Goal: Task Accomplishment & Management: Complete application form

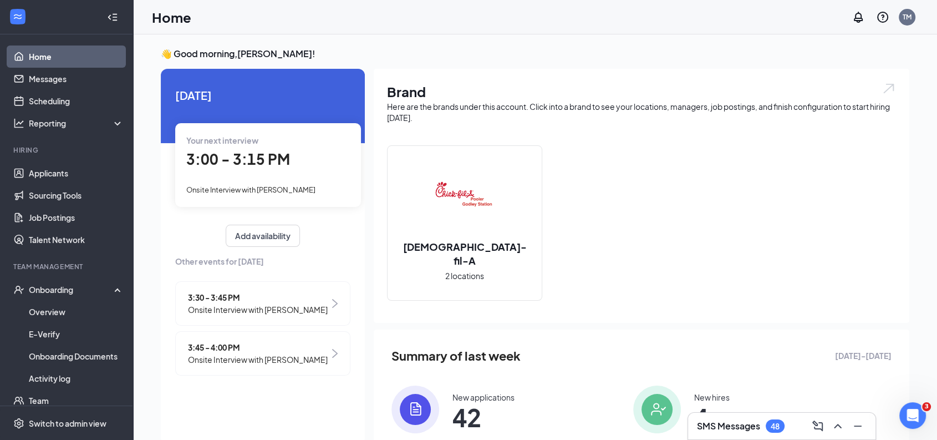
click at [299, 156] on div "3:00 - 3:15 PM" at bounding box center [268, 159] width 164 height 23
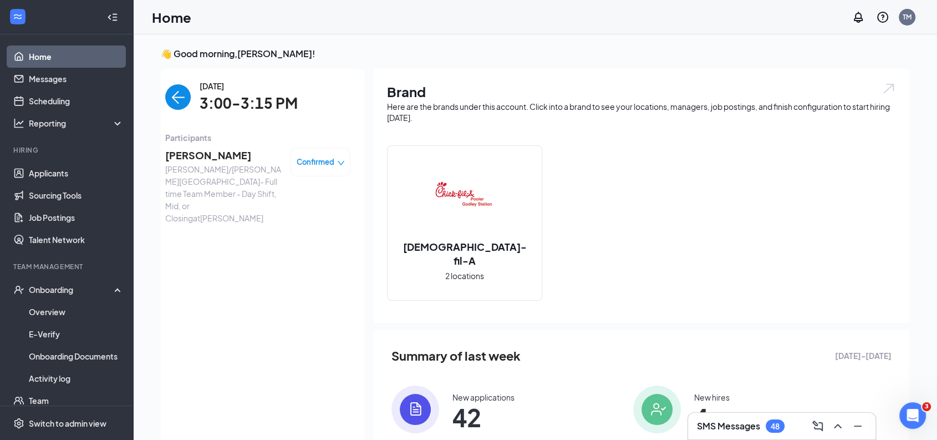
scroll to position [4, 0]
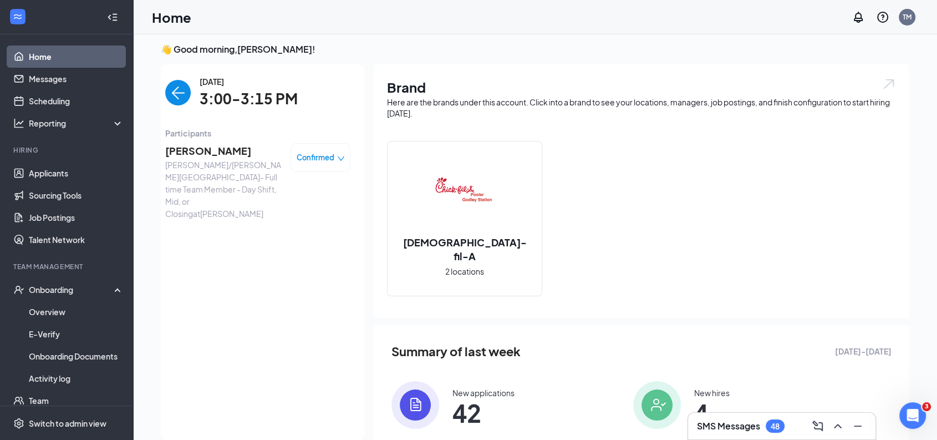
click at [326, 157] on span "Confirmed" at bounding box center [316, 157] width 38 height 11
click at [314, 208] on span "Mark complete" at bounding box center [286, 208] width 55 height 12
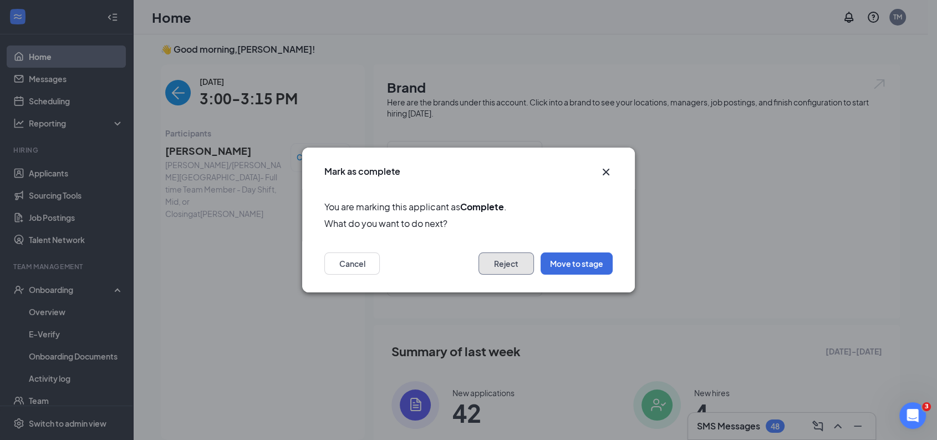
click at [504, 265] on button "Reject" at bounding box center [505, 263] width 55 height 22
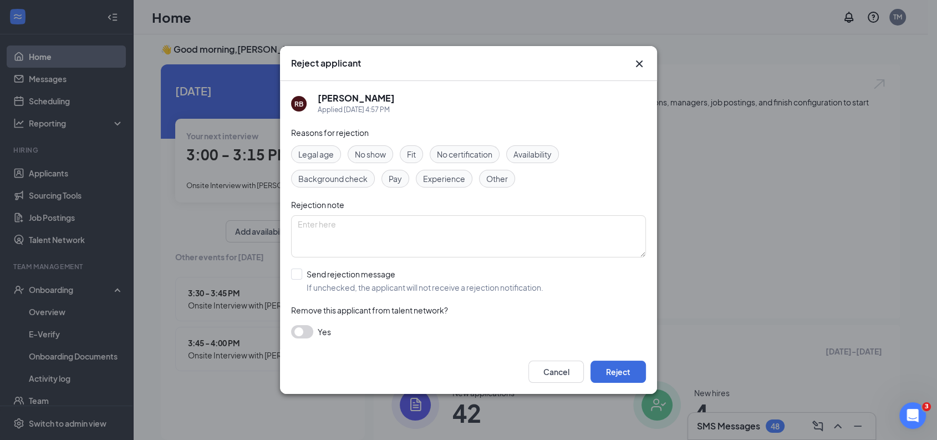
click at [410, 149] on span "Fit" at bounding box center [411, 154] width 9 height 12
click at [465, 233] on textarea at bounding box center [468, 236] width 355 height 42
click at [434, 224] on textarea "no core four" at bounding box center [468, 236] width 355 height 42
type textarea "no core four, no energy, unstable personal situation"
click at [297, 272] on input "Send rejection message If unchecked, the applicant will not receive a rejection…" at bounding box center [417, 280] width 252 height 24
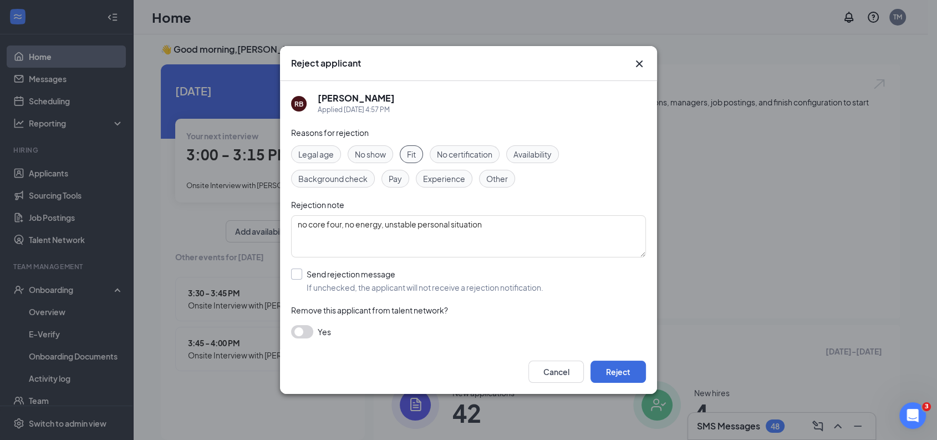
checkbox input "true"
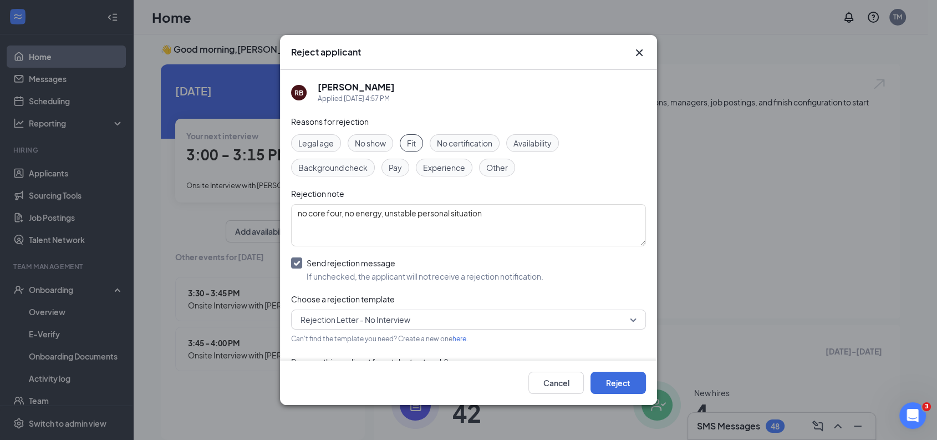
click at [398, 320] on span "Rejection Letter - No Interview" at bounding box center [355, 319] width 110 height 17
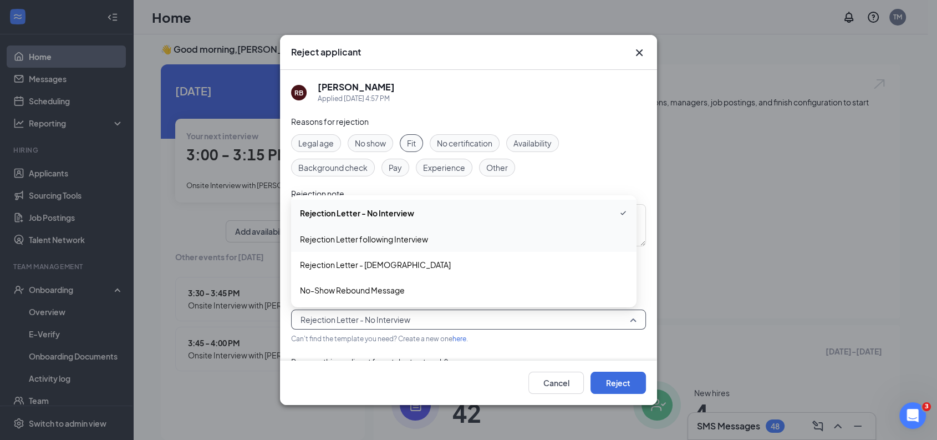
click at [440, 242] on span "Rejection Letter following Interview" at bounding box center [464, 239] width 328 height 12
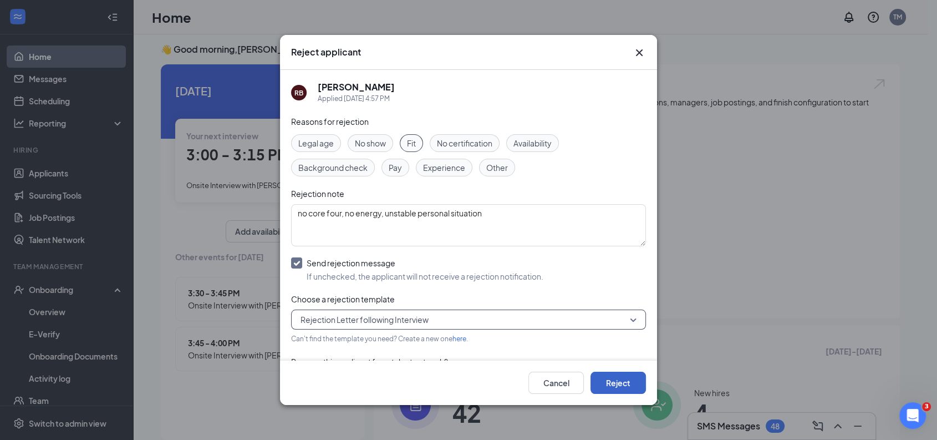
click at [628, 390] on button "Reject" at bounding box center [617, 382] width 55 height 22
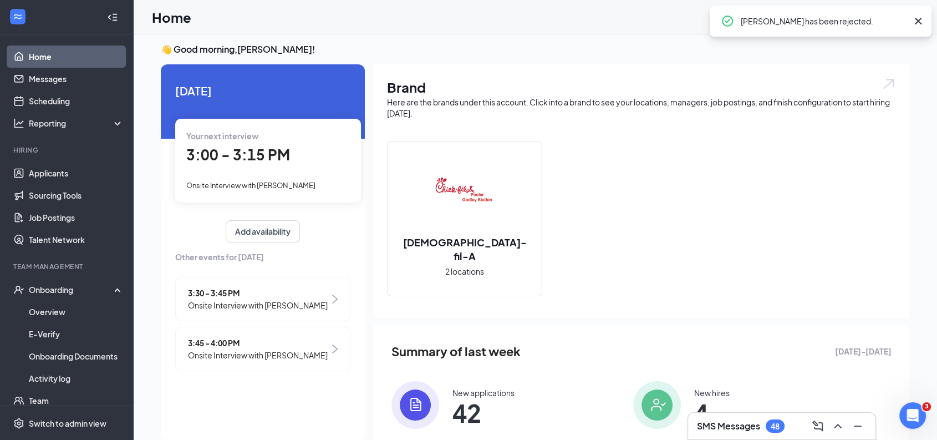
click at [248, 294] on span "3:30 - 3:45 PM" at bounding box center [258, 293] width 140 height 12
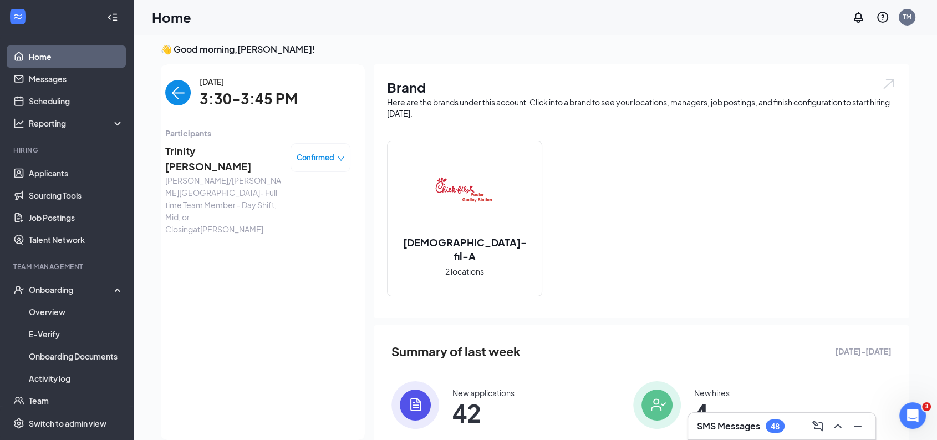
click at [318, 155] on span "Confirmed" at bounding box center [316, 157] width 38 height 11
click at [309, 207] on span "Mark complete" at bounding box center [286, 208] width 55 height 12
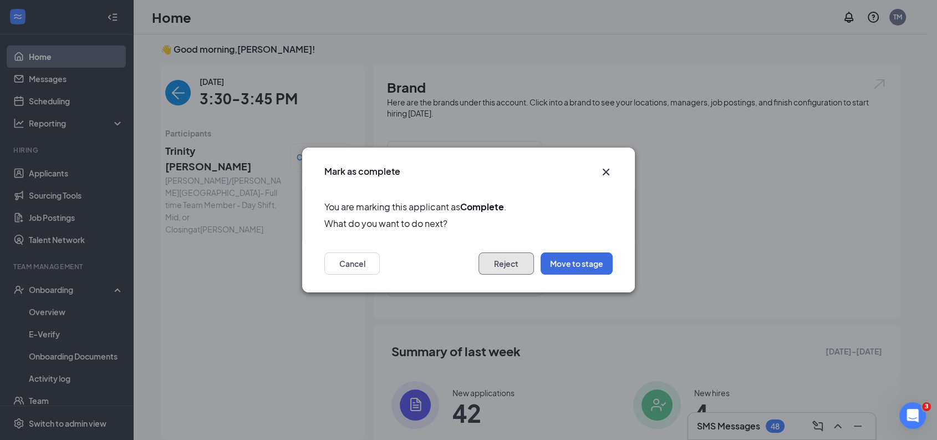
click at [513, 263] on button "Reject" at bounding box center [505, 263] width 55 height 22
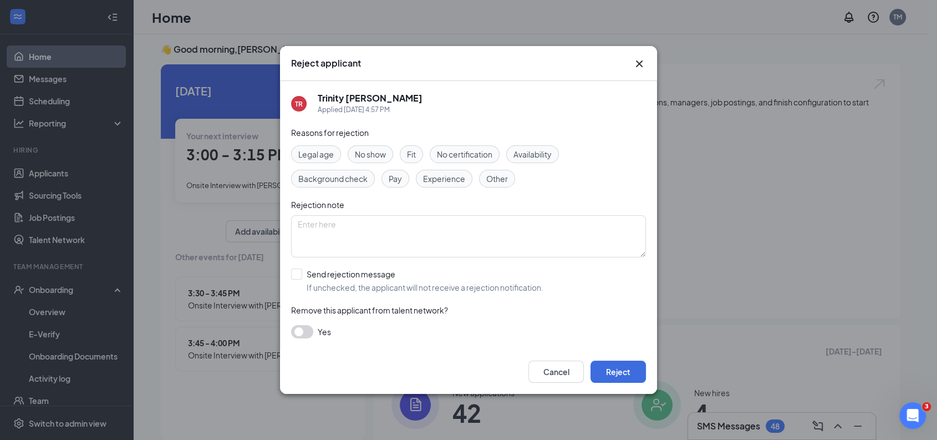
click at [415, 152] on span "Fit" at bounding box center [411, 154] width 9 height 12
click at [456, 233] on textarea at bounding box center [468, 236] width 355 height 42
type textarea "poor work history"
click at [294, 274] on input "Send rejection message If unchecked, the applicant will not receive a rejection…" at bounding box center [417, 280] width 252 height 24
checkbox input "true"
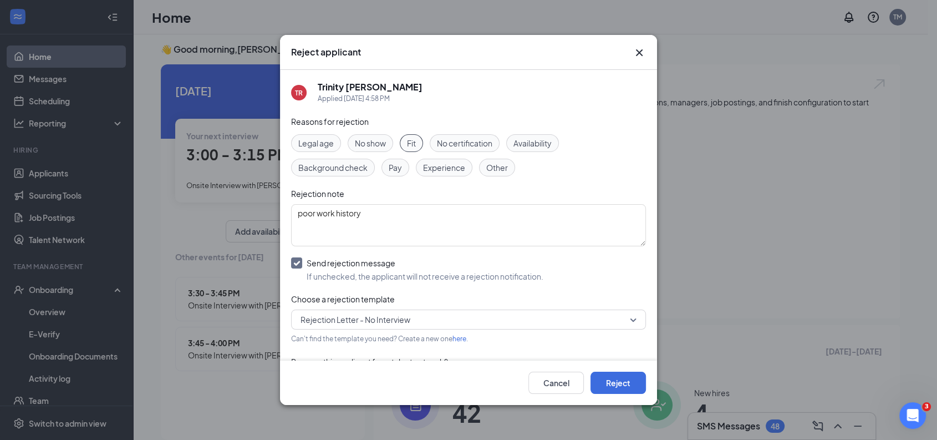
click at [369, 319] on span "Rejection Letter - No Interview" at bounding box center [355, 319] width 110 height 17
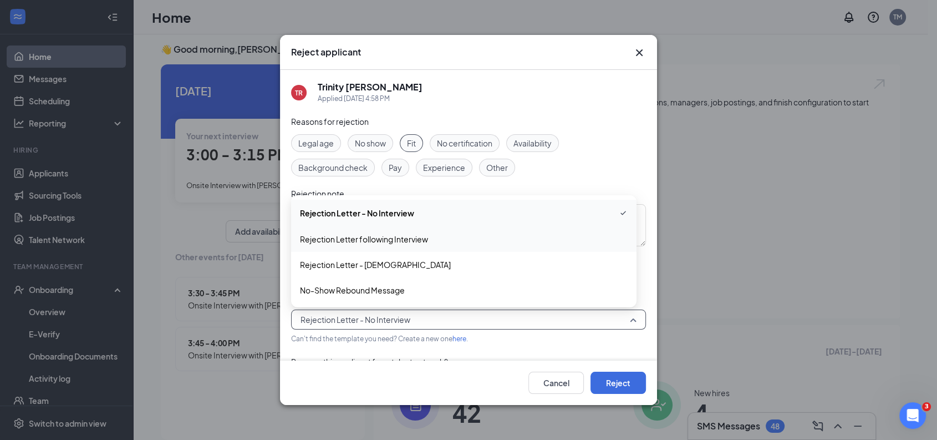
click at [466, 239] on span "Rejection Letter following Interview" at bounding box center [464, 239] width 328 height 12
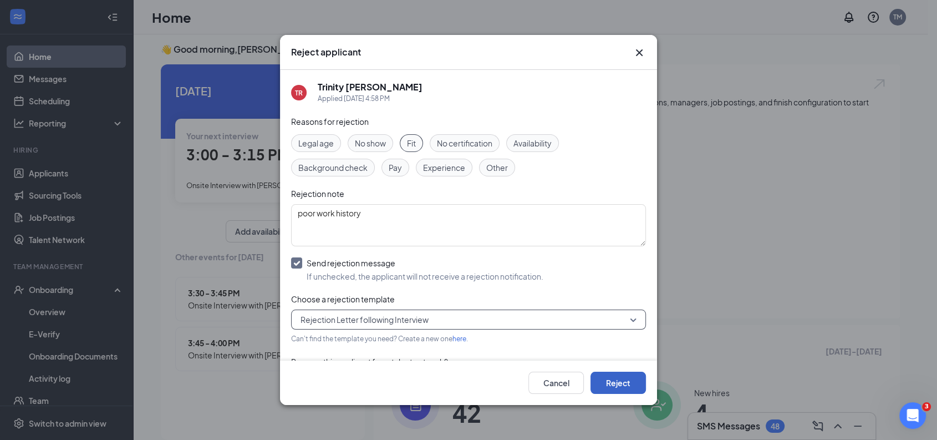
click at [625, 392] on button "Reject" at bounding box center [617, 382] width 55 height 22
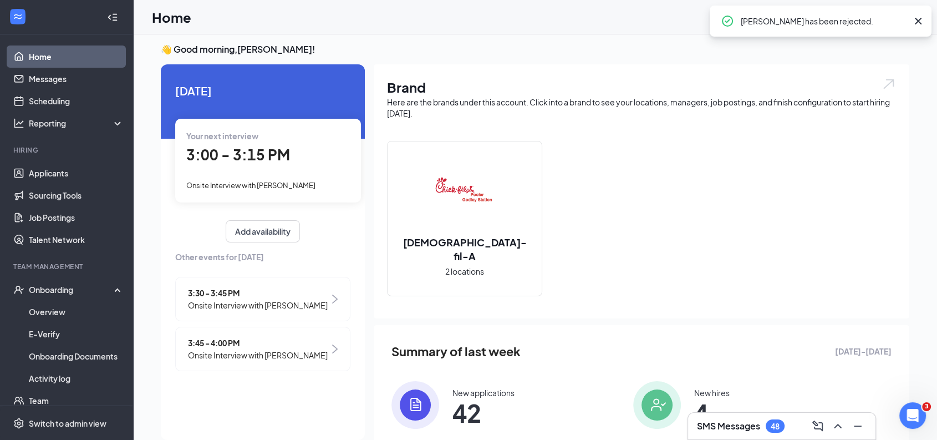
click at [239, 344] on span "3:45 - 4:00 PM" at bounding box center [258, 342] width 140 height 12
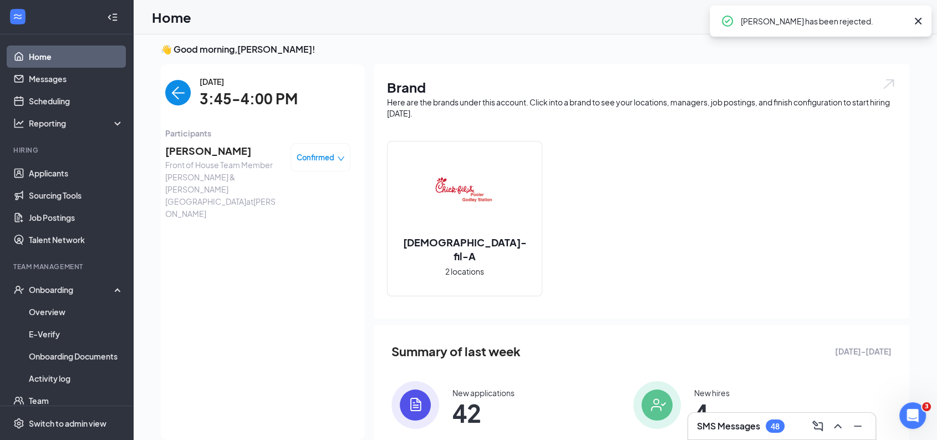
click at [323, 155] on span "Confirmed" at bounding box center [316, 157] width 38 height 11
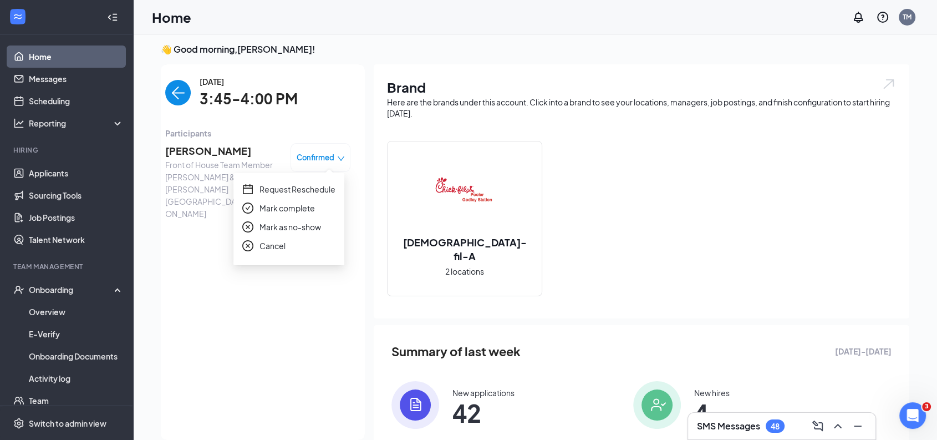
click at [307, 225] on span "Mark as no-show" at bounding box center [290, 227] width 62 height 12
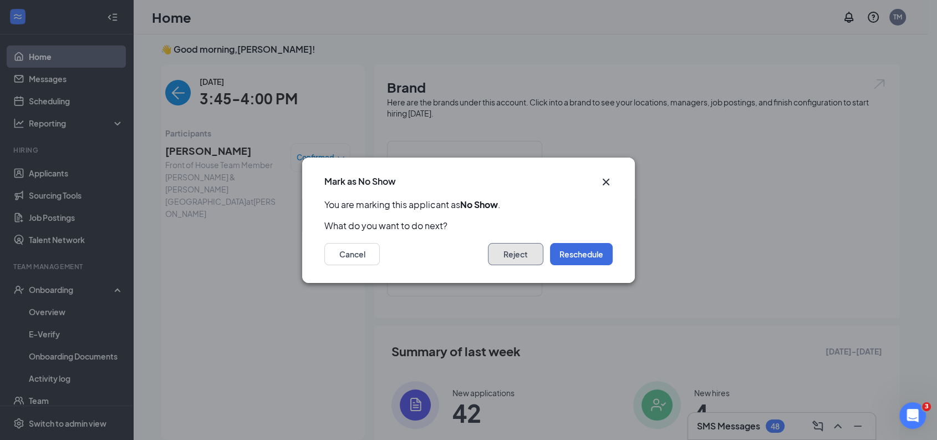
click at [501, 255] on button "Reject" at bounding box center [515, 254] width 55 height 22
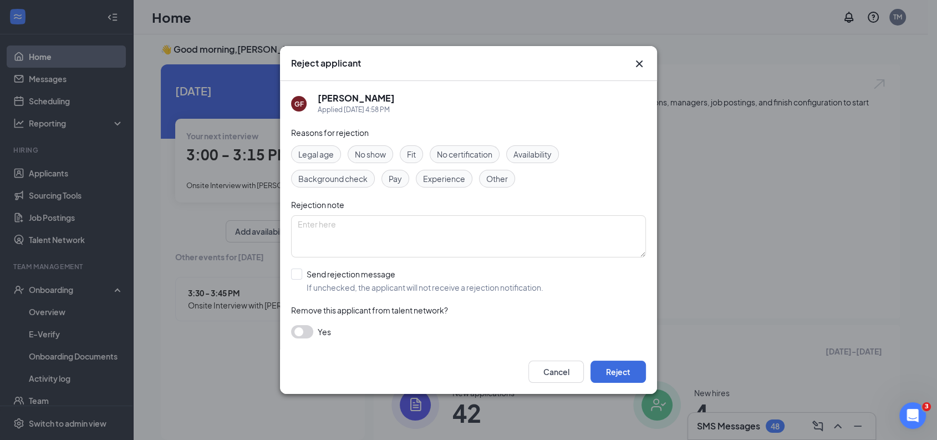
click at [370, 154] on span "No show" at bounding box center [370, 154] width 31 height 12
click at [370, 234] on textarea at bounding box center [468, 236] width 355 height 42
type textarea "NS"
click at [624, 372] on button "Reject" at bounding box center [617, 371] width 55 height 22
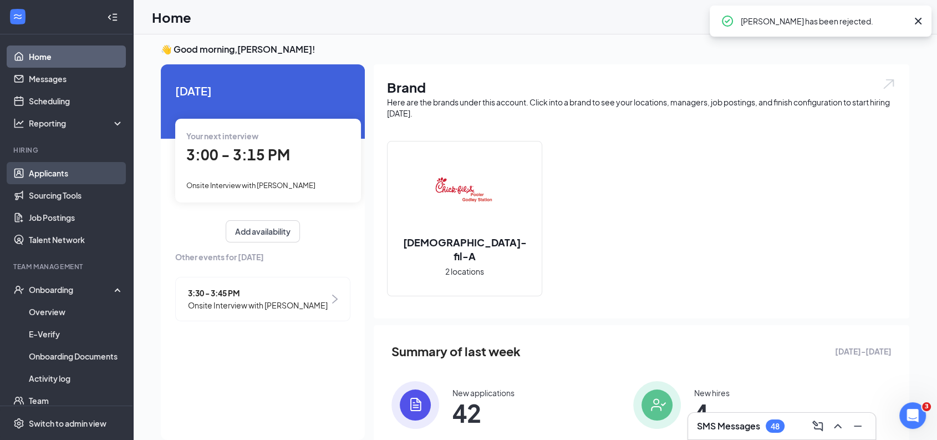
click at [56, 171] on link "Applicants" at bounding box center [76, 173] width 95 height 22
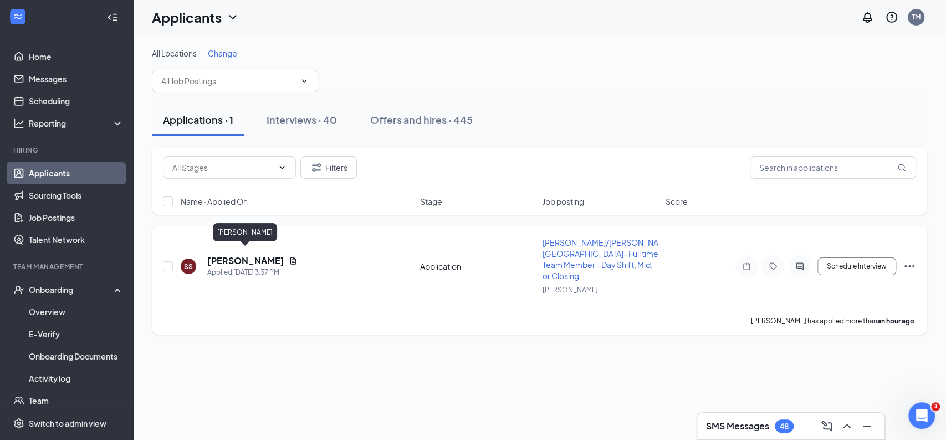
click at [268, 254] on h5 "[PERSON_NAME]" at bounding box center [245, 260] width 77 height 12
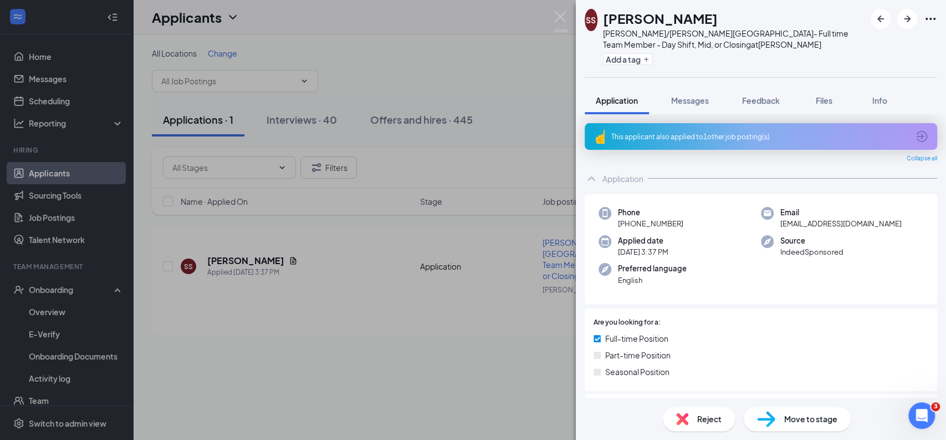
click at [916, 134] on icon "ArrowCircle" at bounding box center [921, 136] width 11 height 11
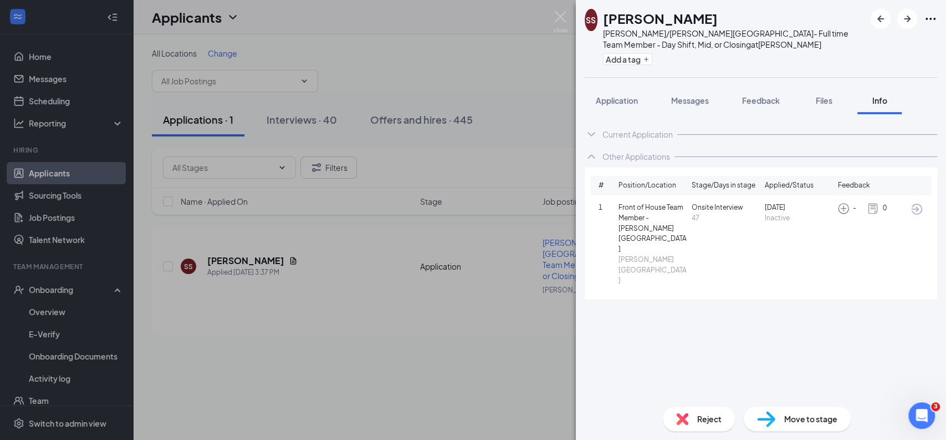
click at [650, 133] on div "Current Application" at bounding box center [638, 134] width 70 height 11
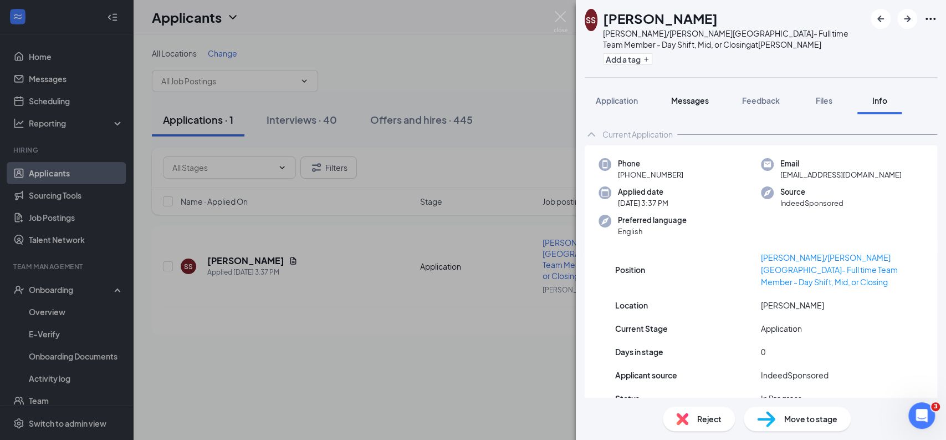
click at [696, 99] on span "Messages" at bounding box center [690, 100] width 38 height 10
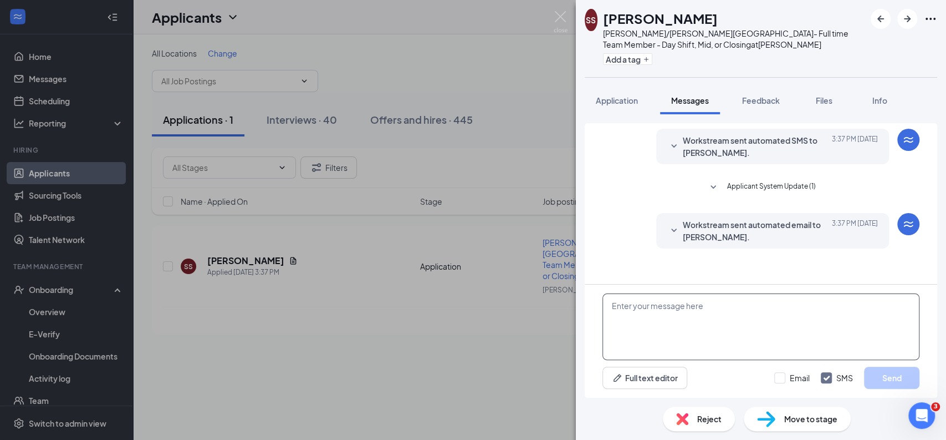
click at [661, 313] on textarea at bounding box center [761, 326] width 317 height 67
paste textarea "Hi [PERSON_NAME], it's [PERSON_NAME] from [DEMOGRAPHIC_DATA]-fil-A [PERSON_NAME…"
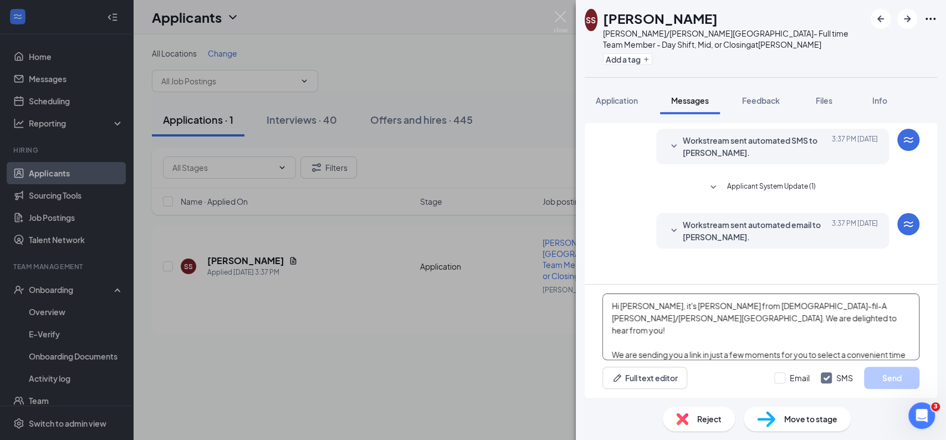
scroll to position [11, 0]
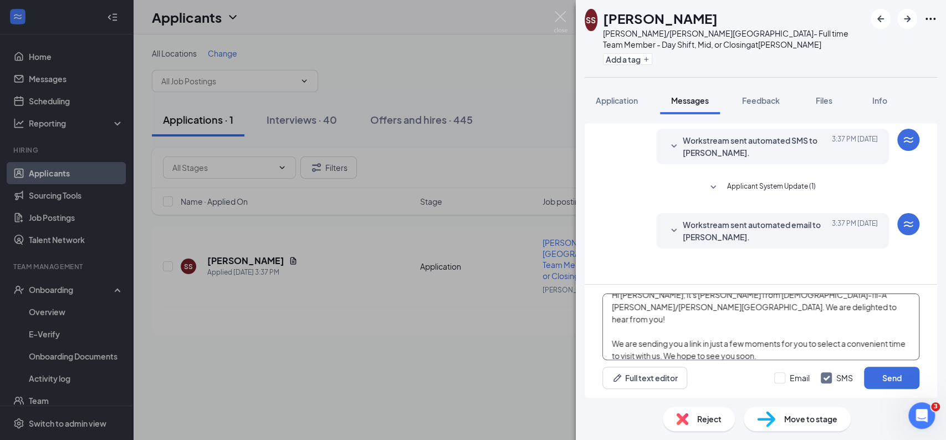
click at [678, 325] on textarea "Hi [PERSON_NAME], it's [PERSON_NAME] from [DEMOGRAPHIC_DATA]-fil-A [PERSON_NAME…" at bounding box center [761, 326] width 317 height 67
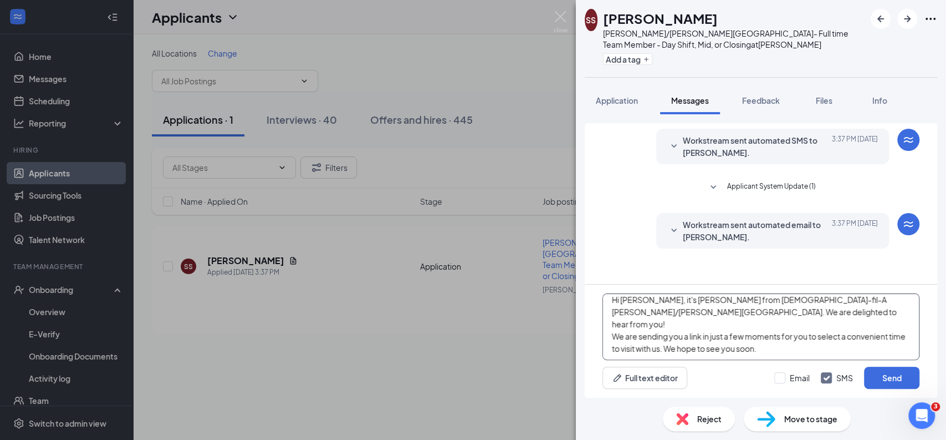
scroll to position [0, 0]
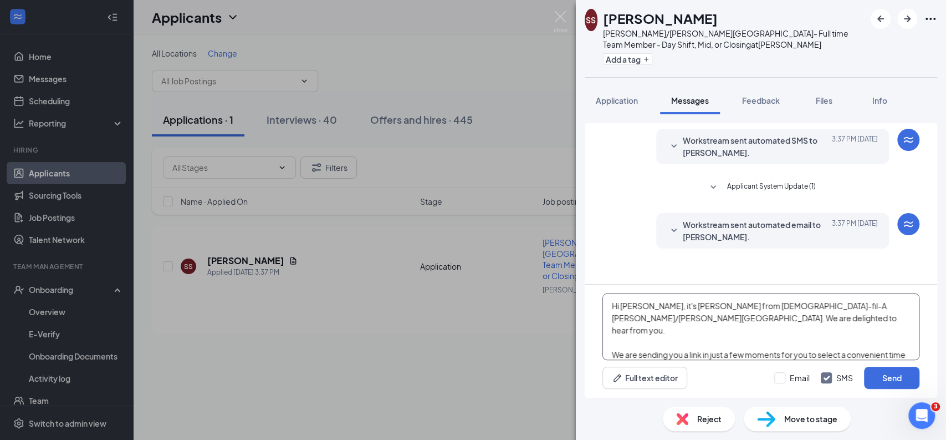
click at [642, 304] on textarea "Hi [PERSON_NAME], it's [PERSON_NAME] from [DEMOGRAPHIC_DATA]-fil-A [PERSON_NAME…" at bounding box center [761, 326] width 317 height 67
type textarea "Hi [PERSON_NAME], it's [PERSON_NAME] from [DEMOGRAPHIC_DATA]-fil-A [PERSON_NAME…"
click at [891, 380] on button "Send" at bounding box center [891, 377] width 55 height 22
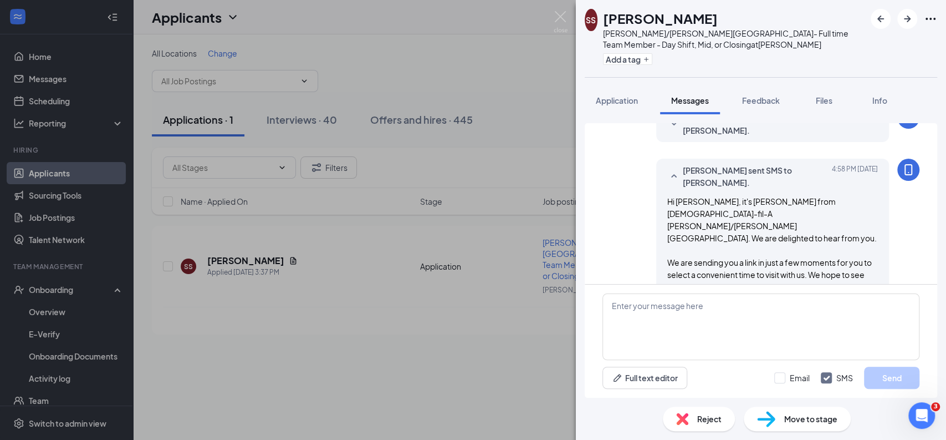
scroll to position [107, 0]
click at [800, 422] on span "Move to stage" at bounding box center [810, 418] width 53 height 12
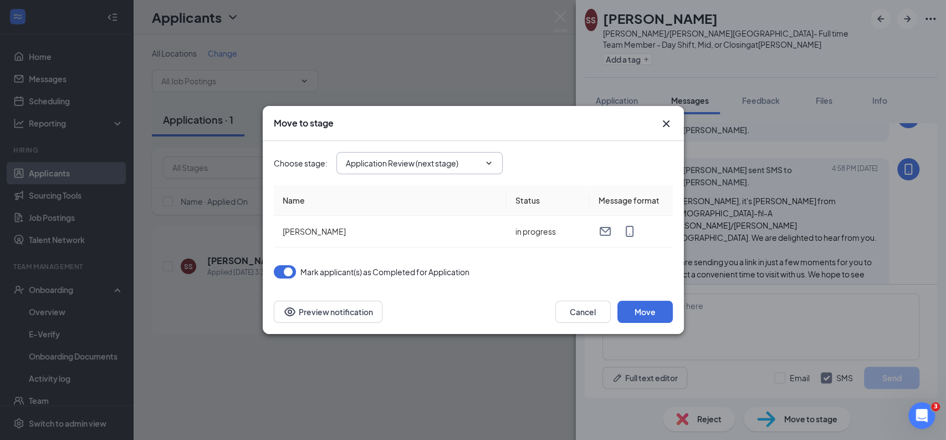
click at [470, 162] on input "Application Review (next stage)" at bounding box center [413, 163] width 134 height 12
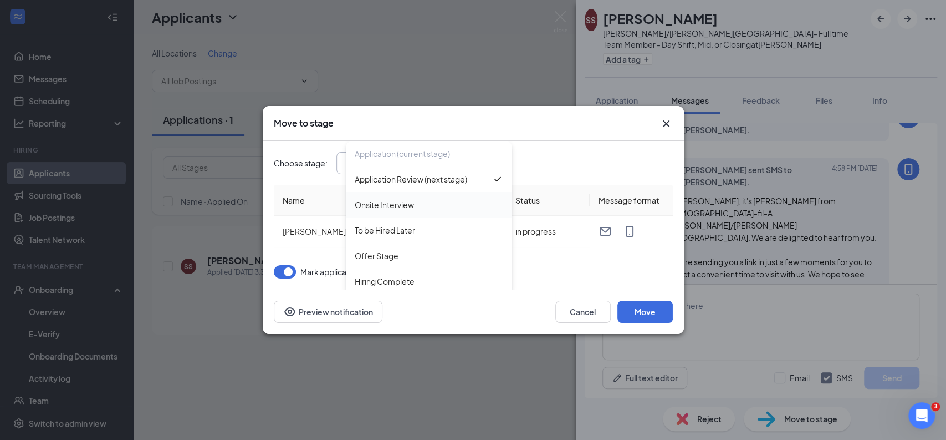
click at [405, 201] on div "Onsite Interview" at bounding box center [384, 204] width 59 height 12
type input "Onsite Interview"
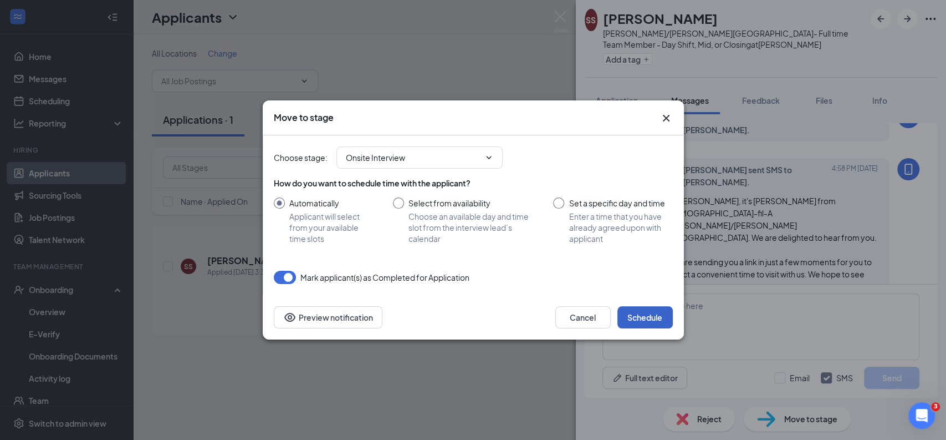
click at [635, 313] on button "Schedule" at bounding box center [645, 317] width 55 height 22
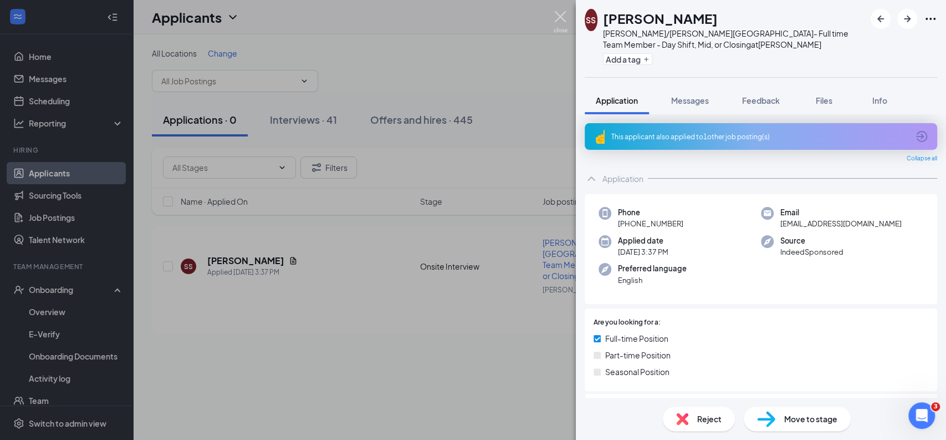
click at [560, 14] on img at bounding box center [561, 22] width 14 height 22
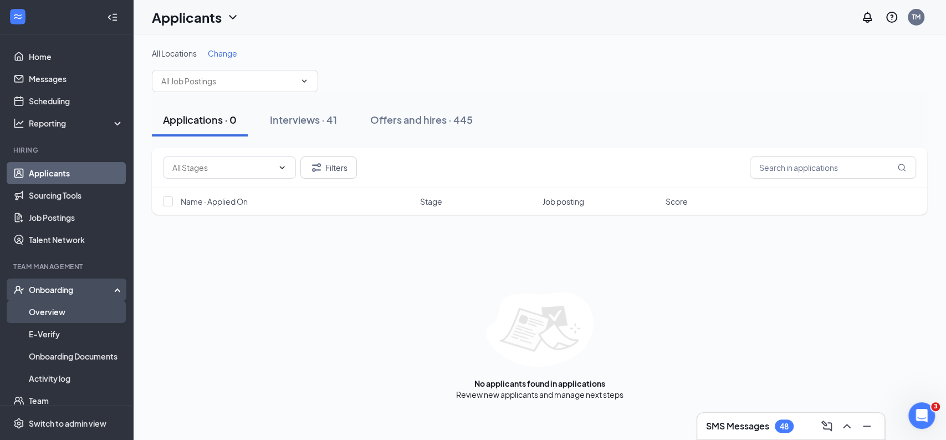
click at [61, 309] on link "Overview" at bounding box center [76, 311] width 95 height 22
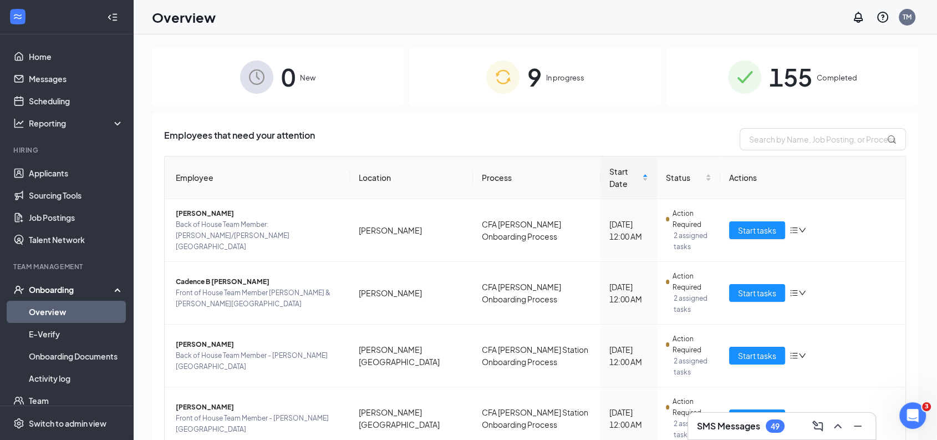
click at [766, 432] on div "SMS Messages 49" at bounding box center [741, 425] width 88 height 13
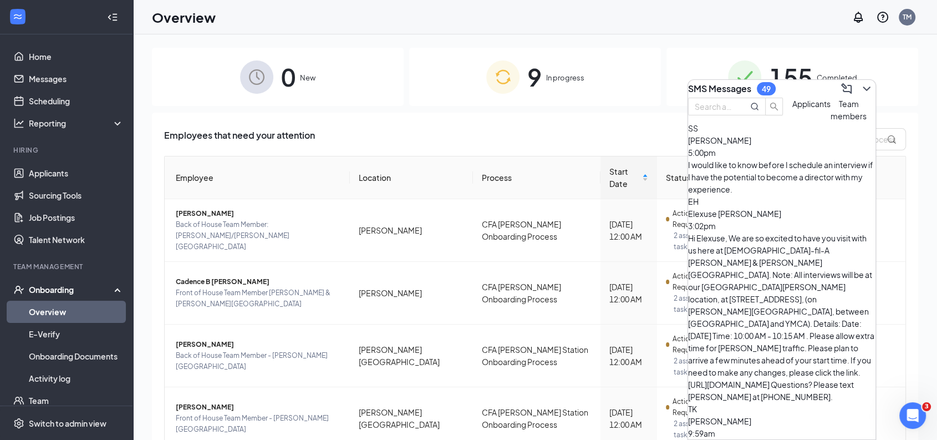
click at [805, 181] on div "I would like to know before I schedule an interview if I have the potential to …" at bounding box center [781, 177] width 187 height 37
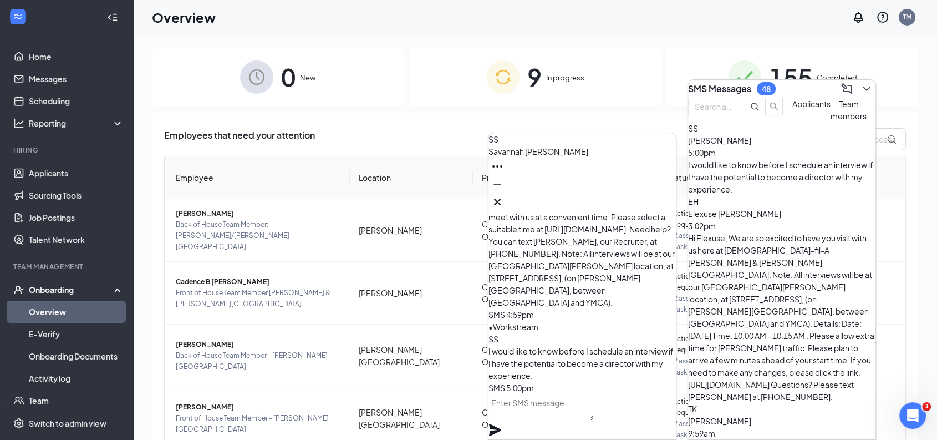
click at [430, 103] on div "9 In progress" at bounding box center [535, 77] width 252 height 58
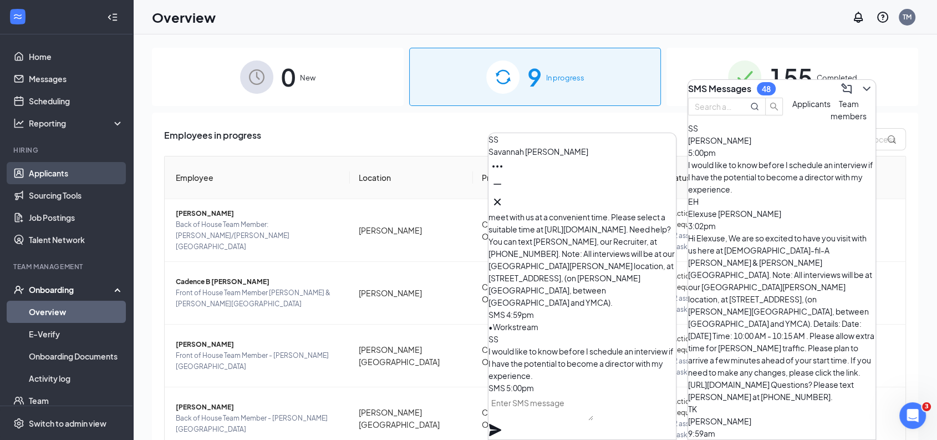
click at [75, 178] on link "Applicants" at bounding box center [76, 173] width 95 height 22
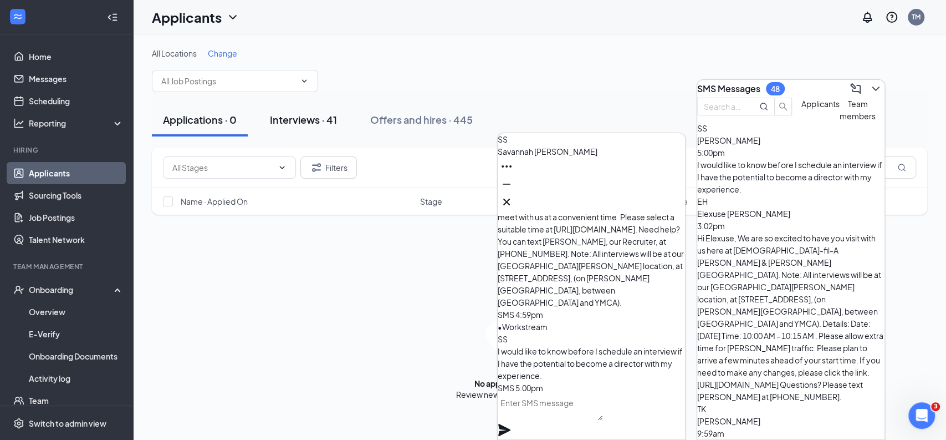
click at [306, 123] on div "Interviews · 41" at bounding box center [303, 120] width 67 height 14
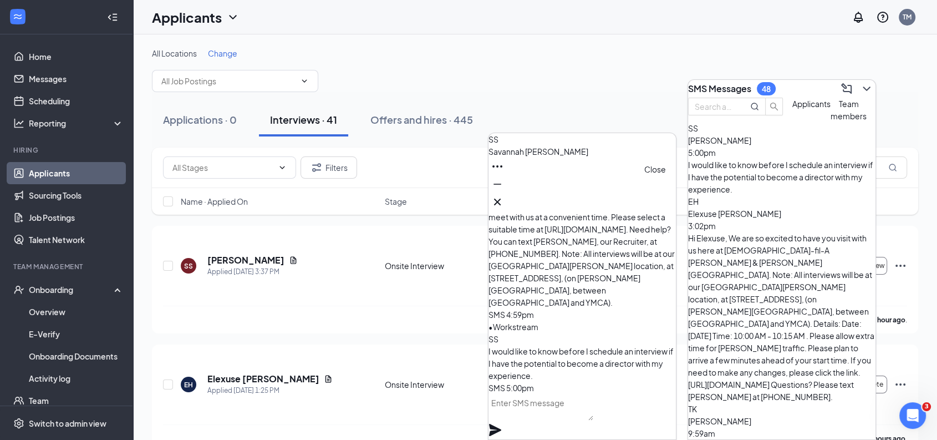
click at [504, 201] on icon "Cross" at bounding box center [497, 201] width 13 height 13
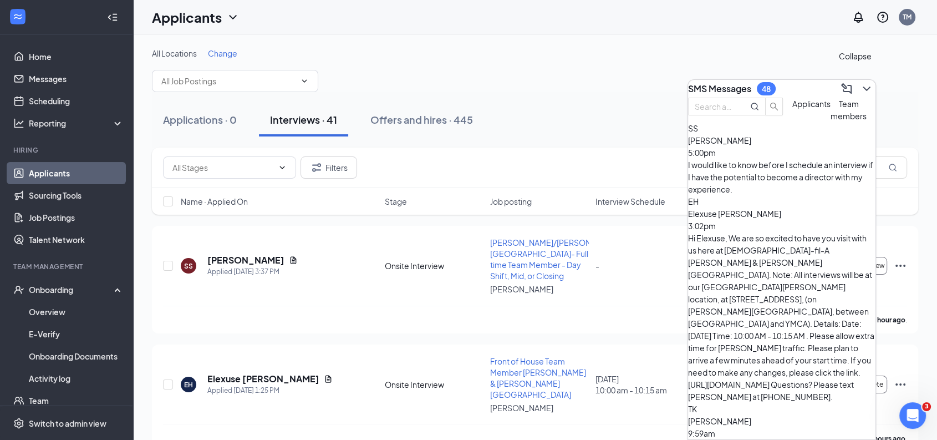
click at [860, 82] on icon "ChevronDown" at bounding box center [866, 88] width 13 height 13
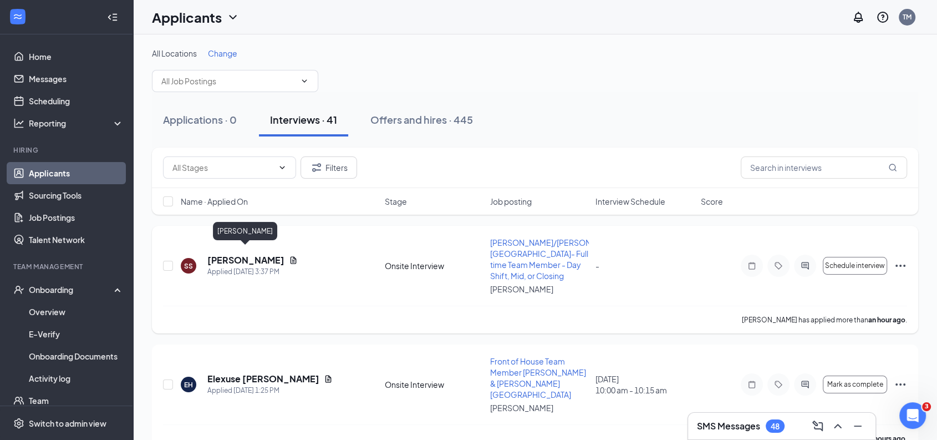
click at [254, 254] on h5 "[PERSON_NAME]" at bounding box center [245, 260] width 77 height 12
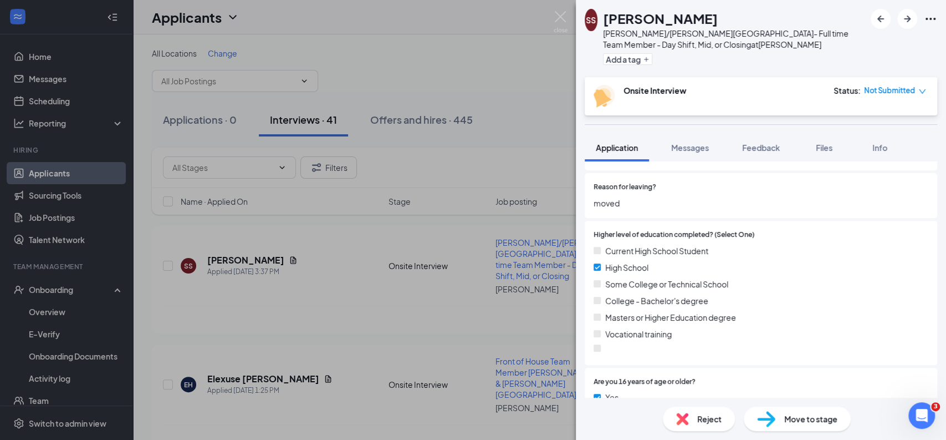
scroll to position [830, 0]
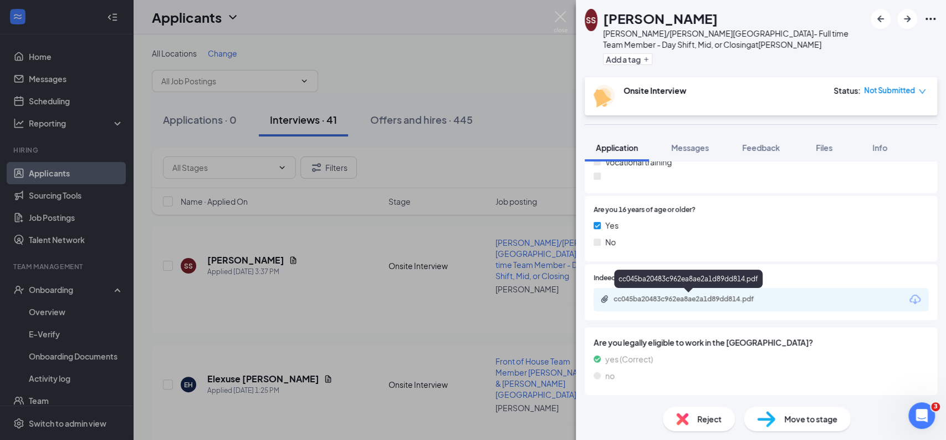
click at [667, 300] on div "cc045ba20483c962ea8ae2a1d89dd814.pdf" at bounding box center [691, 298] width 155 height 9
click at [682, 149] on span "Messages" at bounding box center [690, 147] width 38 height 10
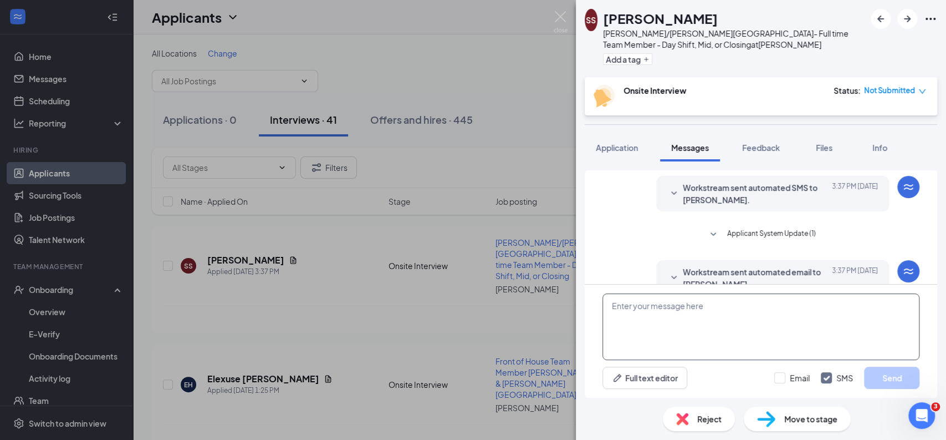
click at [655, 307] on textarea at bounding box center [761, 326] width 317 height 67
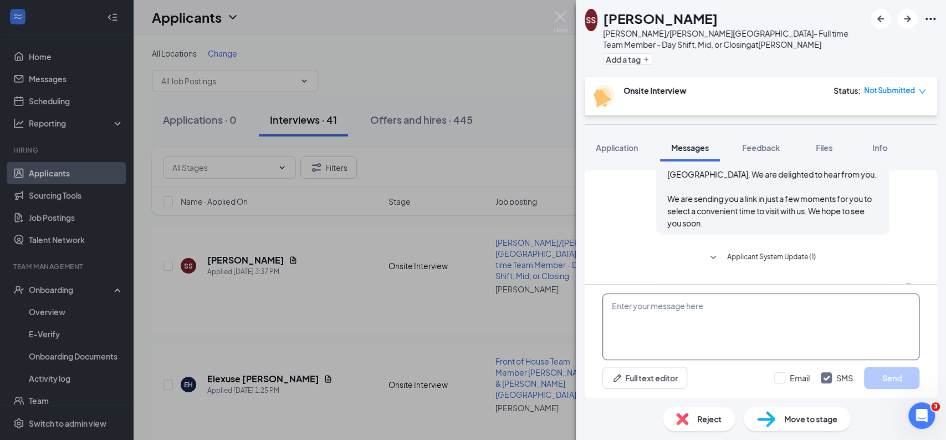
scroll to position [363, 0]
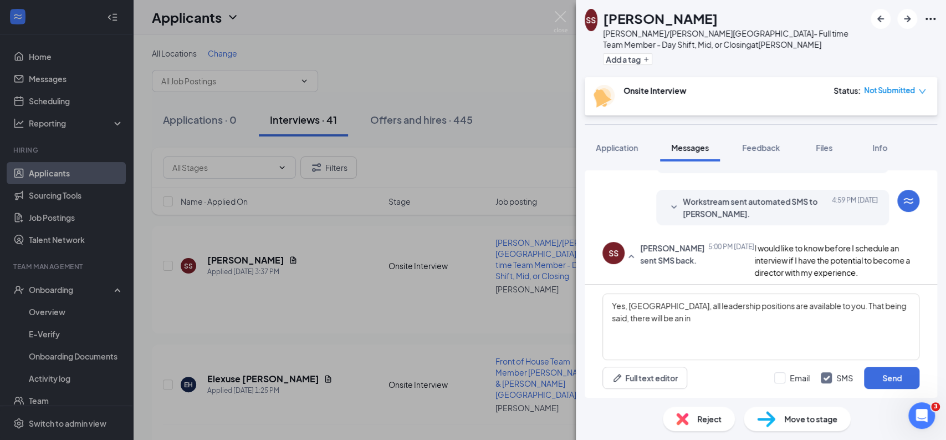
click at [625, 277] on div "SS [PERSON_NAME] sent SMS back. [DATE] 5:00 PM I would like to know before I sc…" at bounding box center [761, 260] width 317 height 37
drag, startPoint x: 743, startPoint y: 311, endPoint x: 763, endPoint y: 320, distance: 22.1
click at [763, 320] on textarea "Yes, [GEOGRAPHIC_DATA], all leadership positions are available to you. That bei…" at bounding box center [761, 326] width 317 height 67
click at [751, 330] on textarea "Yes, [GEOGRAPHIC_DATA], all leadership positions are available to you. That bei…" at bounding box center [761, 326] width 317 height 67
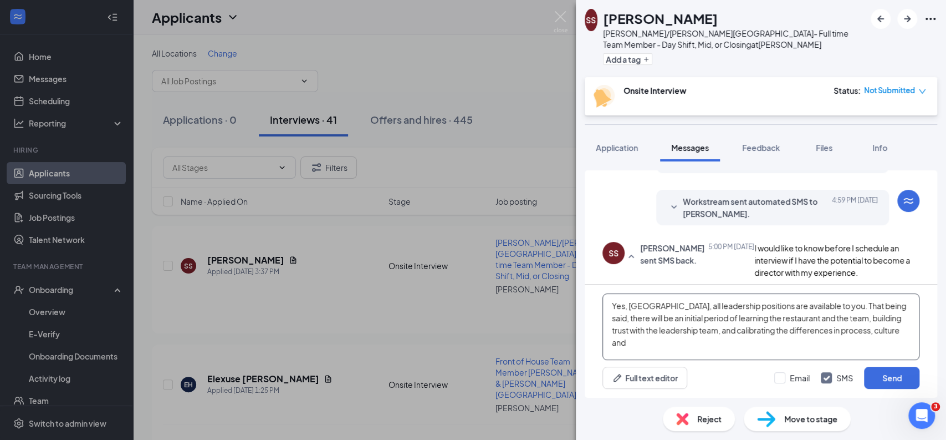
click at [760, 343] on textarea "Yes, [GEOGRAPHIC_DATA], all leadership positions are available to you. That bei…" at bounding box center [761, 326] width 317 height 67
click at [903, 334] on textarea "Yes, [GEOGRAPHIC_DATA], all leadership positions are available to you. That bei…" at bounding box center [761, 326] width 317 height 67
click at [910, 332] on textarea "Yes, [GEOGRAPHIC_DATA], all leadership positions are available to you. That bei…" at bounding box center [761, 326] width 317 height 67
click at [770, 348] on textarea "Yes, [GEOGRAPHIC_DATA], all leadership positions are available to you. That bei…" at bounding box center [761, 326] width 317 height 67
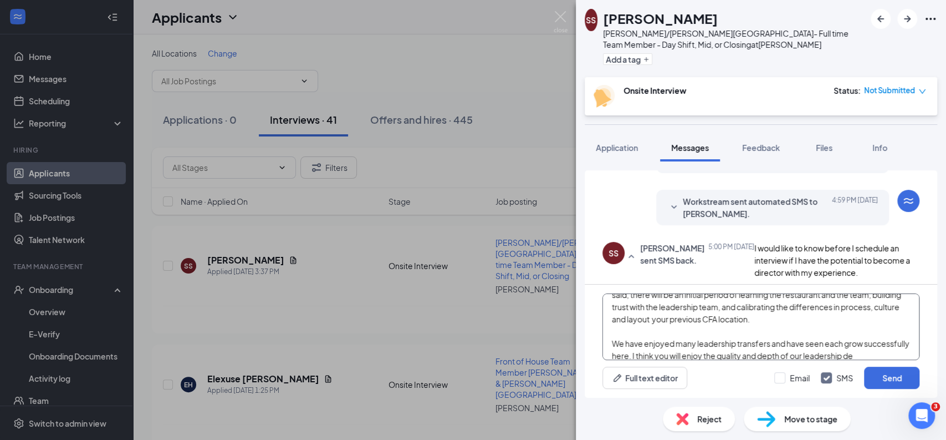
scroll to position [35, 0]
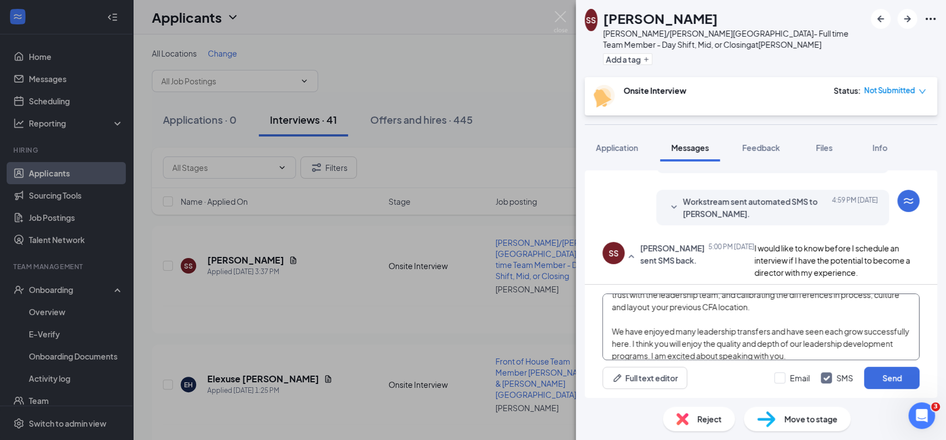
click at [893, 298] on textarea "Yes, [GEOGRAPHIC_DATA], all leadership positions are available to you. That bei…" at bounding box center [761, 326] width 317 height 67
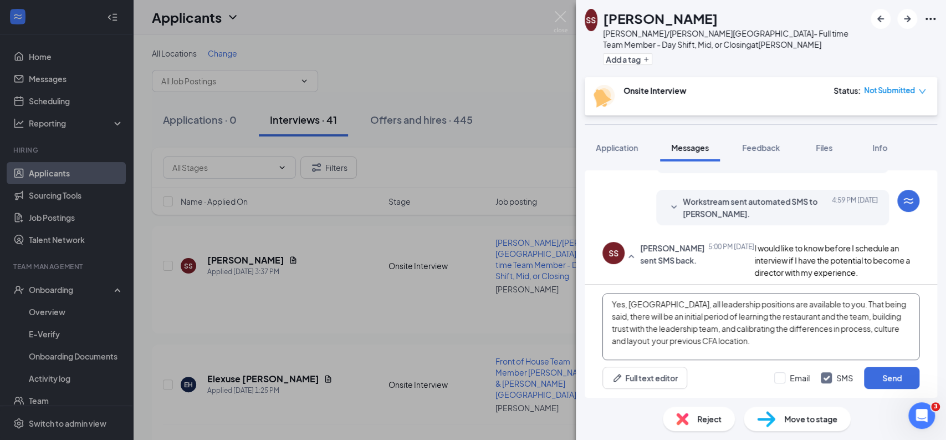
scroll to position [0, 0]
click at [854, 351] on textarea "Yes, [GEOGRAPHIC_DATA], all leadership positions are available to you. That bei…" at bounding box center [761, 326] width 317 height 67
type textarea "Yes, [GEOGRAPHIC_DATA], all leadership positions are available to you. That bei…"
click at [895, 382] on button "Send" at bounding box center [891, 377] width 55 height 22
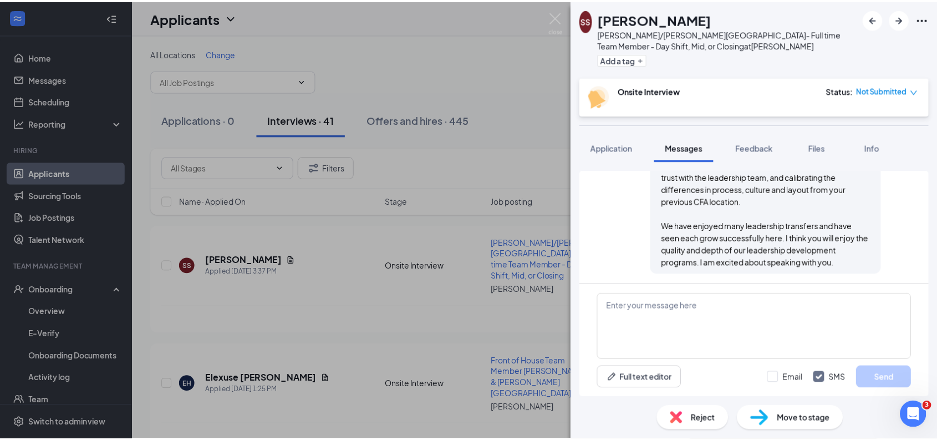
scroll to position [555, 0]
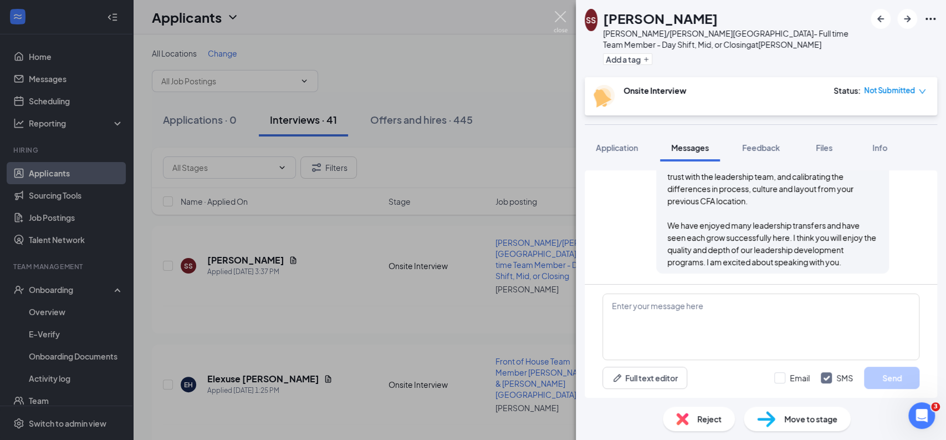
click at [553, 11] on div "SS [PERSON_NAME]/[PERSON_NAME] Station- Full time Team Member - Day Shift, Mid,…" at bounding box center [473, 220] width 946 height 440
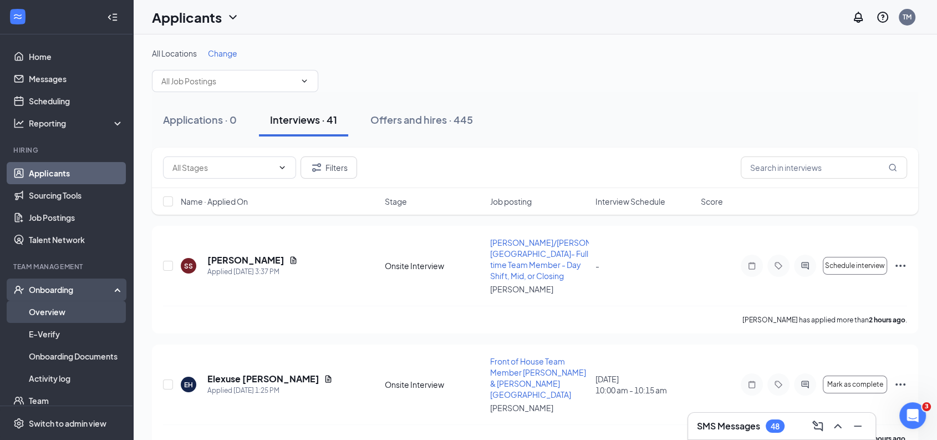
click at [58, 310] on link "Overview" at bounding box center [76, 311] width 95 height 22
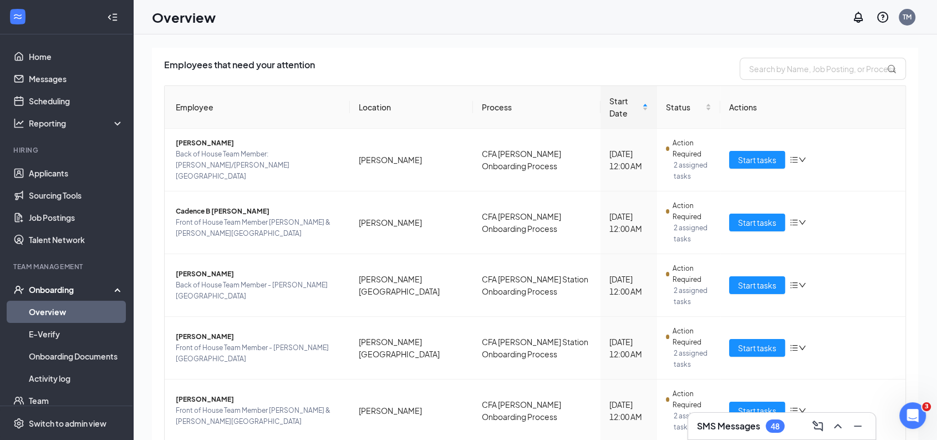
scroll to position [73, 0]
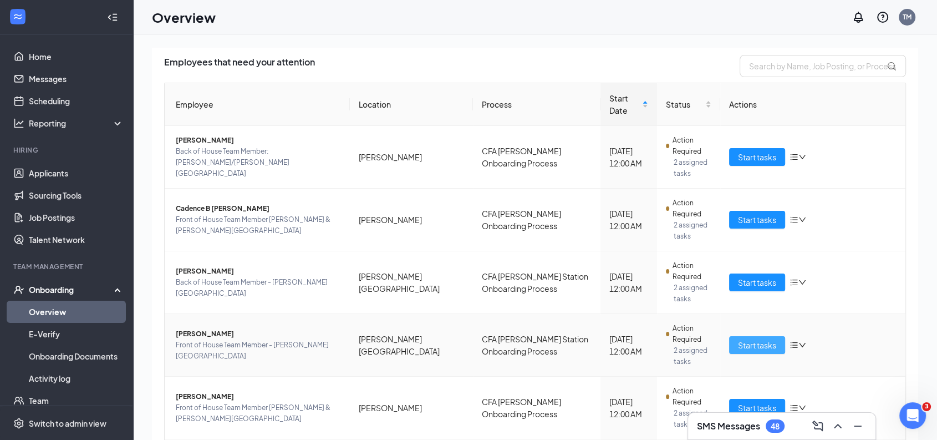
click at [745, 339] on span "Start tasks" at bounding box center [757, 345] width 38 height 12
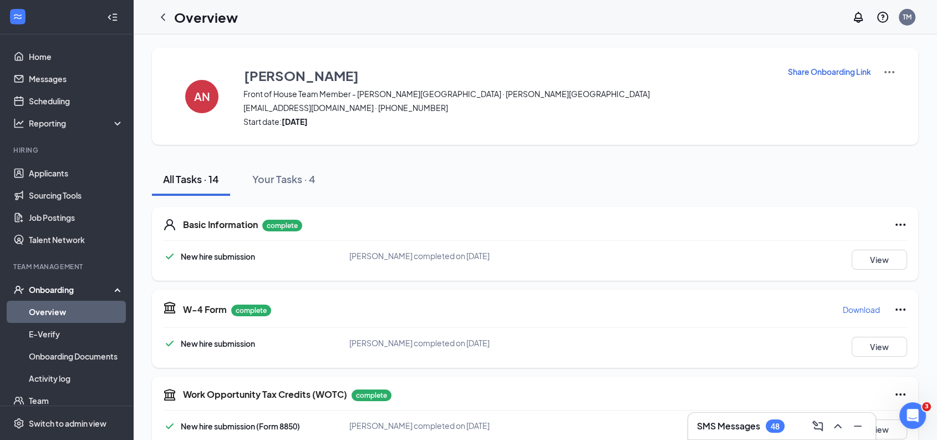
scroll to position [695, 0]
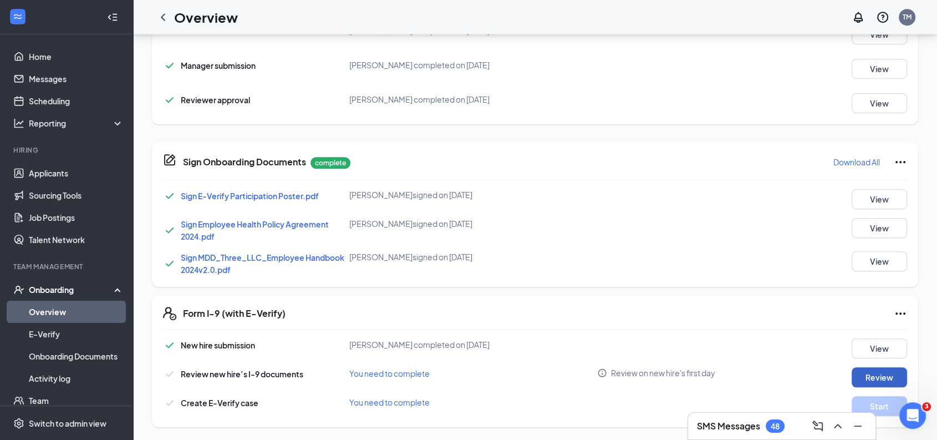
click at [877, 372] on button "Review" at bounding box center [878, 377] width 55 height 20
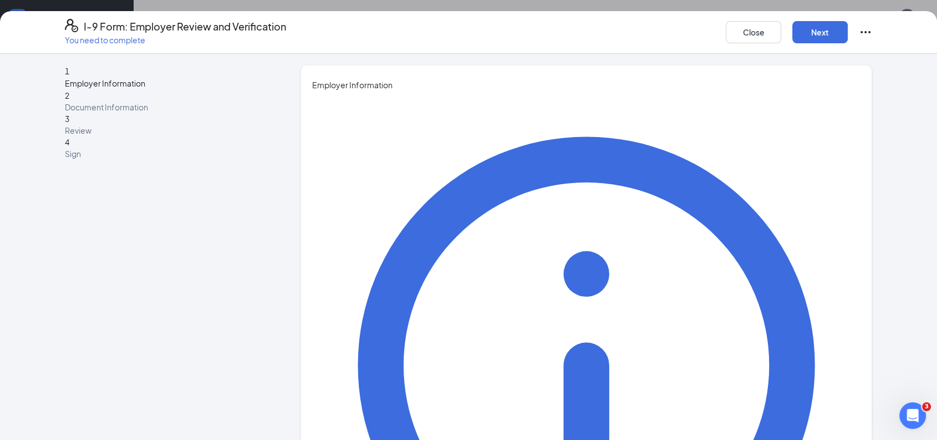
type input "[PERSON_NAME]"
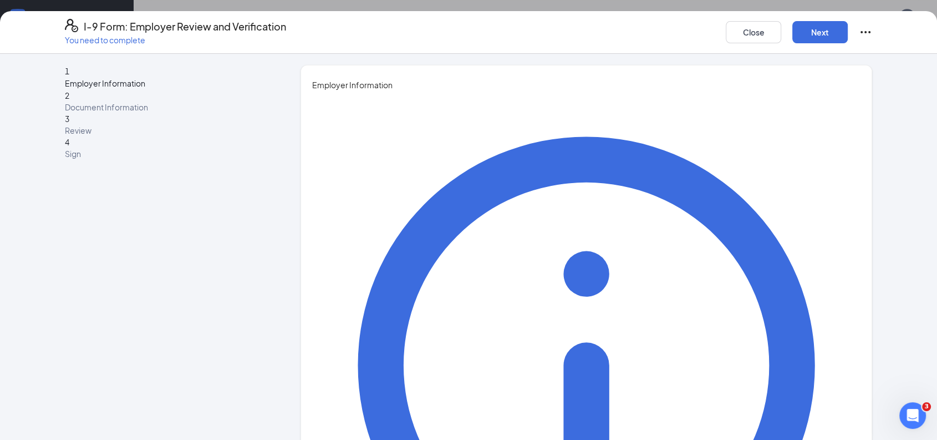
type input "HR Director"
type input "[PERSON_NAME]"
type input "[EMAIL_ADDRESS][DOMAIN_NAME]"
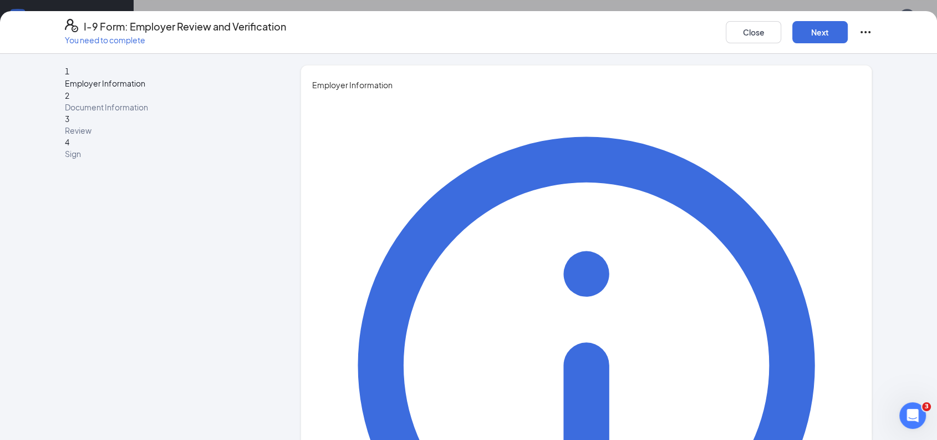
type input "6787931311"
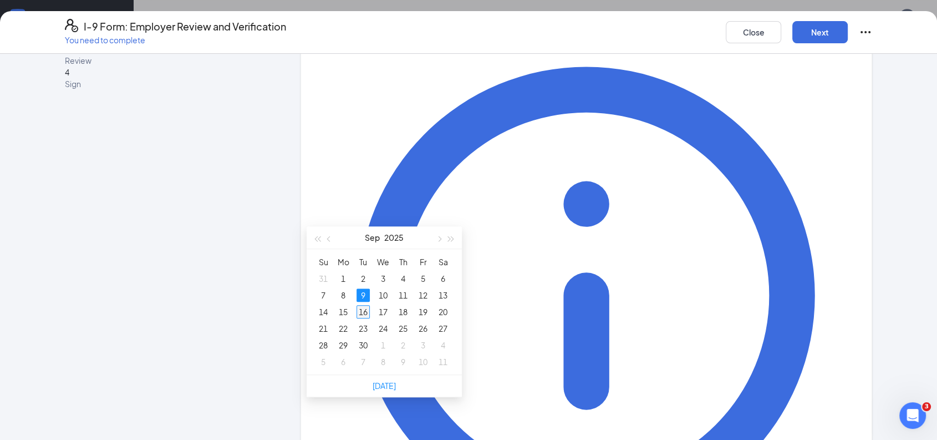
type input "[DATE]"
click at [364, 305] on div "16" at bounding box center [362, 311] width 13 height 13
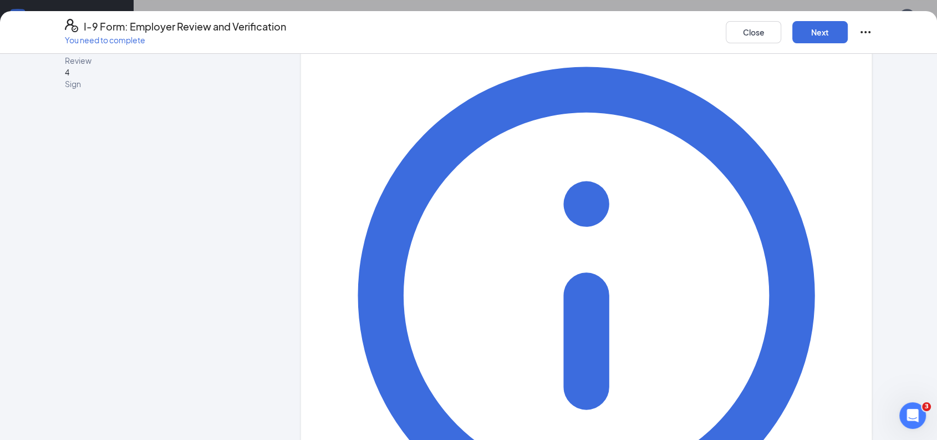
click at [829, 30] on button "Next" at bounding box center [819, 32] width 55 height 22
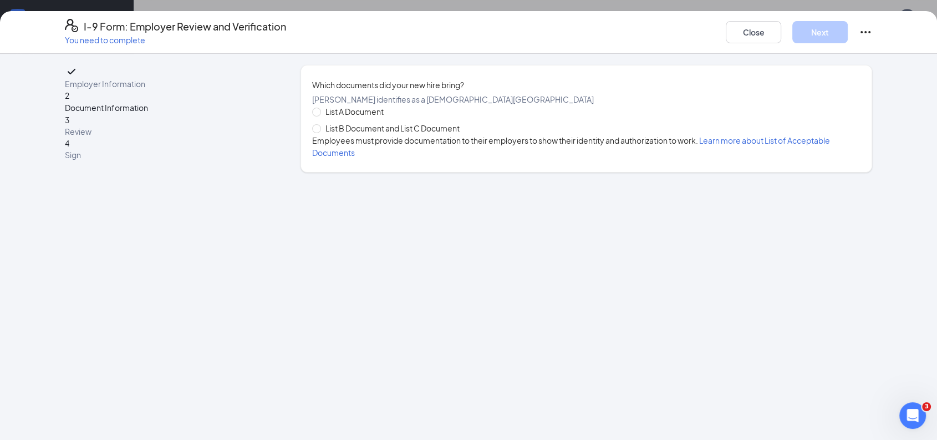
scroll to position [0, 0]
click at [316, 132] on input "List B Document and List C Document" at bounding box center [316, 128] width 8 height 8
radio input "true"
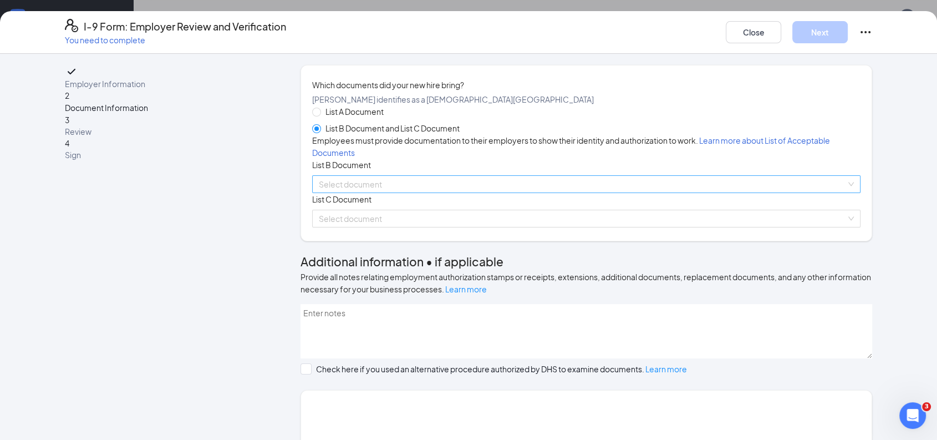
click at [426, 192] on input "search" at bounding box center [582, 184] width 527 height 17
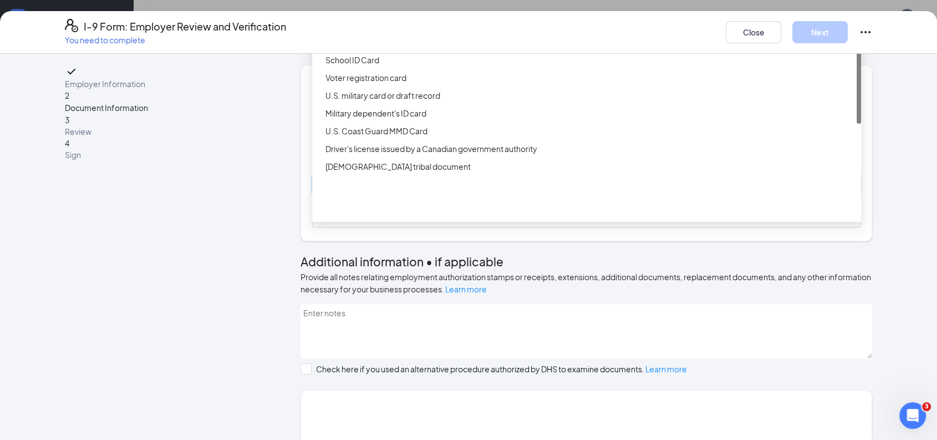
click at [439, 30] on div "Driver’s License issued by U.S State or outlying US possession" at bounding box center [589, 24] width 529 height 12
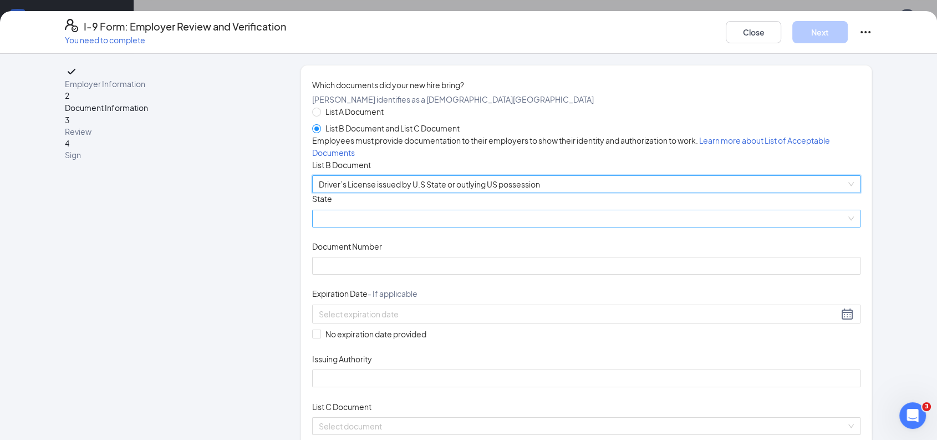
click at [455, 227] on span at bounding box center [586, 218] width 535 height 17
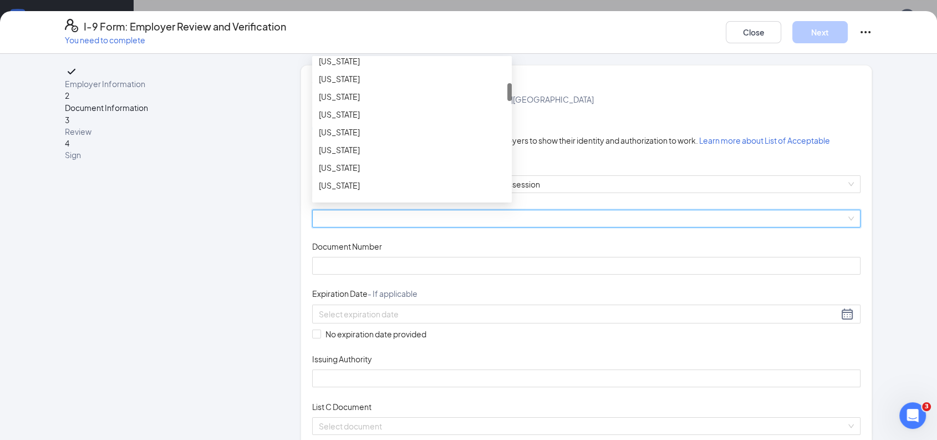
scroll to position [193, 0]
drag, startPoint x: 502, startPoint y: 146, endPoint x: 511, endPoint y: 171, distance: 26.5
click at [511, 171] on div "List A Document List B Document and List C Document Employees must provide docu…" at bounding box center [586, 269] width 548 height 329
click at [365, 130] on div "[US_STATE]" at bounding box center [412, 124] width 186 height 12
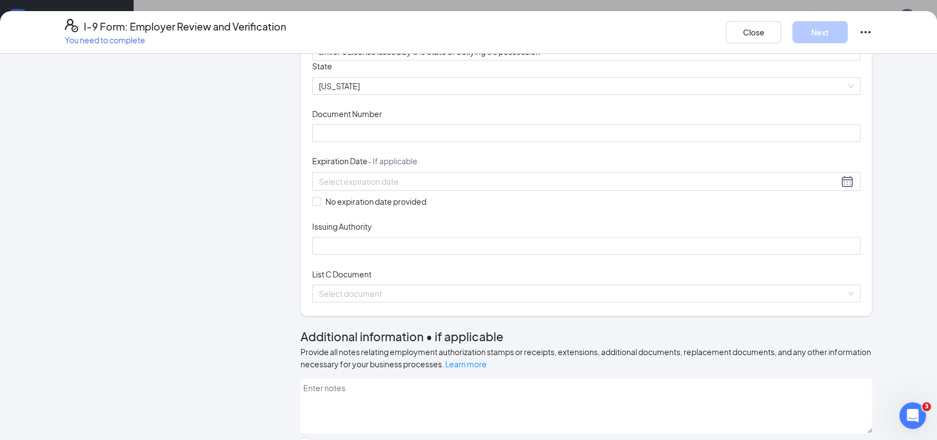
scroll to position [133, 0]
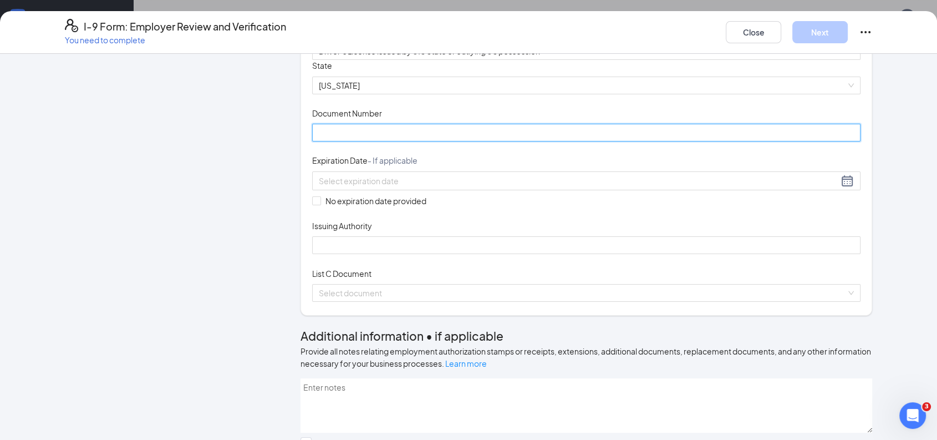
click at [407, 141] on input "Document Number" at bounding box center [586, 133] width 548 height 18
type input "070915436"
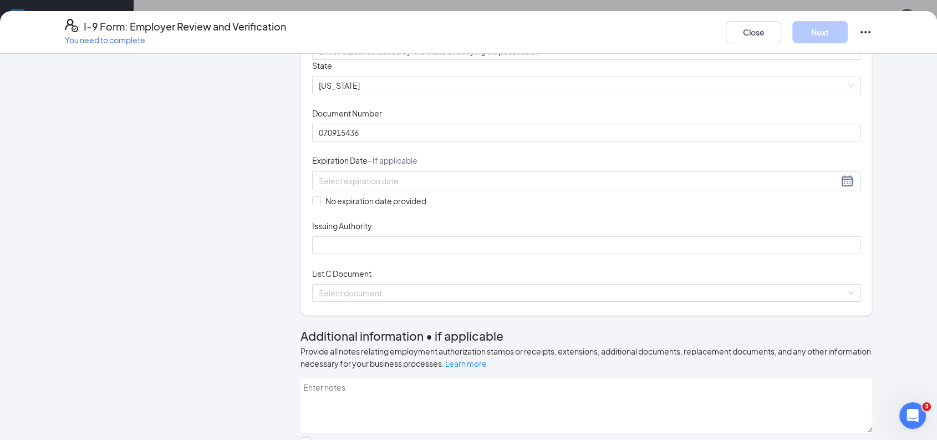
click at [389, 171] on div "Expiration Date - If applicable" at bounding box center [586, 163] width 548 height 16
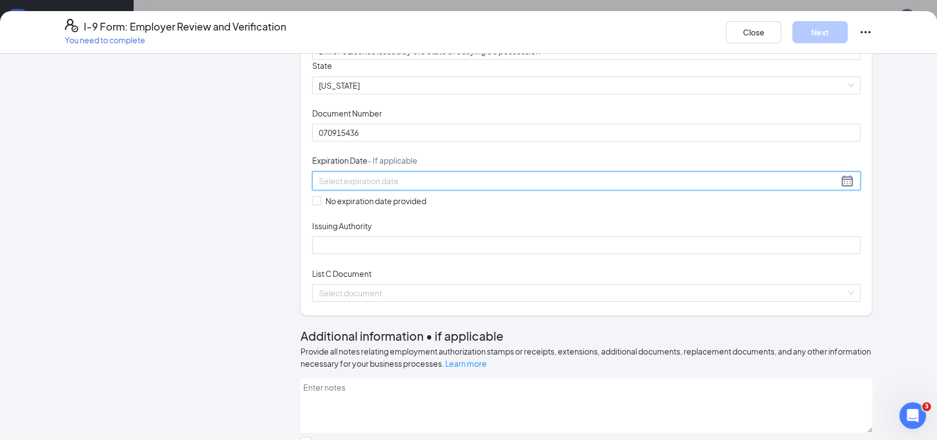
click at [377, 187] on input at bounding box center [578, 181] width 519 height 12
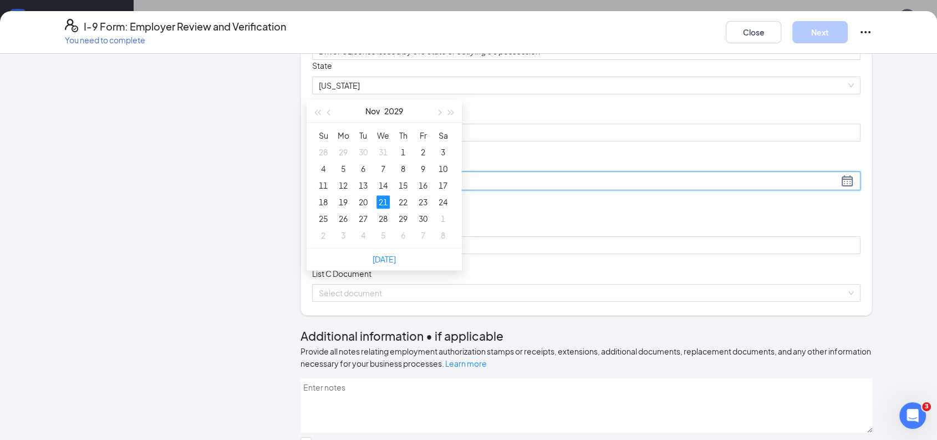
click at [387, 195] on div "21" at bounding box center [382, 201] width 13 height 13
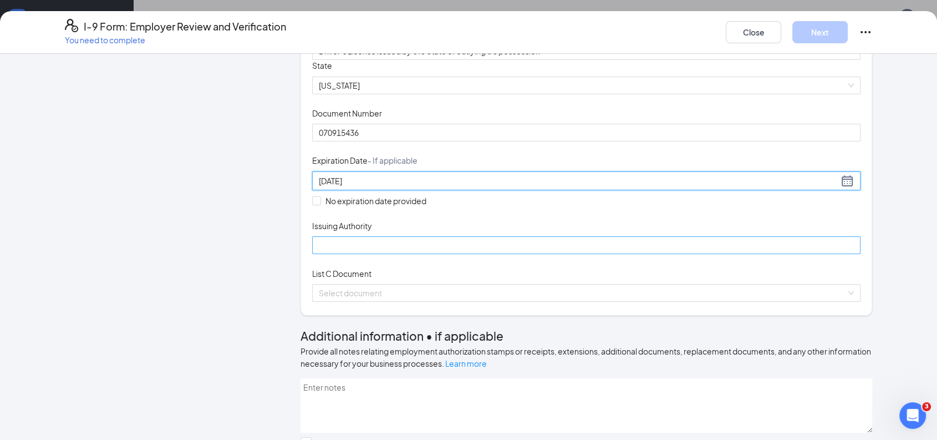
type input "[DATE]"
click at [396, 254] on input "Issuing Authority" at bounding box center [586, 245] width 548 height 18
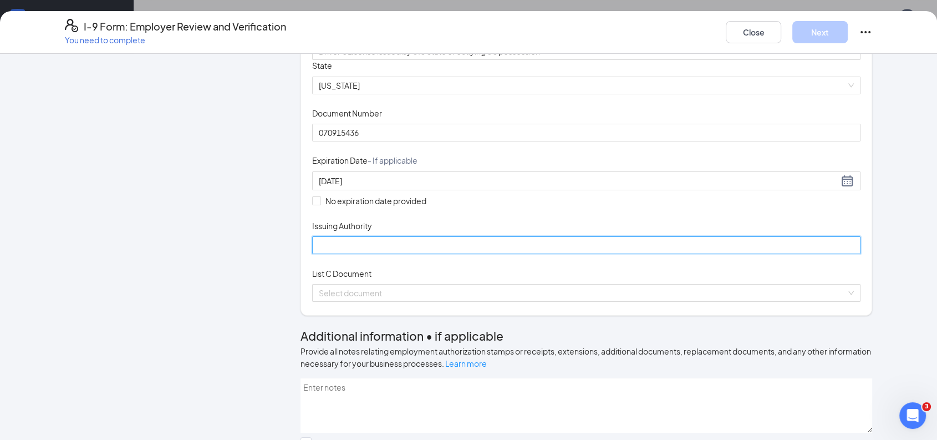
type input "[US_STATE]"
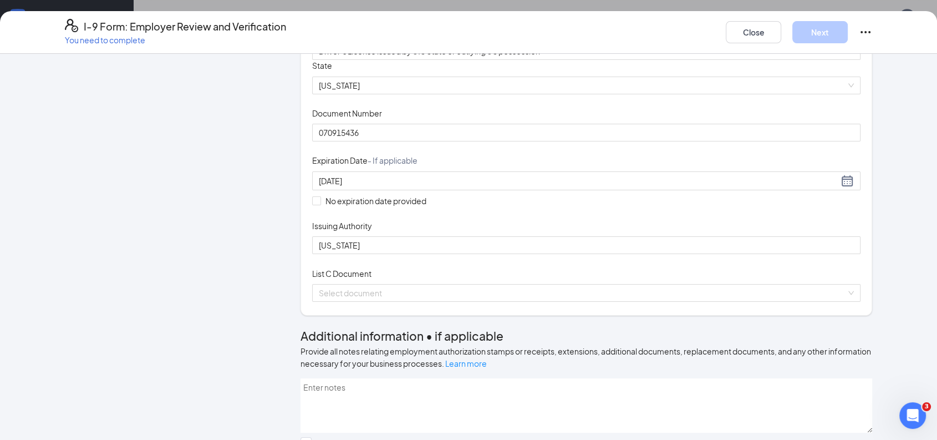
scroll to position [356, 0]
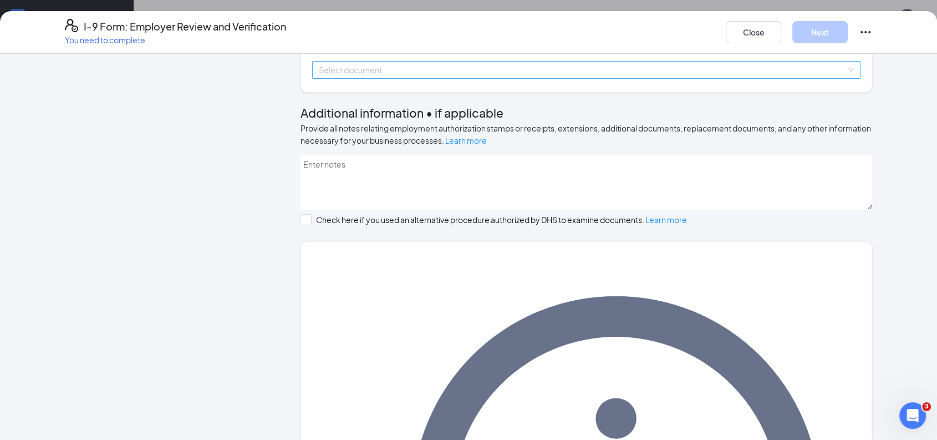
click at [608, 78] on span at bounding box center [582, 70] width 527 height 17
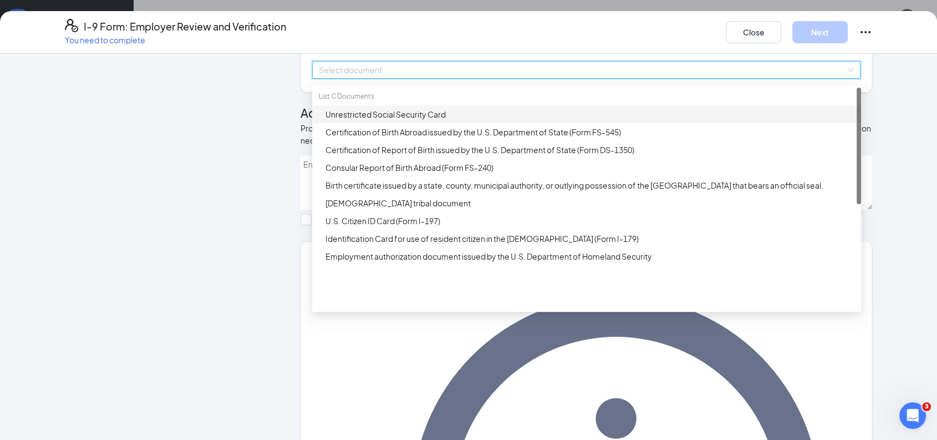
click at [432, 120] on div "Unrestricted Social Security Card" at bounding box center [589, 114] width 529 height 12
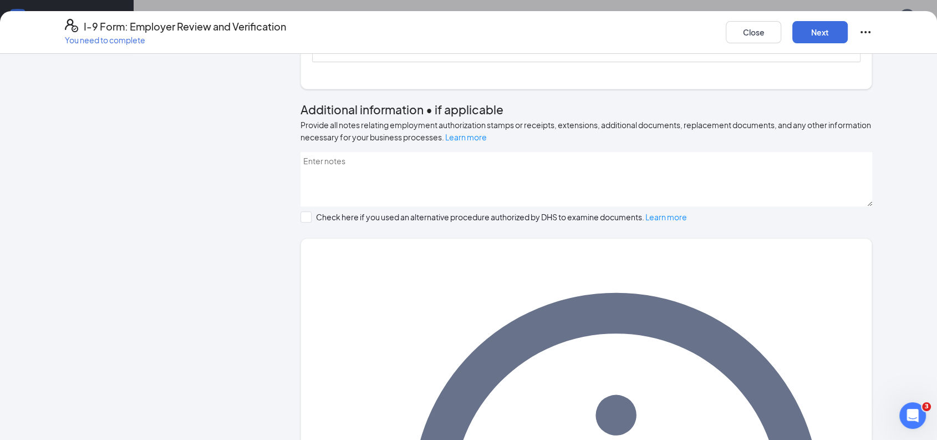
scroll to position [474, 0]
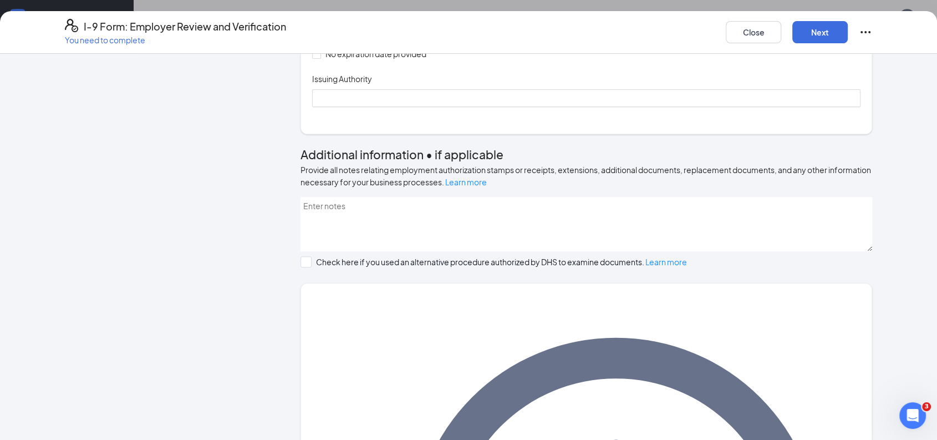
type input "670327219"
click at [315, 59] on span at bounding box center [316, 54] width 9 height 9
click at [315, 58] on input "No expiration date provided" at bounding box center [316, 54] width 8 height 8
checkbox input "true"
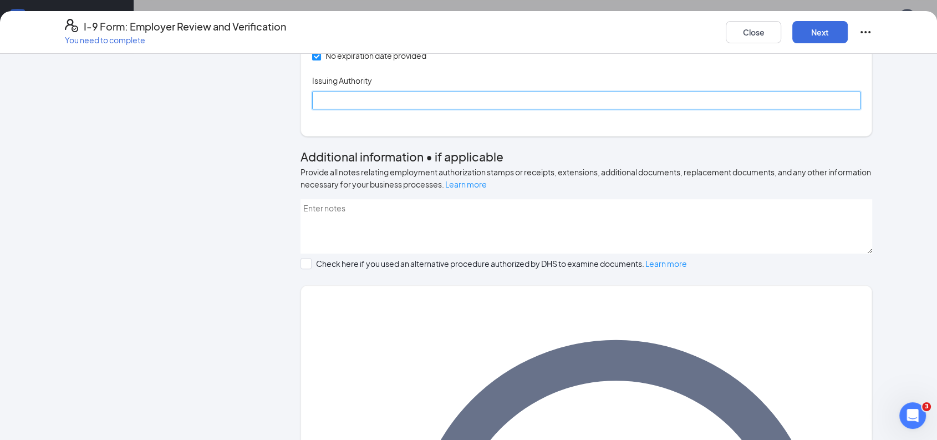
click at [350, 109] on input "Issuing Authority" at bounding box center [586, 100] width 548 height 18
type input "Social Security Administration"
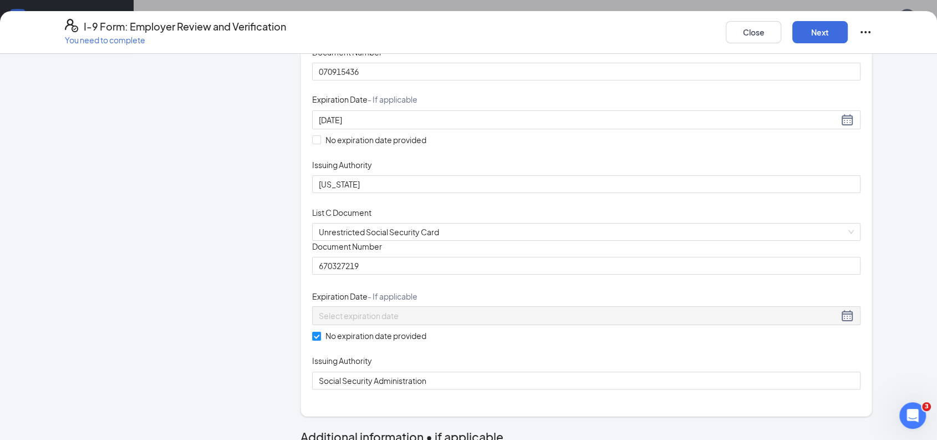
scroll to position [200, 0]
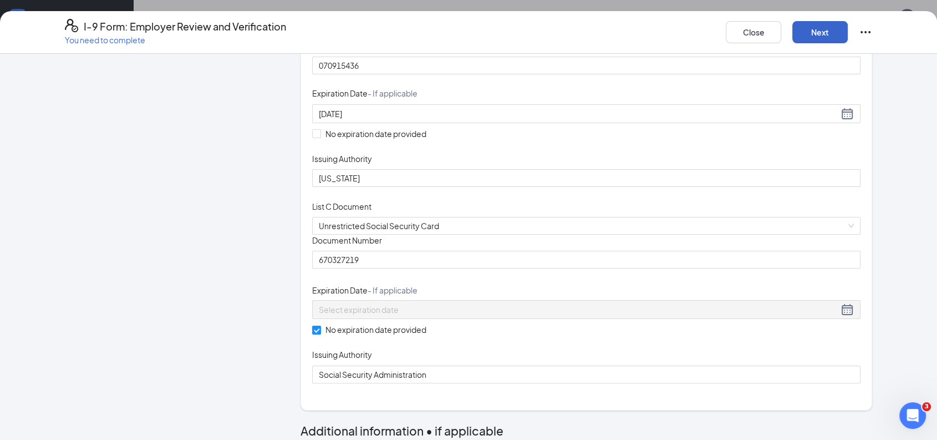
click at [813, 23] on button "Next" at bounding box center [819, 32] width 55 height 22
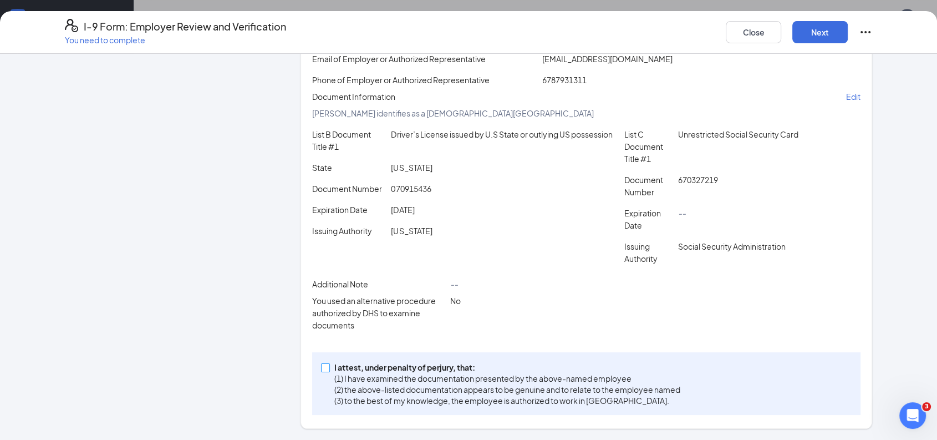
click at [322, 369] on input "I attest, under penalty of [PERSON_NAME], that: (1) I have examined the documen…" at bounding box center [325, 367] width 8 height 8
checkbox input "true"
click at [820, 29] on button "Next" at bounding box center [819, 32] width 55 height 22
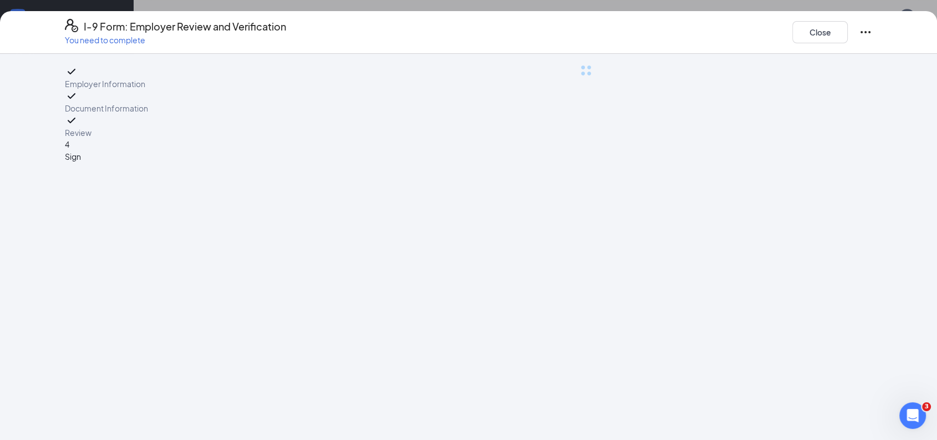
scroll to position [0, 0]
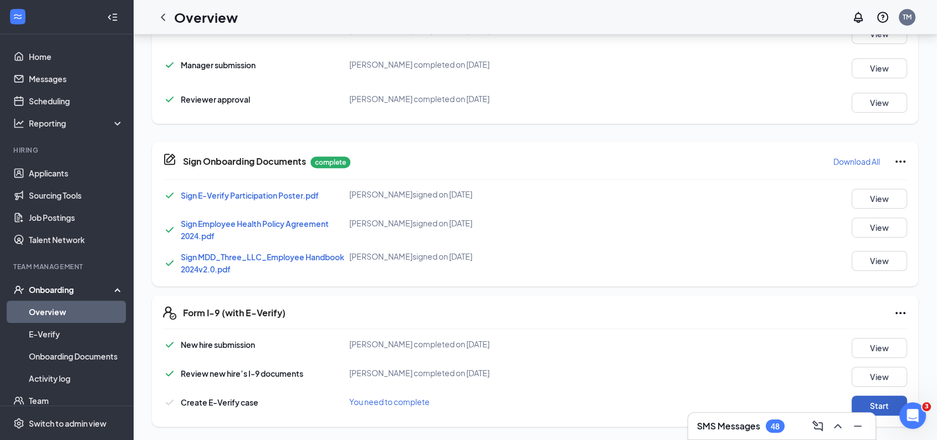
click at [887, 397] on button "Start" at bounding box center [878, 405] width 55 height 20
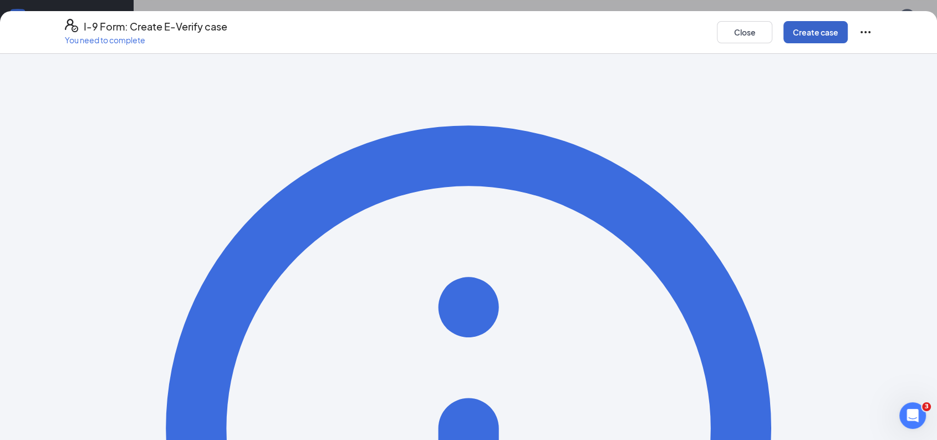
click at [824, 29] on button "Create case" at bounding box center [815, 32] width 64 height 22
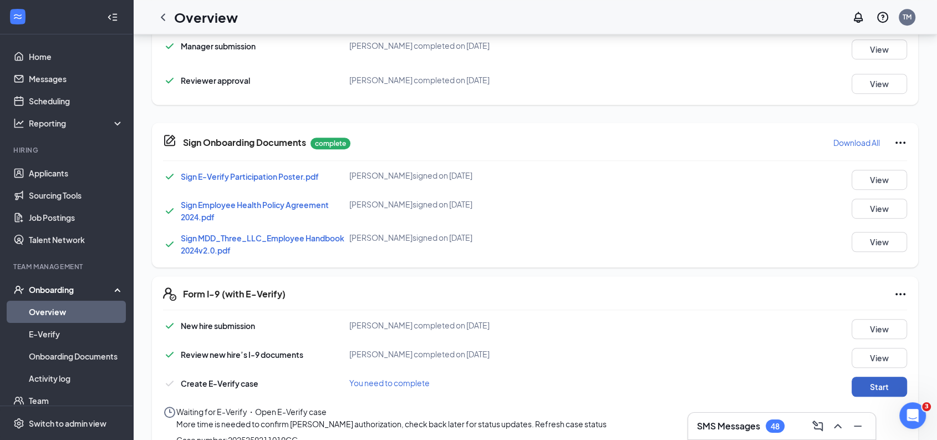
scroll to position [761, 0]
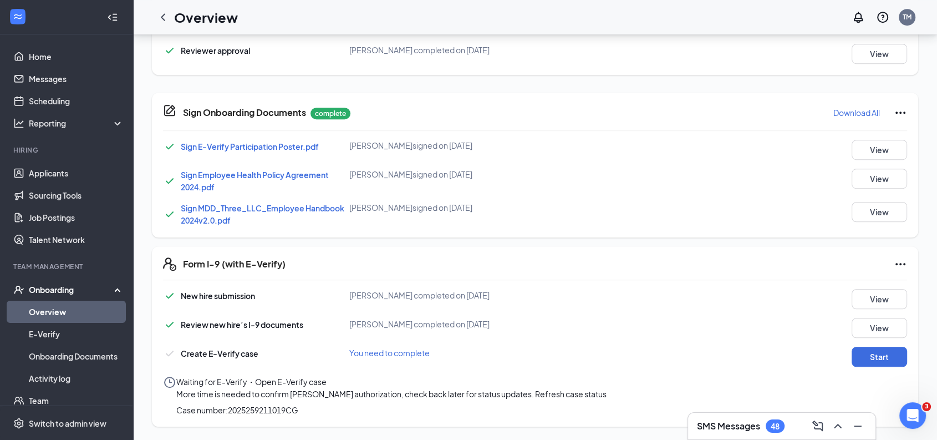
click at [606, 389] on span "Refresh case status" at bounding box center [571, 394] width 72 height 10
click at [164, 18] on icon "ChevronLeft" at bounding box center [162, 17] width 13 height 13
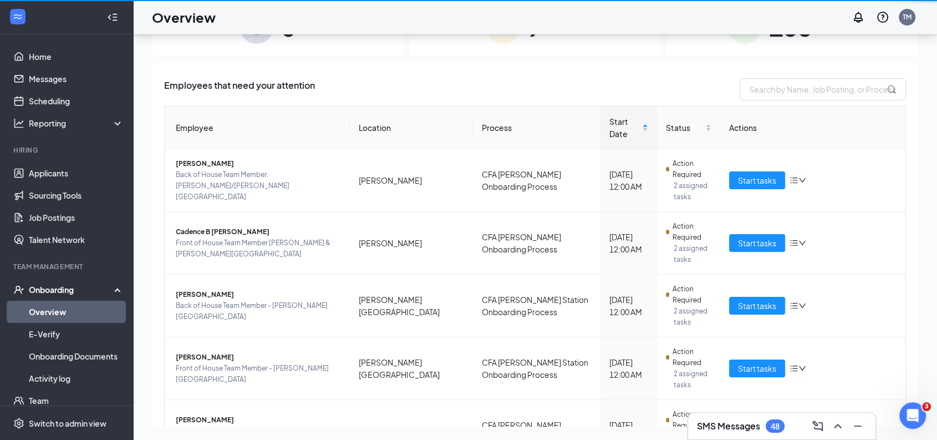
scroll to position [49, 0]
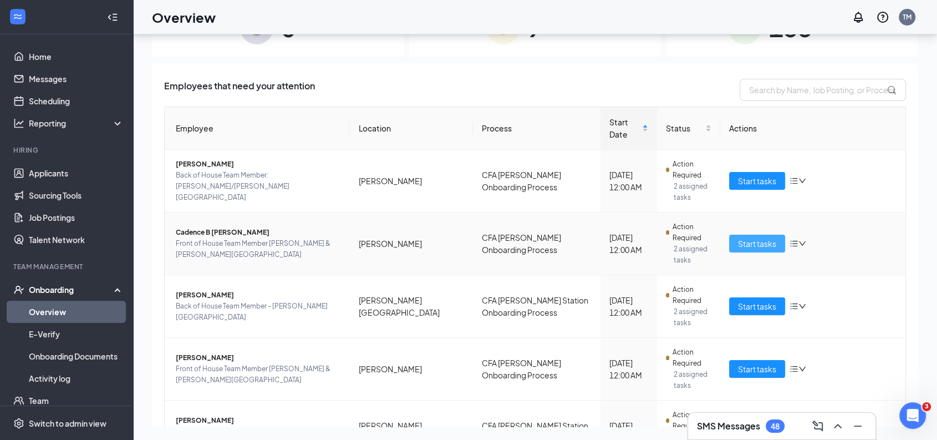
click at [752, 237] on span "Start tasks" at bounding box center [757, 243] width 38 height 12
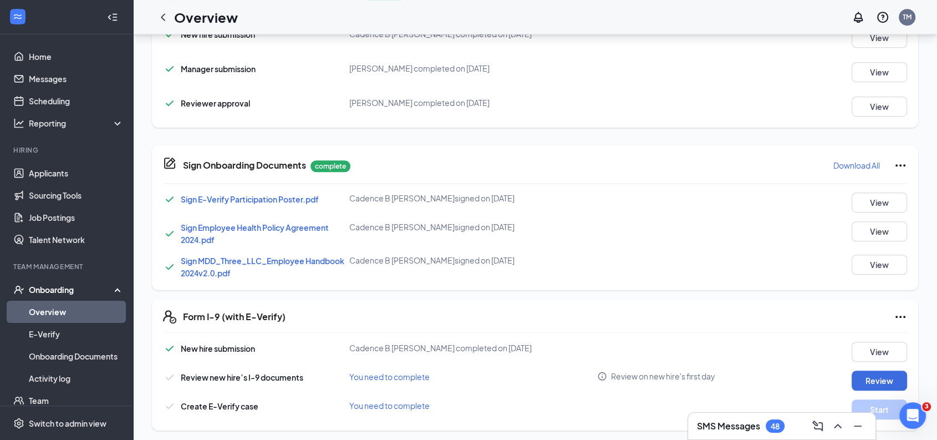
scroll to position [695, 0]
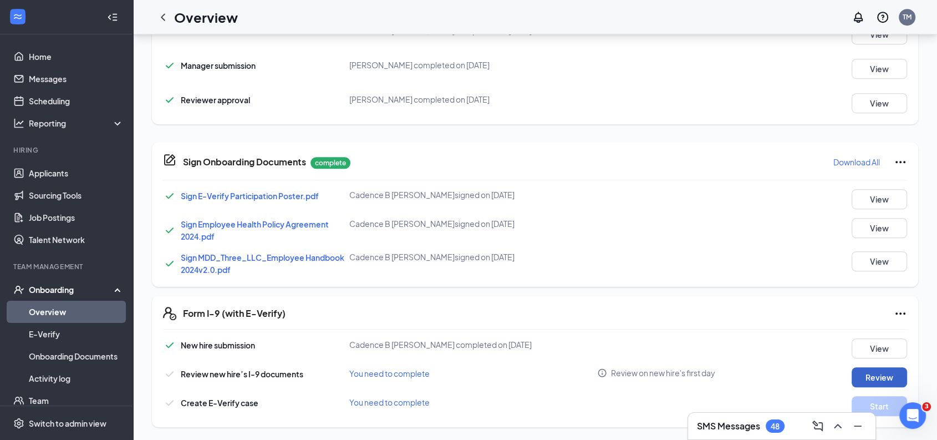
click at [864, 374] on button "Review" at bounding box center [878, 377] width 55 height 20
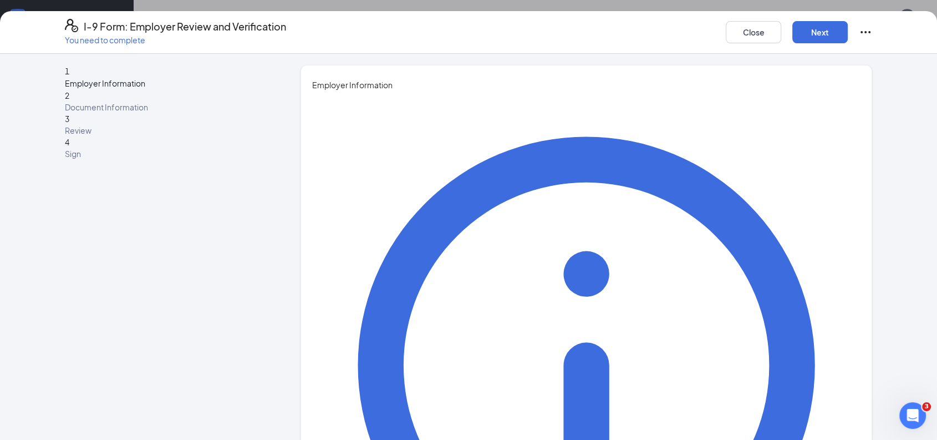
type input "[PERSON_NAME]"
type input "[EMAIL_ADDRESS][DOMAIN_NAME]"
type input "6787931311"
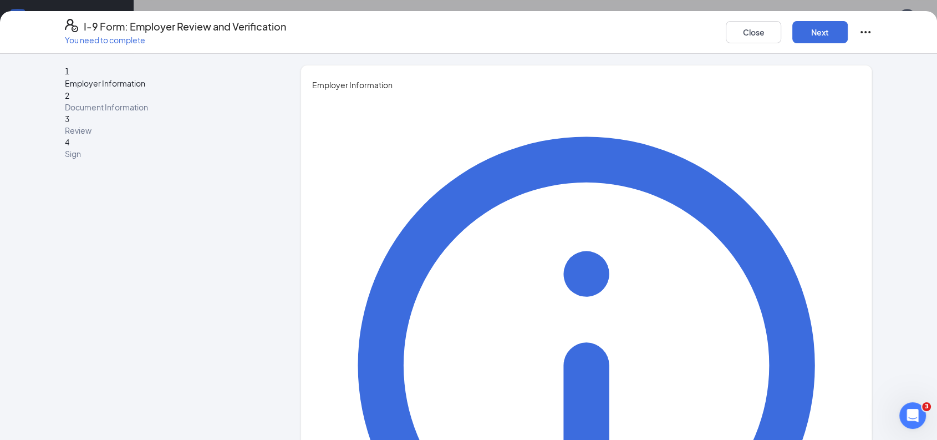
type input "[PERSON_NAME]"
type input "HR Director"
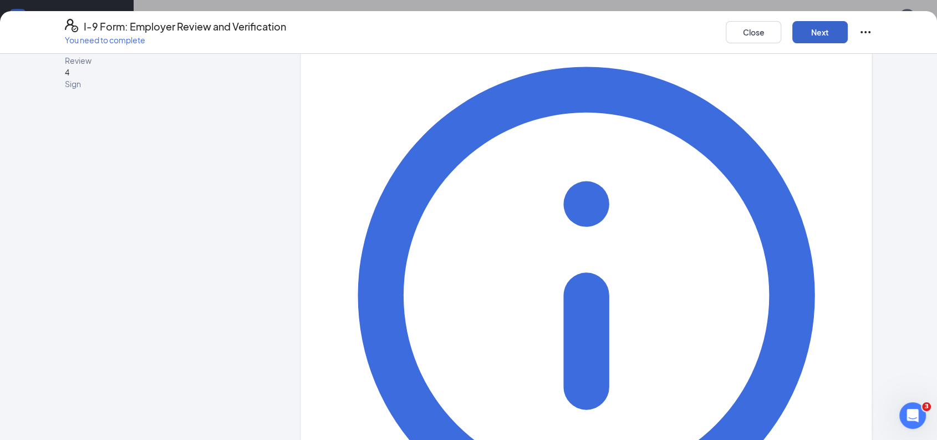
click at [821, 35] on button "Next" at bounding box center [819, 32] width 55 height 22
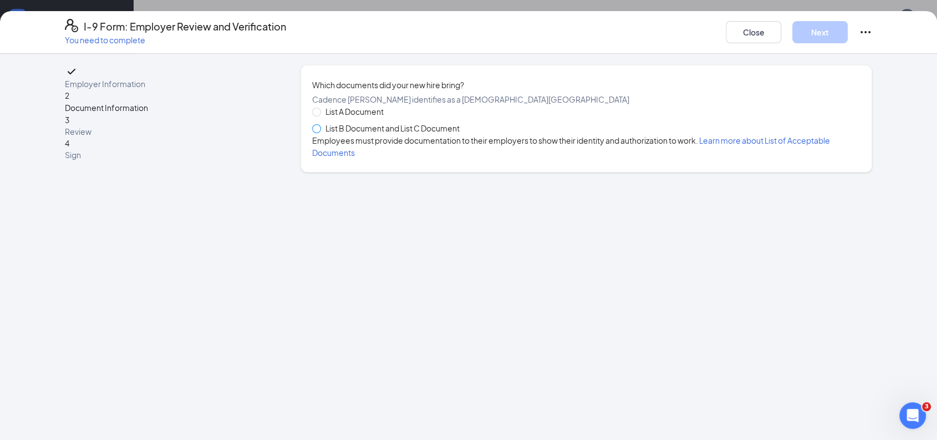
click at [321, 133] on span at bounding box center [316, 128] width 9 height 9
click at [320, 132] on input "List B Document and List C Document" at bounding box center [316, 128] width 8 height 8
radio input "true"
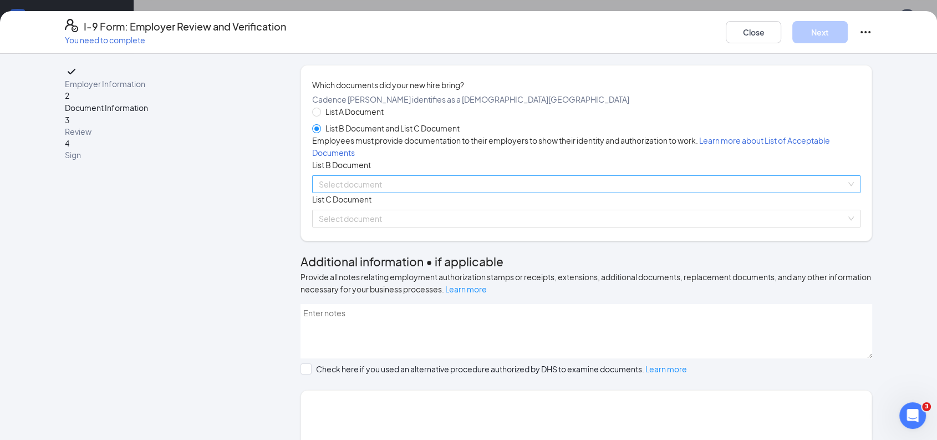
click at [393, 192] on input "search" at bounding box center [582, 184] width 527 height 17
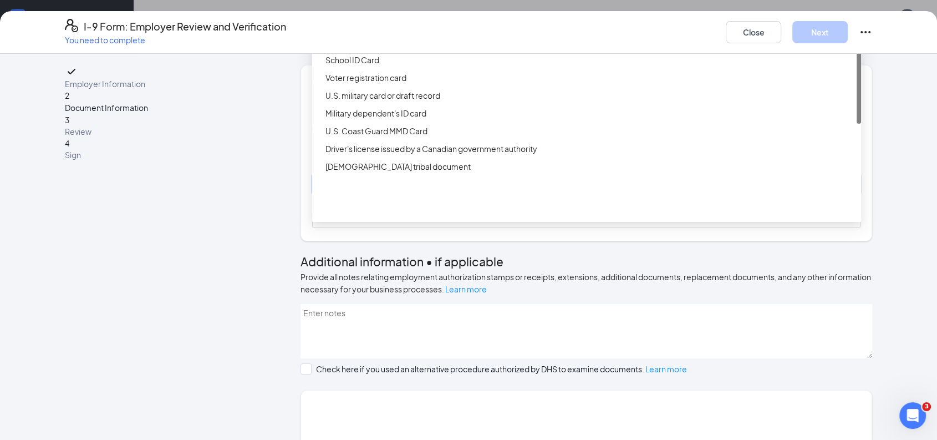
click at [428, 30] on div "Driver’s License issued by U.S State or outlying US possession" at bounding box center [589, 24] width 529 height 12
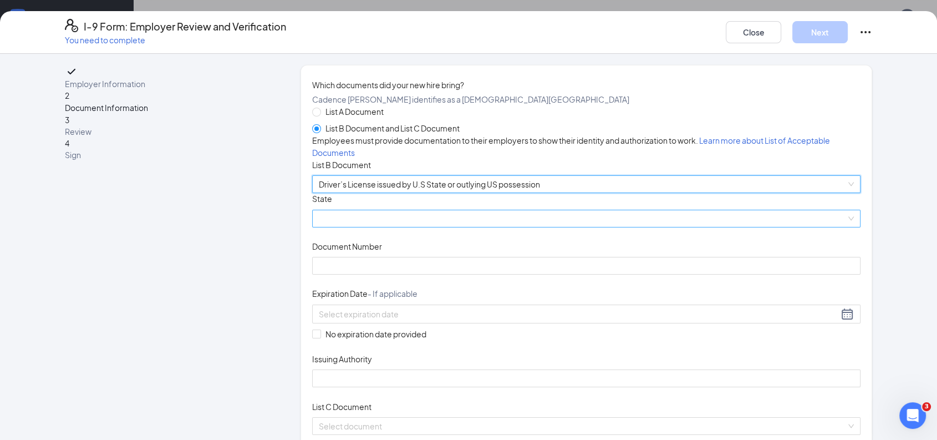
click at [445, 227] on span at bounding box center [586, 218] width 535 height 17
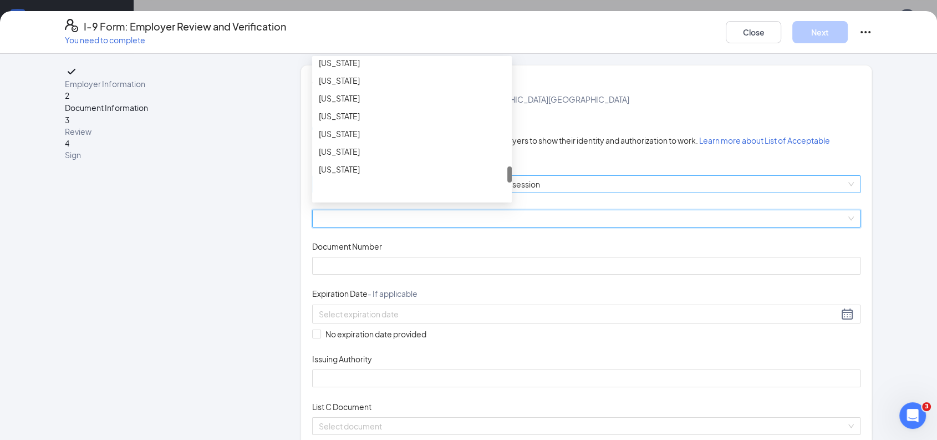
scroll to position [916, 0]
drag, startPoint x: 503, startPoint y: 147, endPoint x: 510, endPoint y: 254, distance: 107.2
click at [510, 254] on div "List A Document List B Document and List C Document Employees must provide docu…" at bounding box center [586, 269] width 548 height 329
click at [377, 109] on div "[US_STATE]" at bounding box center [412, 102] width 186 height 12
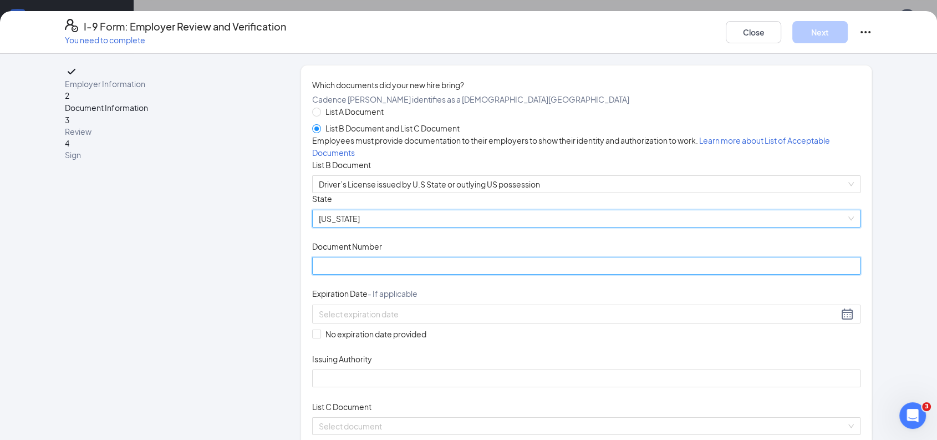
click at [374, 274] on input "Document Number" at bounding box center [586, 266] width 548 height 18
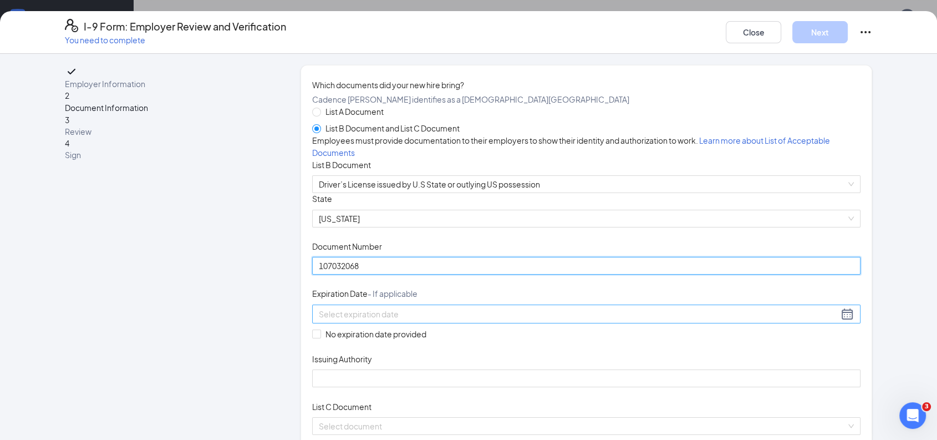
type input "107032068"
click at [367, 320] on input at bounding box center [578, 314] width 519 height 12
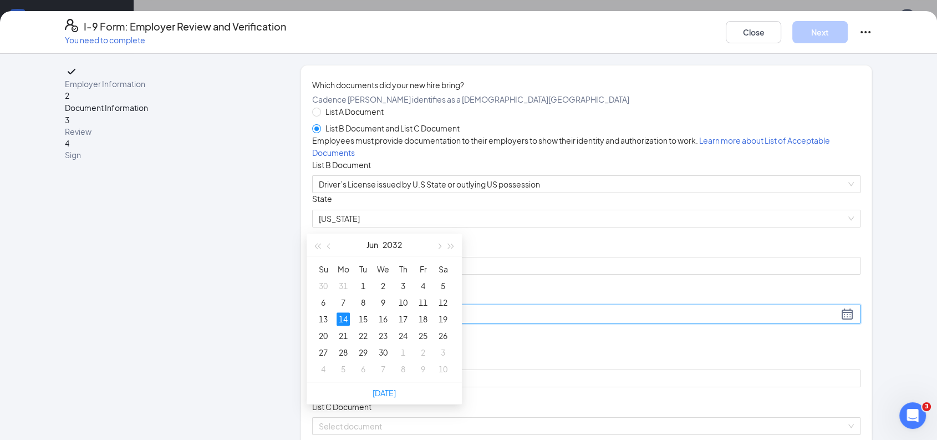
click at [341, 312] on div "14" at bounding box center [342, 318] width 13 height 13
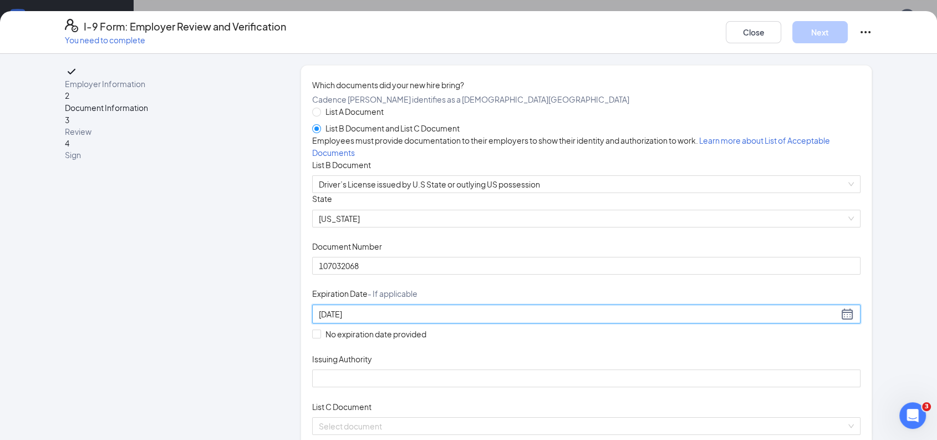
type input "[DATE]"
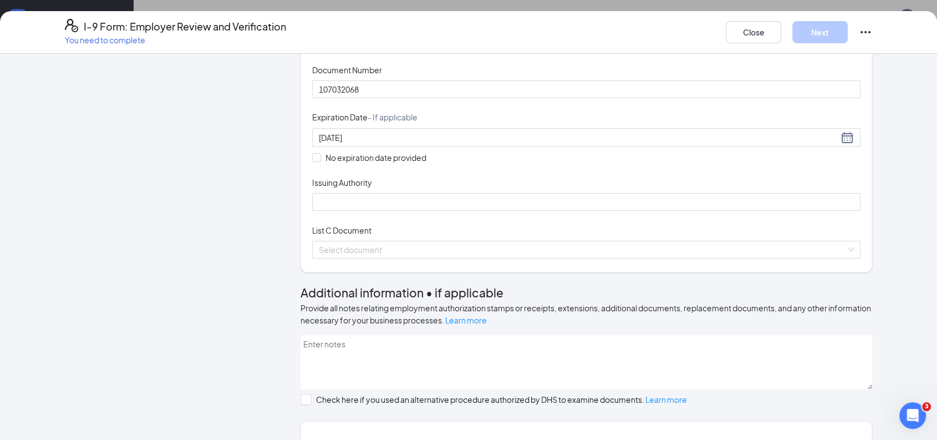
scroll to position [310, 0]
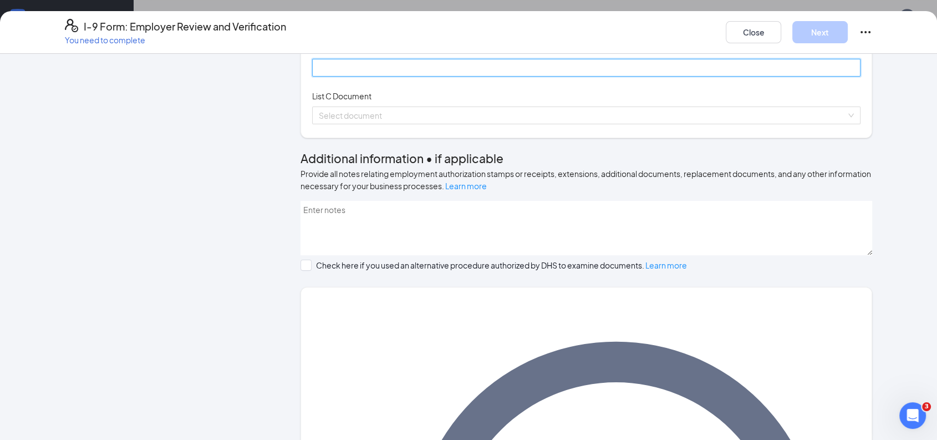
click at [435, 76] on input "Issuing Authority" at bounding box center [586, 68] width 548 height 18
type input "[US_STATE]"
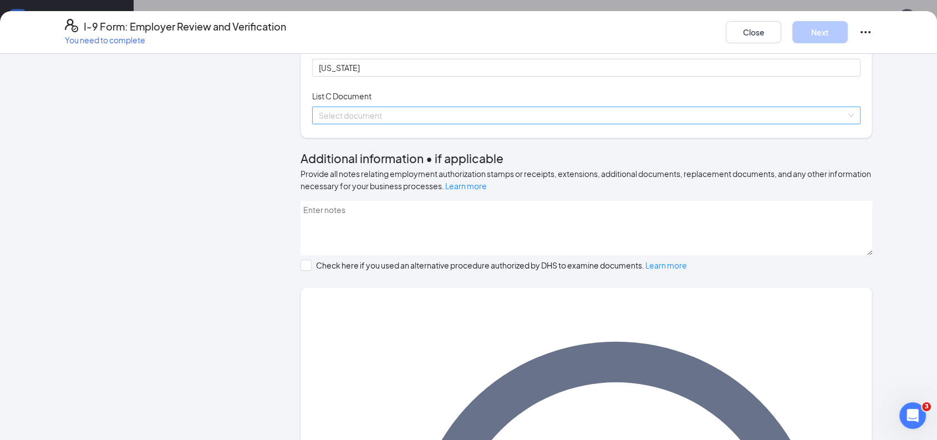
click at [389, 124] on input "search" at bounding box center [582, 115] width 527 height 17
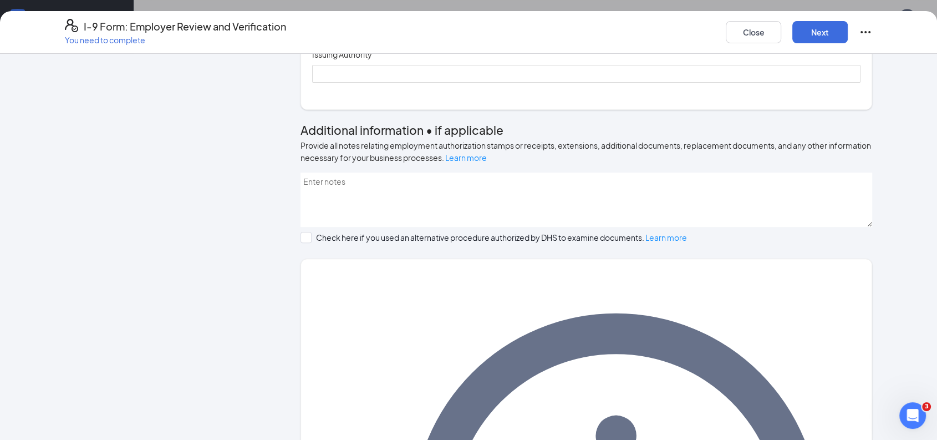
scroll to position [500, 0]
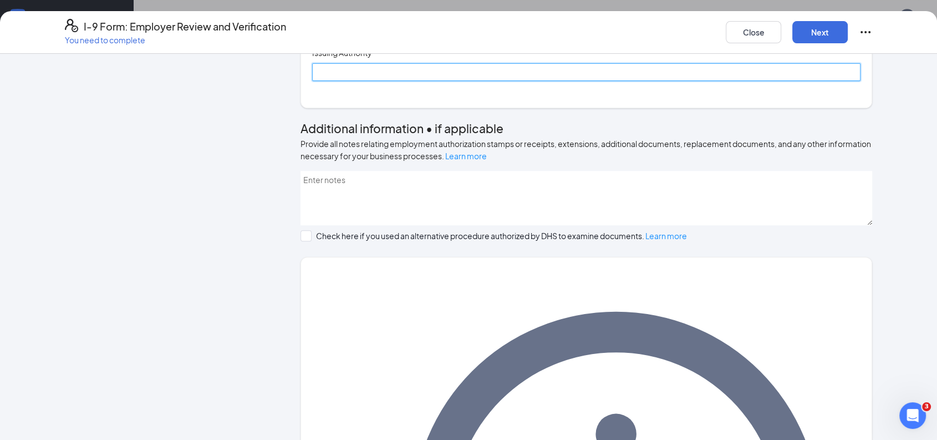
click at [355, 81] on input "Issuing Authority" at bounding box center [586, 72] width 548 height 18
type input "Social Security Administration"
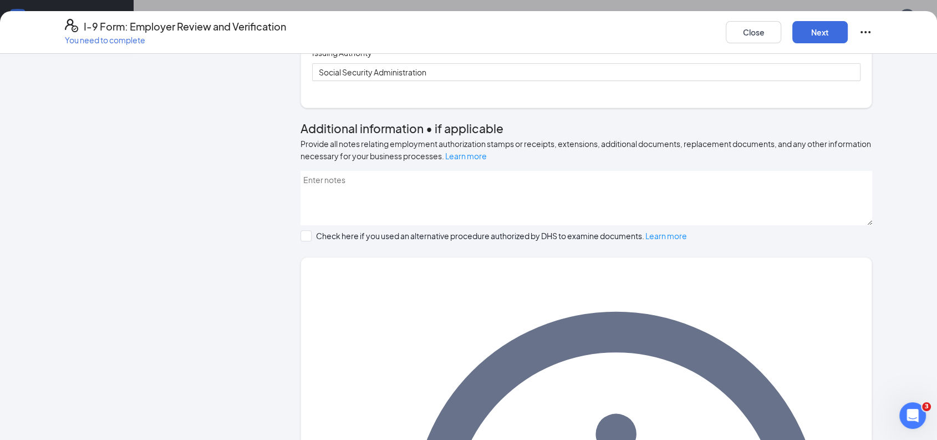
click at [312, 33] on span at bounding box center [316, 28] width 9 height 9
click at [312, 32] on input "No expiration date provided" at bounding box center [316, 28] width 8 height 8
checkbox input "true"
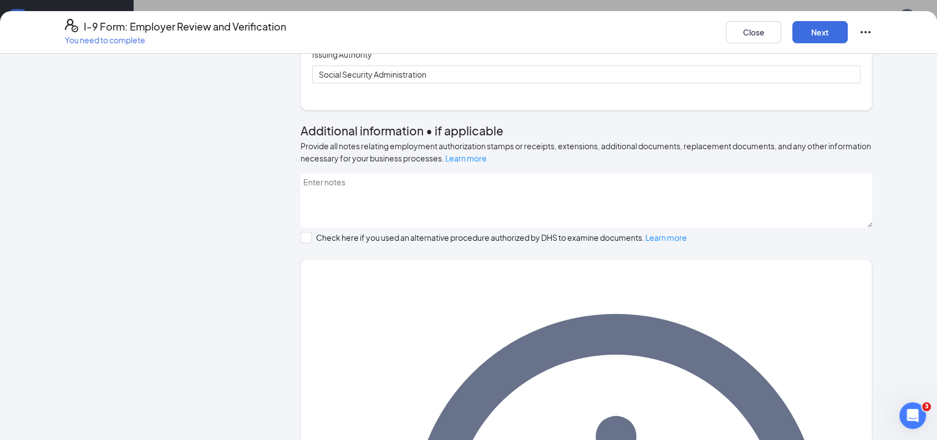
type input "655284137"
click at [824, 36] on button "Next" at bounding box center [819, 32] width 55 height 22
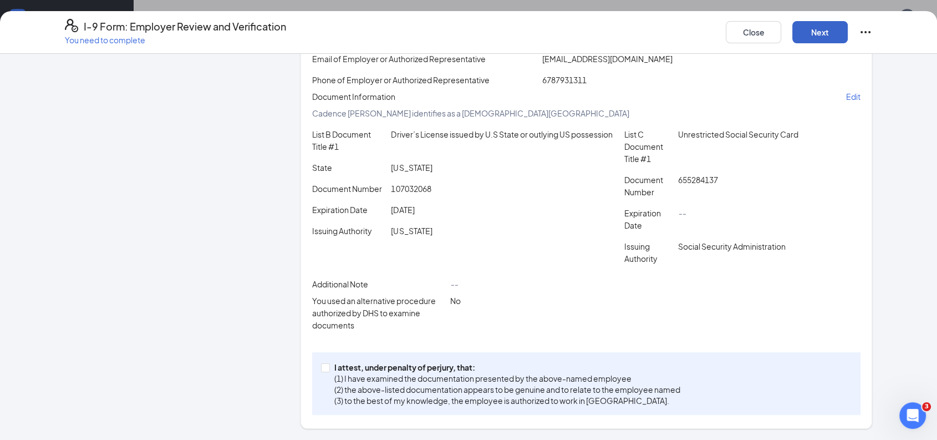
scroll to position [202, 0]
click at [324, 369] on span at bounding box center [325, 367] width 9 height 9
click at [324, 369] on input "I attest, under penalty of [PERSON_NAME], that: (1) I have examined the documen…" at bounding box center [325, 367] width 8 height 8
checkbox input "true"
click at [832, 32] on button "Next" at bounding box center [819, 32] width 55 height 22
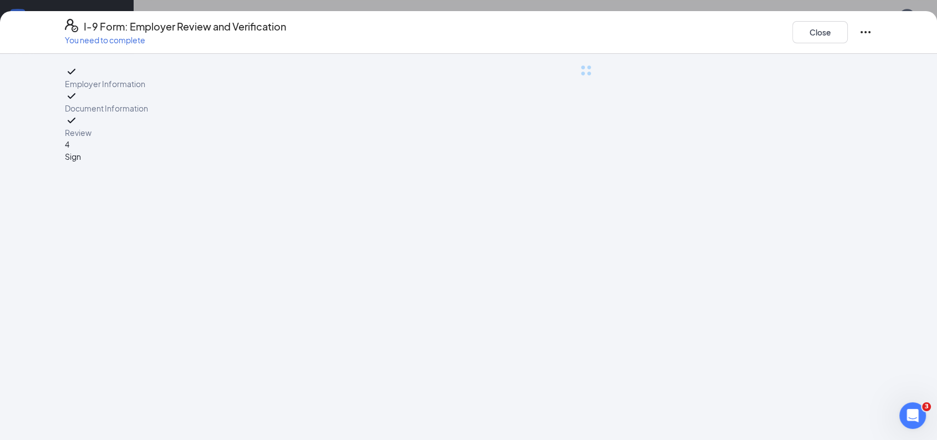
scroll to position [0, 0]
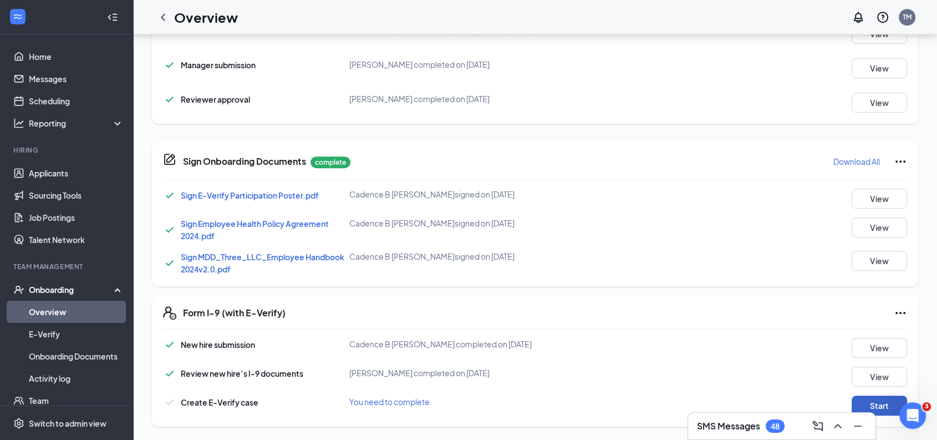
click at [882, 396] on button "Start" at bounding box center [878, 405] width 55 height 20
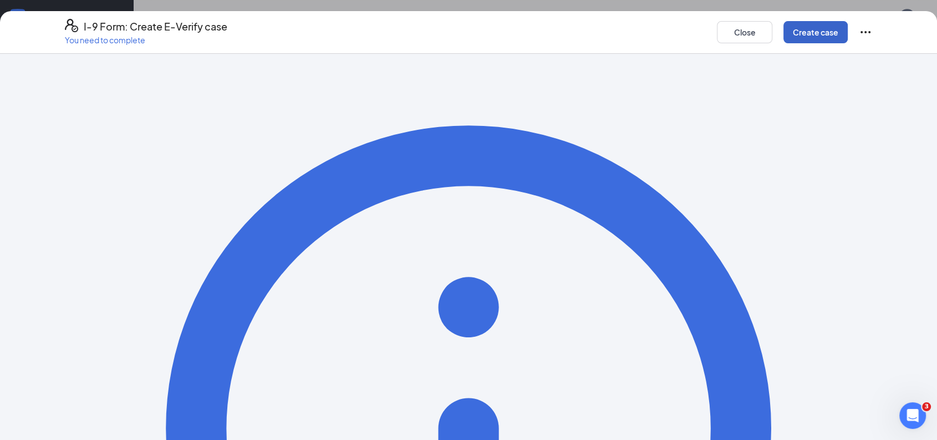
click at [825, 26] on button "Create case" at bounding box center [815, 32] width 64 height 22
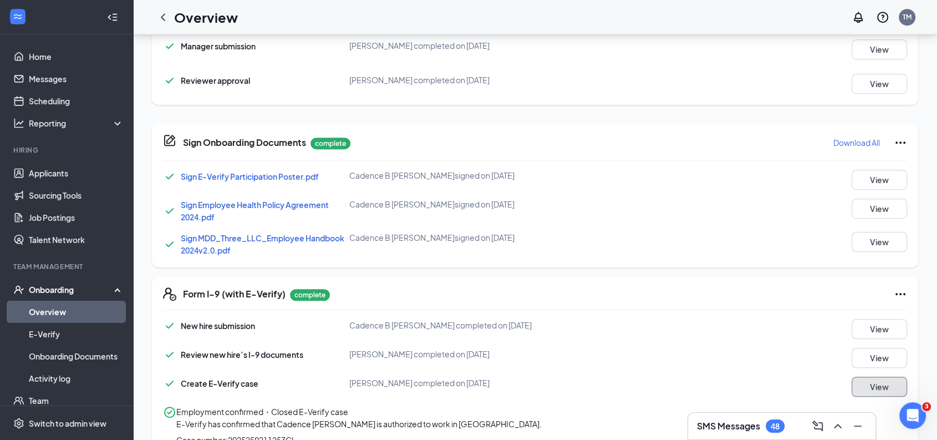
scroll to position [761, 0]
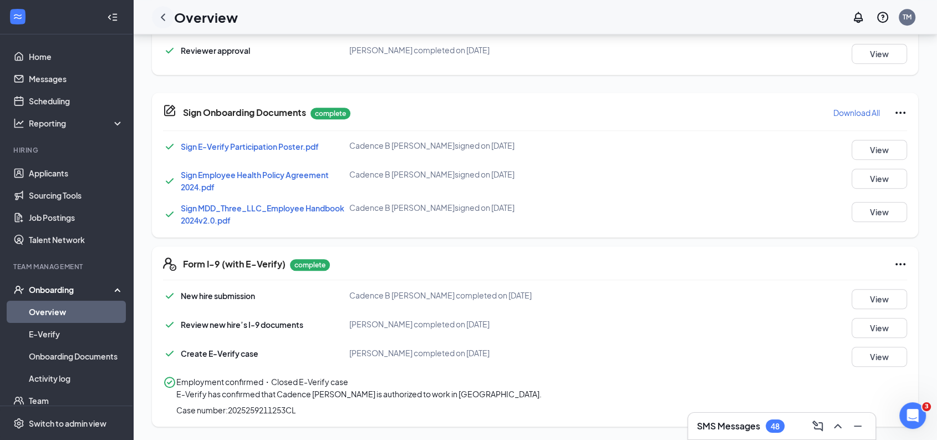
click at [162, 19] on icon "ChevronLeft" at bounding box center [162, 17] width 13 height 13
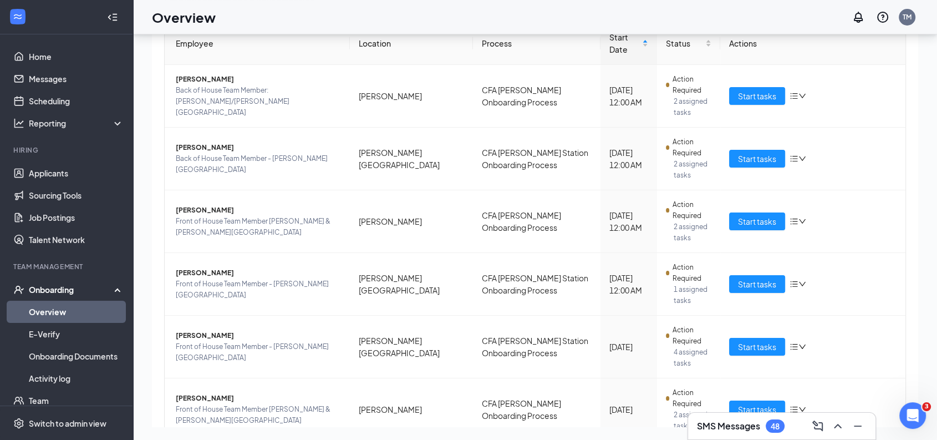
scroll to position [80, 0]
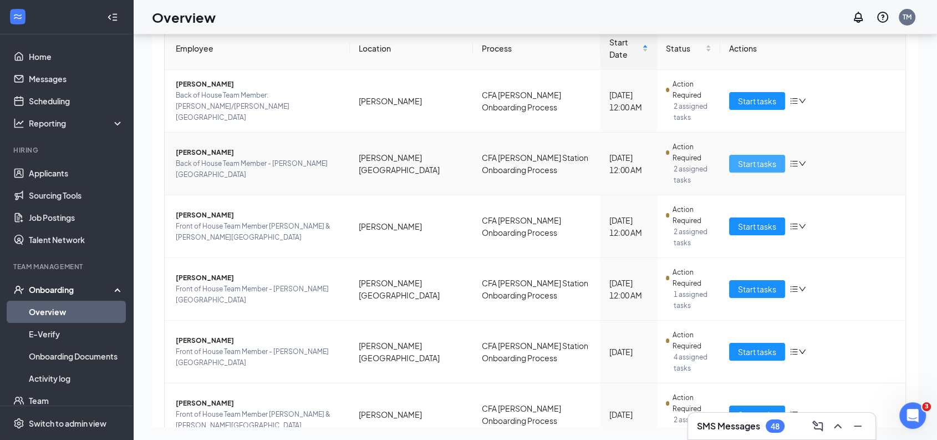
click at [754, 157] on span "Start tasks" at bounding box center [757, 163] width 38 height 12
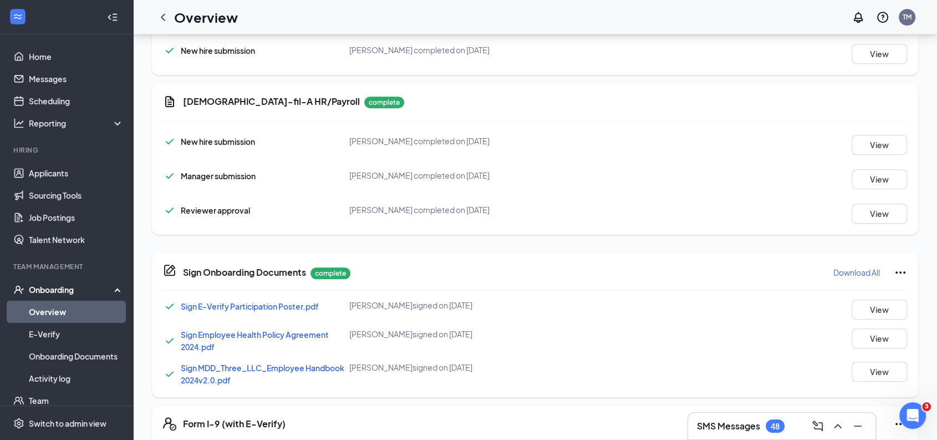
scroll to position [695, 0]
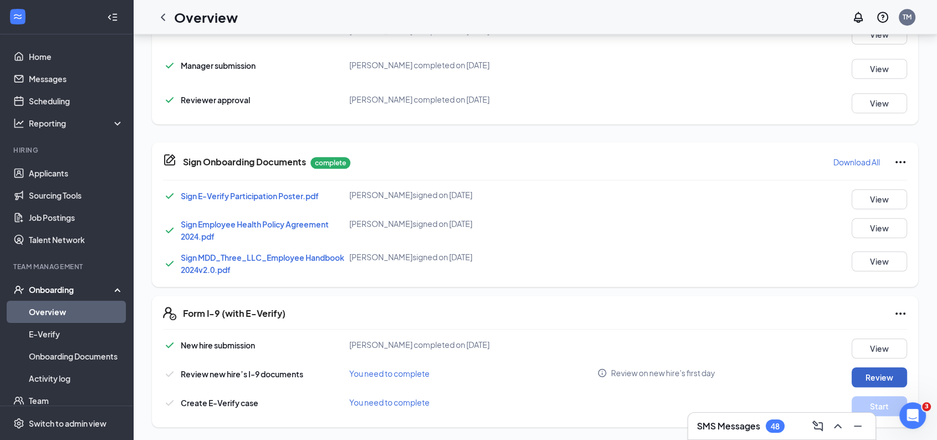
click at [859, 377] on button "Review" at bounding box center [878, 377] width 55 height 20
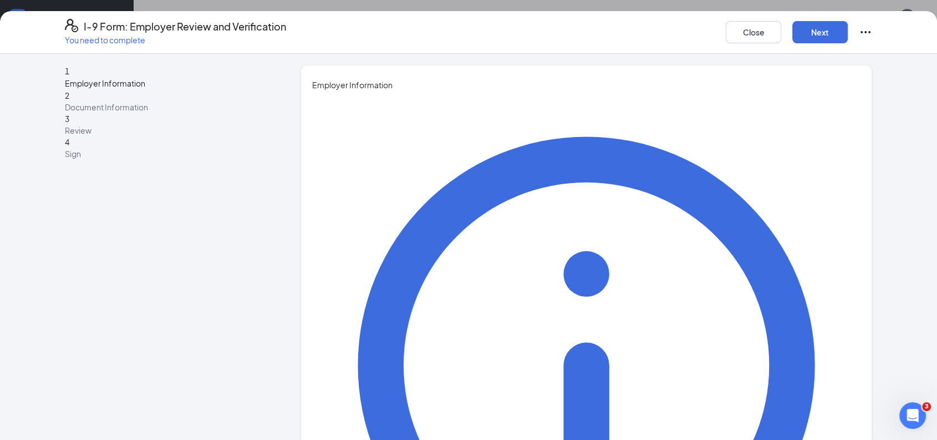
type input "[PERSON_NAME]"
type input "2"
type input "[PERSON_NAME]"
type input "[EMAIL_ADDRESS][DOMAIN_NAME]"
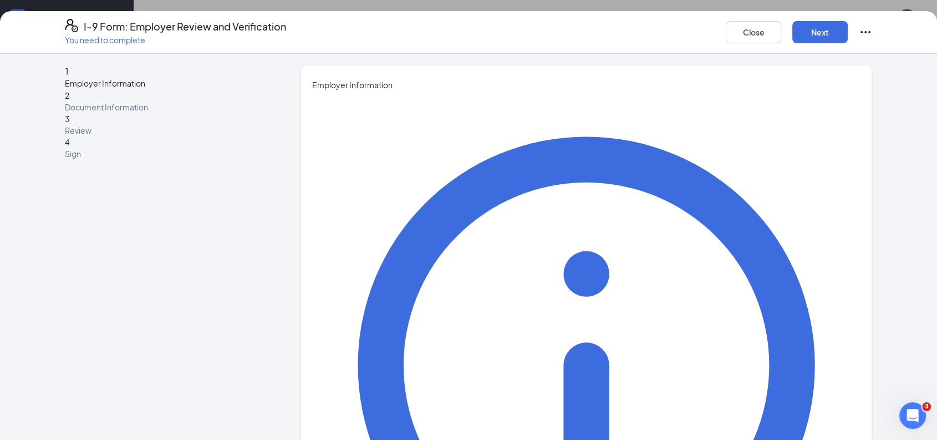
type input "6787931311"
type input "[PERSON_NAME]"
type input "HR Director"
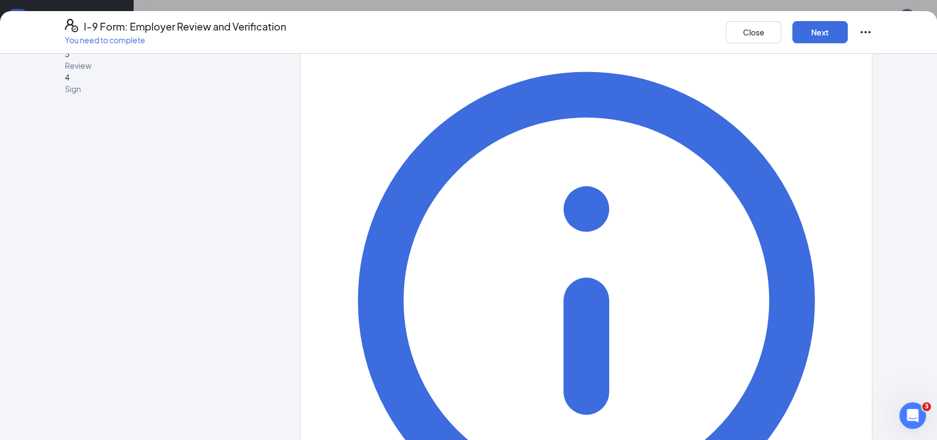
scroll to position [70, 0]
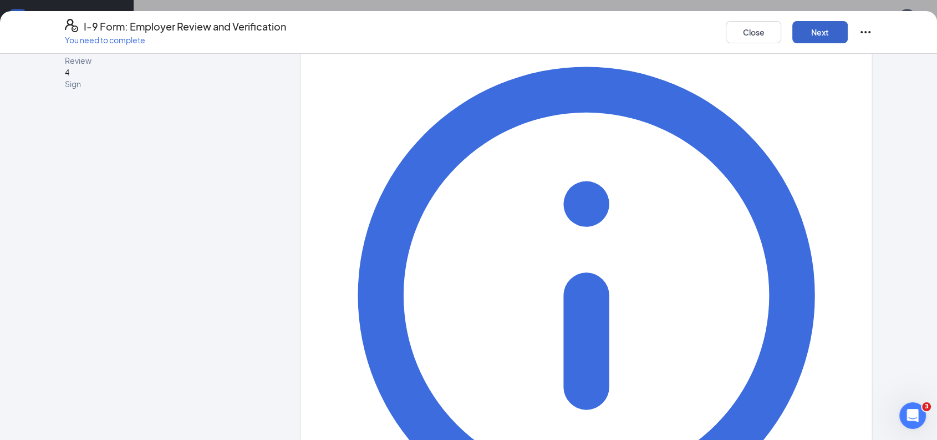
click at [823, 42] on button "Next" at bounding box center [819, 32] width 55 height 22
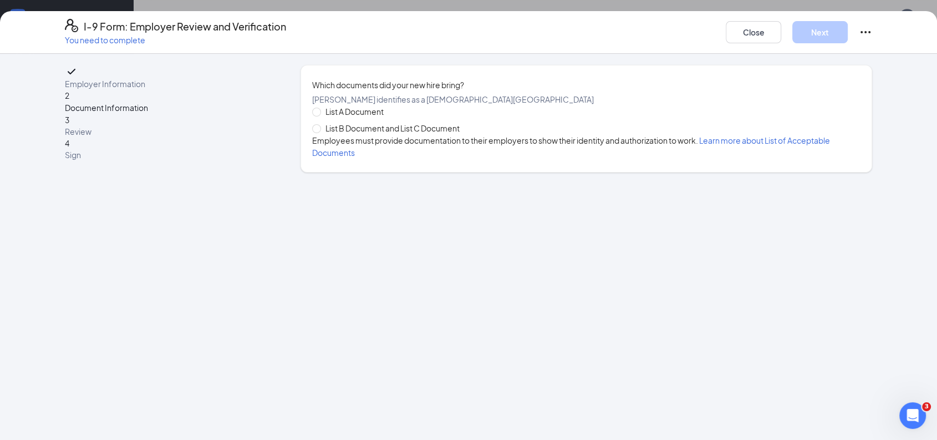
scroll to position [0, 0]
click at [317, 132] on input "List B Document and List C Document" at bounding box center [316, 128] width 8 height 8
radio input "true"
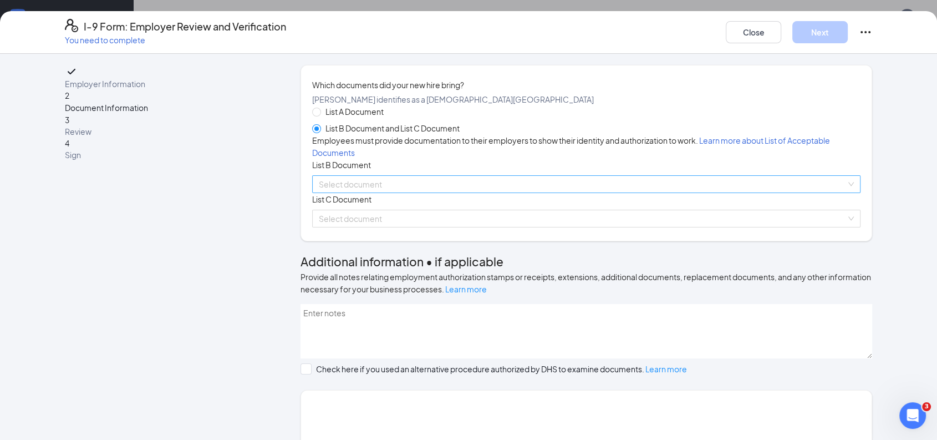
click at [388, 192] on input "search" at bounding box center [582, 184] width 527 height 17
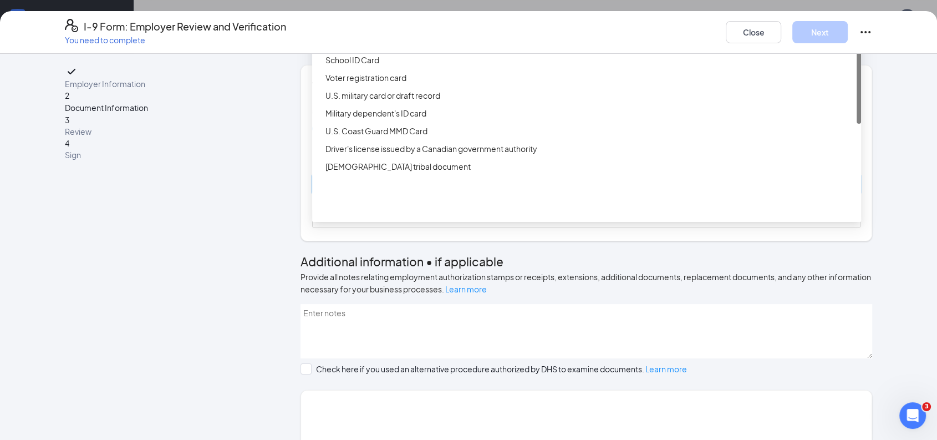
click at [455, 30] on div "Driver’s License issued by U.S State or outlying US possession" at bounding box center [589, 24] width 529 height 12
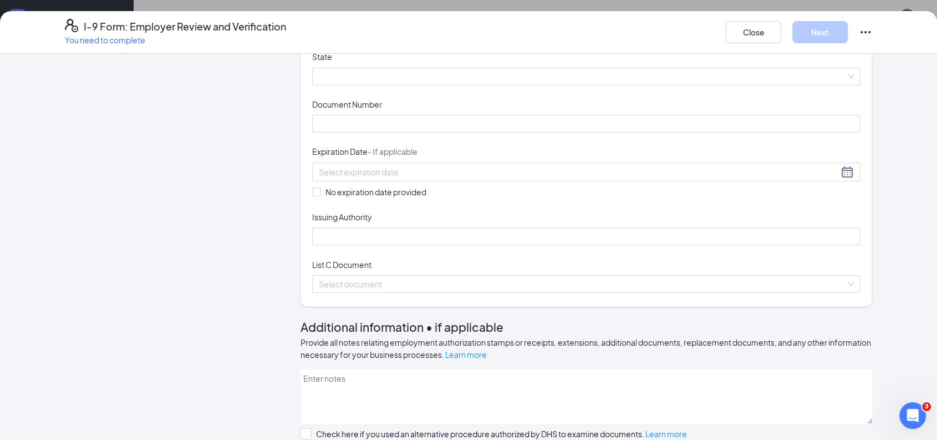
scroll to position [310, 0]
click at [514, 152] on div "Document Title Driver’s License issued by U.S State or outlying US possession S…" at bounding box center [586, 148] width 548 height 194
click at [492, 85] on span at bounding box center [586, 76] width 535 height 17
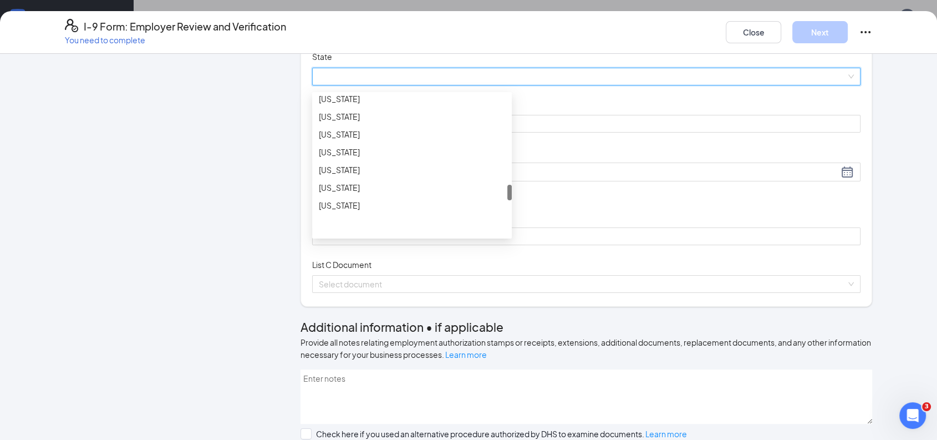
scroll to position [838, 0]
drag, startPoint x: 506, startPoint y: 178, endPoint x: 533, endPoint y: 269, distance: 95.0
click at [533, 245] on div "Document Title Driver’s License issued by U.S State or outlying US possession S…" at bounding box center [586, 148] width 548 height 194
click at [356, 141] on div "[US_STATE]" at bounding box center [412, 135] width 186 height 12
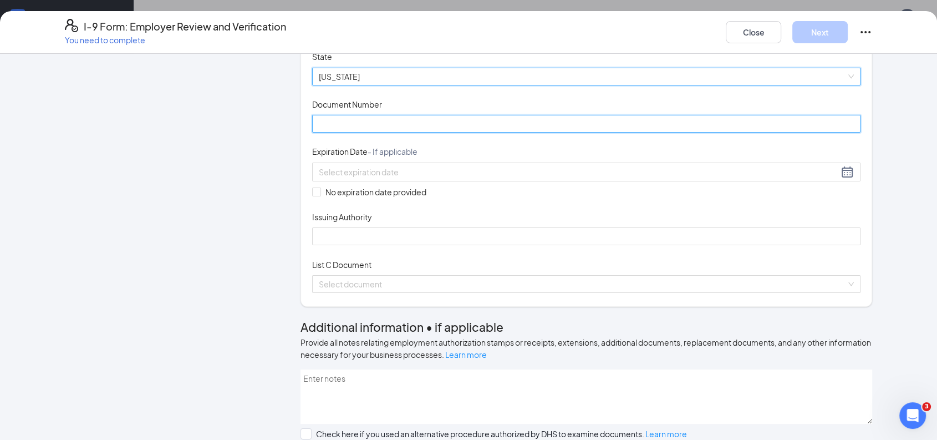
click at [417, 132] on input "Document Number" at bounding box center [586, 124] width 548 height 18
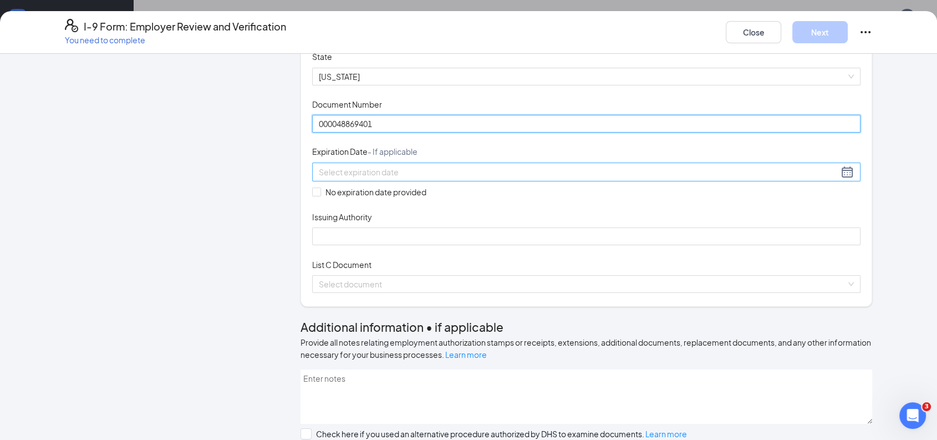
type input "000048869401"
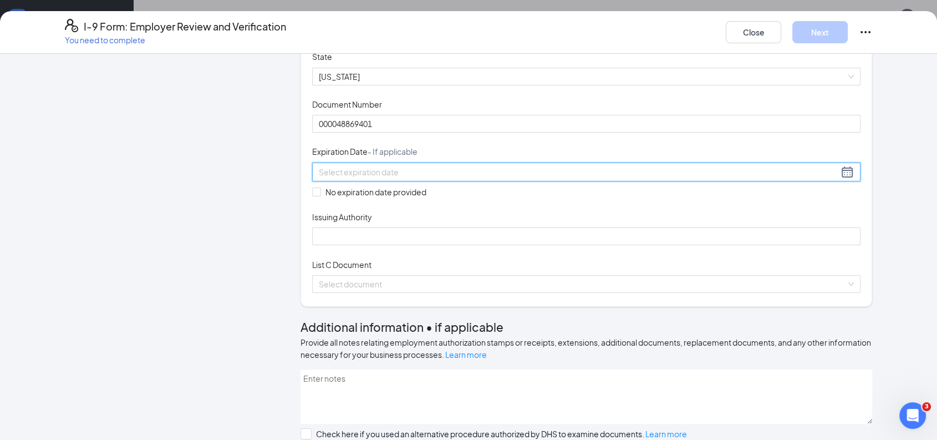
click at [381, 178] on input at bounding box center [578, 172] width 519 height 12
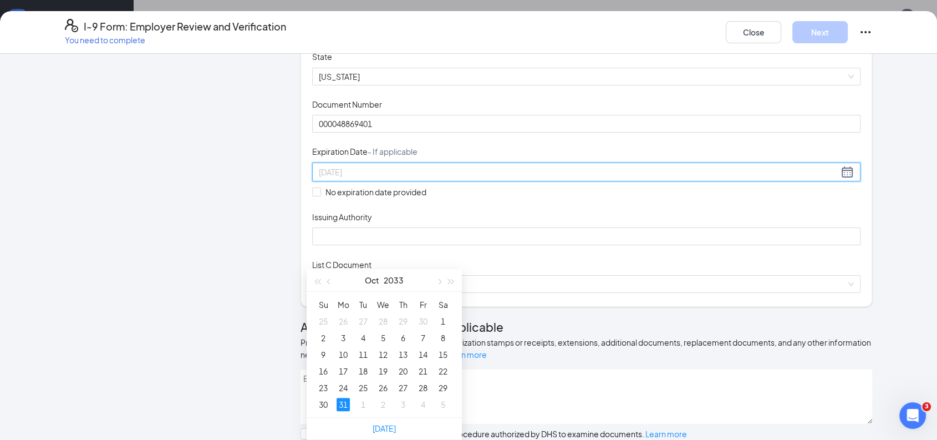
click at [343, 399] on div "31" at bounding box center [342, 403] width 13 height 13
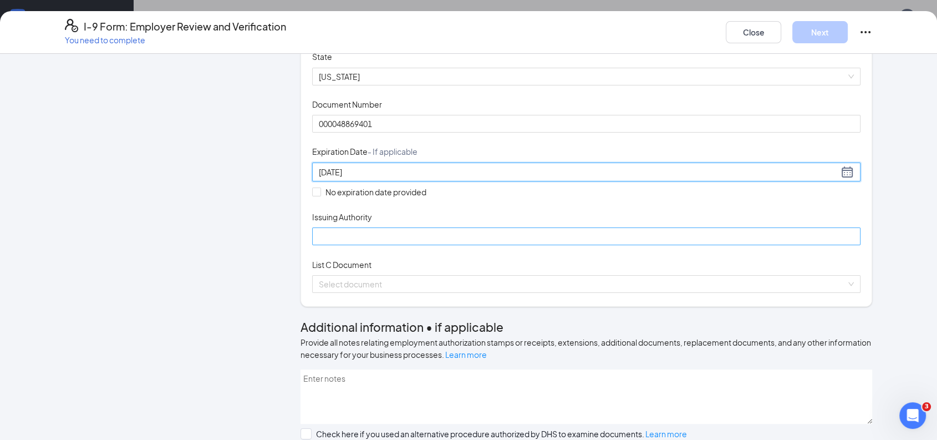
type input "[DATE]"
click at [456, 245] on input "Issuing Authority" at bounding box center [586, 236] width 548 height 18
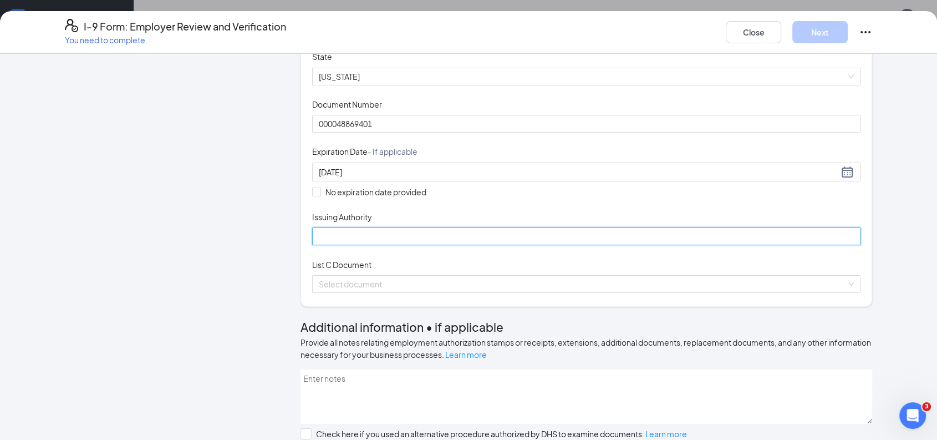
click at [456, 245] on input "Issuing Authority" at bounding box center [586, 236] width 548 height 18
type input "[US_STATE]"
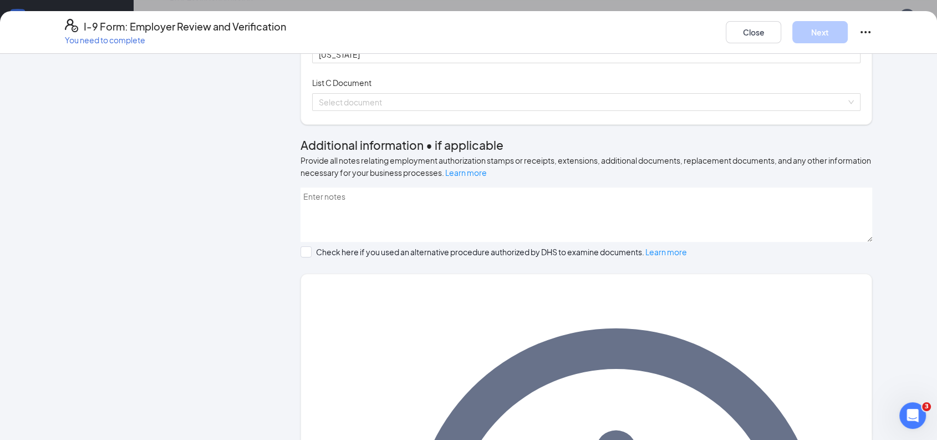
scroll to position [332, 0]
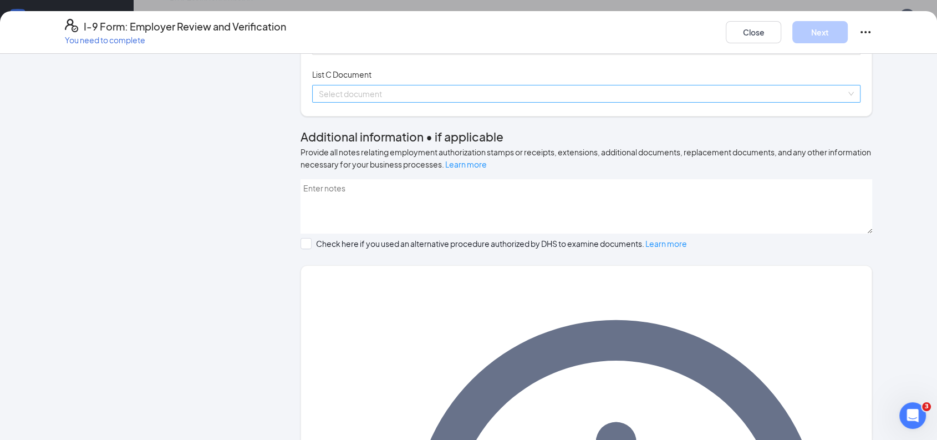
click at [442, 102] on input "search" at bounding box center [582, 93] width 527 height 17
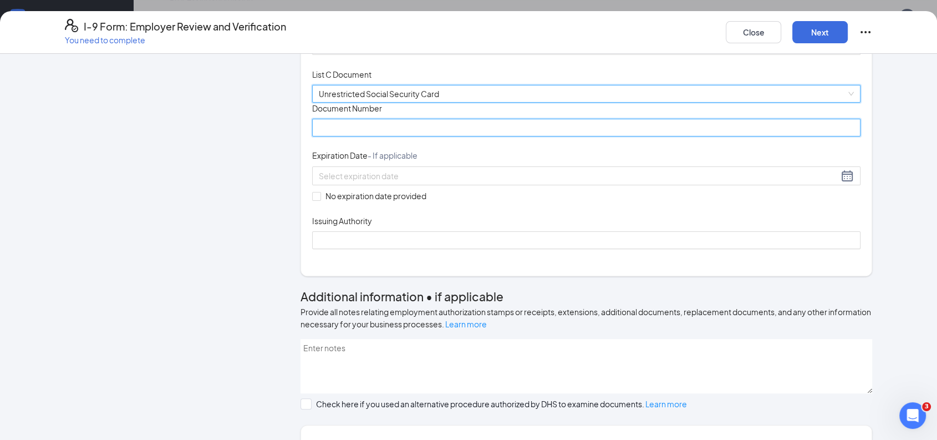
click at [430, 136] on input "Document Number" at bounding box center [586, 128] width 548 height 18
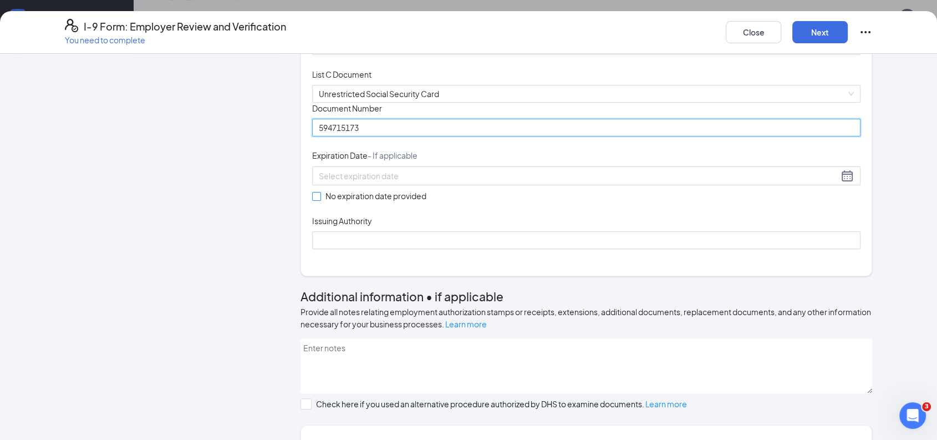
type input "594715173"
click at [312, 200] on input "No expiration date provided" at bounding box center [316, 196] width 8 height 8
checkbox input "true"
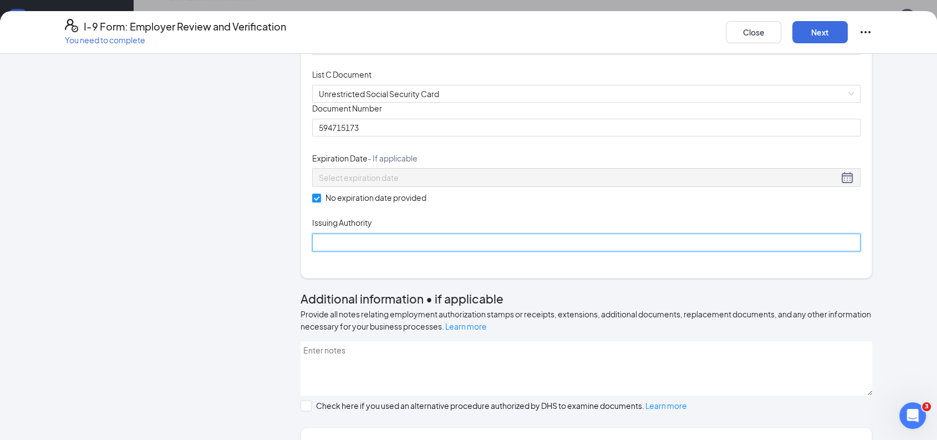
click at [346, 251] on input "Issuing Authority" at bounding box center [586, 242] width 548 height 18
type input "Social Security Administration"
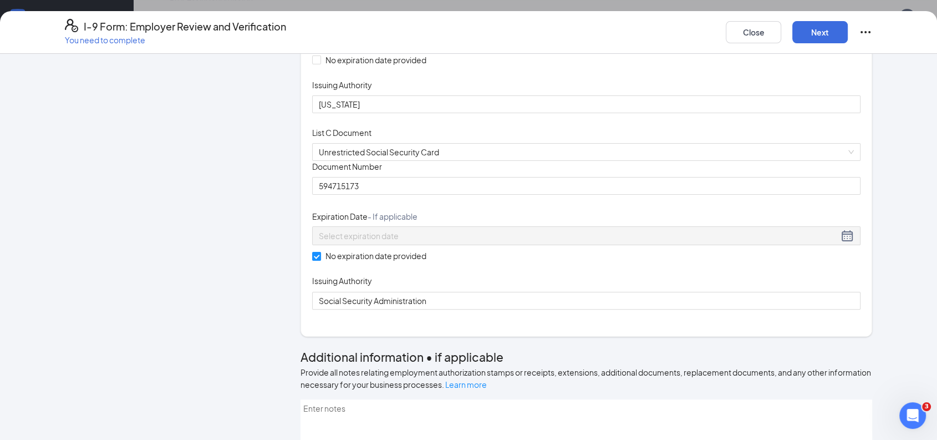
scroll to position [596, 0]
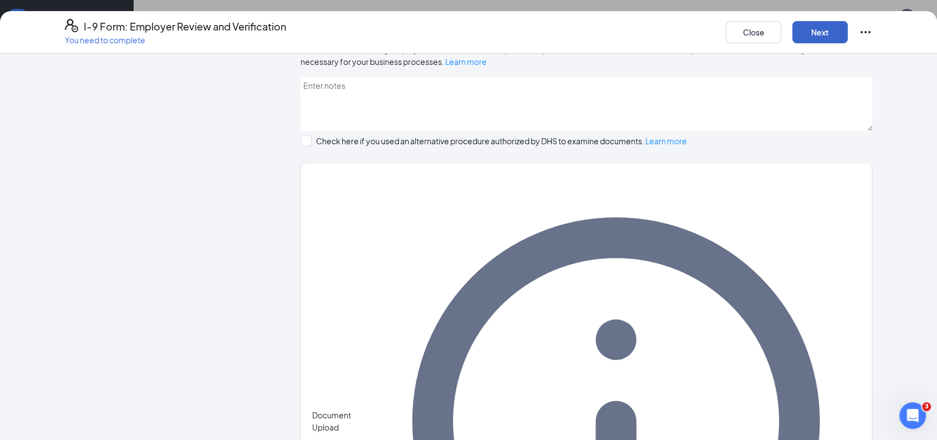
click at [816, 33] on button "Next" at bounding box center [819, 32] width 55 height 22
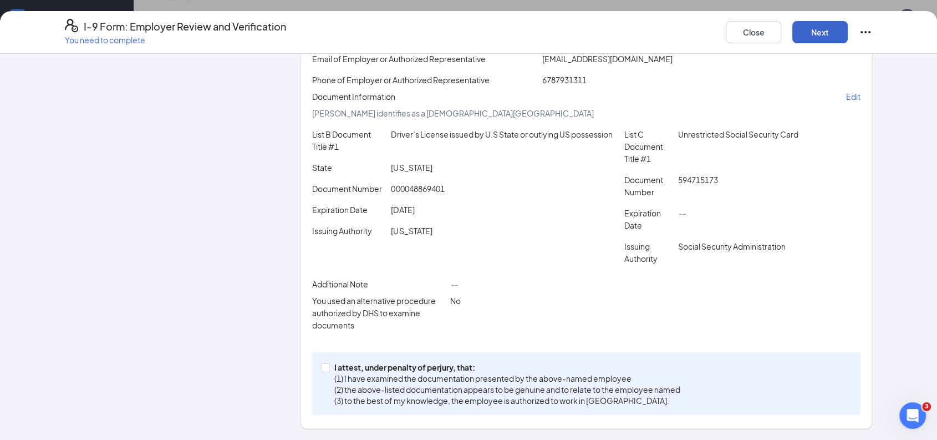
scroll to position [202, 0]
click at [323, 364] on input "I attest, under penalty of [PERSON_NAME], that: (1) I have examined the documen…" at bounding box center [325, 367] width 8 height 8
checkbox input "true"
click at [815, 30] on button "Next" at bounding box center [819, 32] width 55 height 22
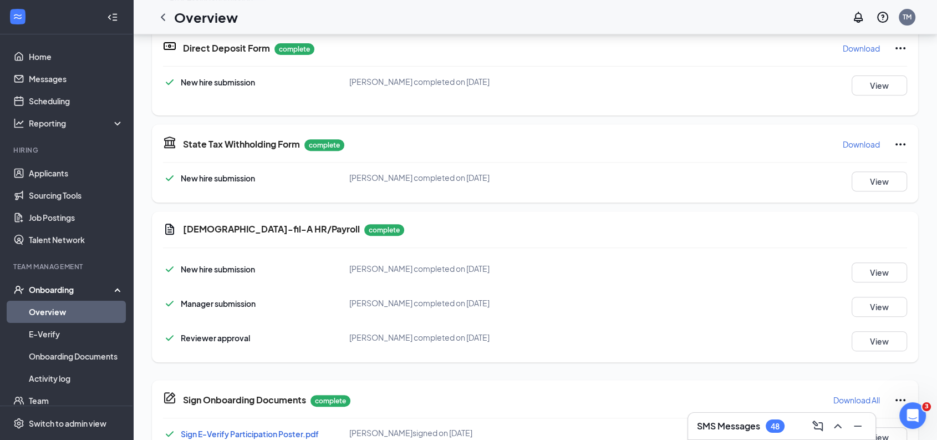
scroll to position [695, 0]
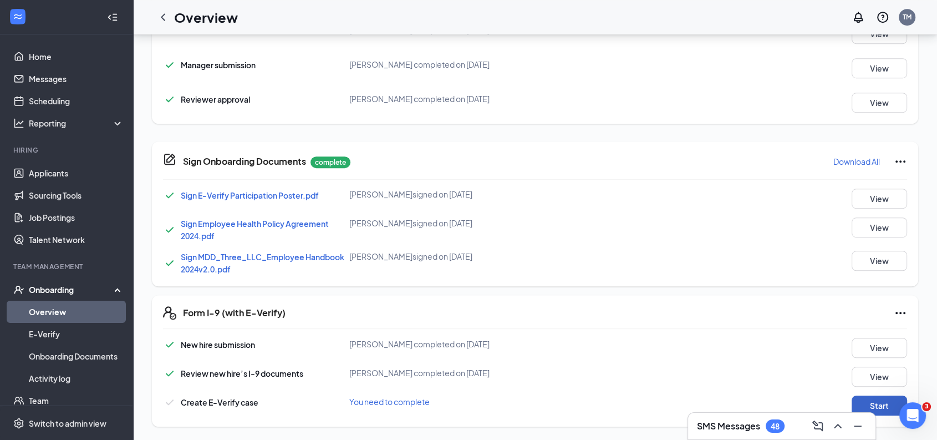
click at [879, 402] on button "Start" at bounding box center [878, 405] width 55 height 20
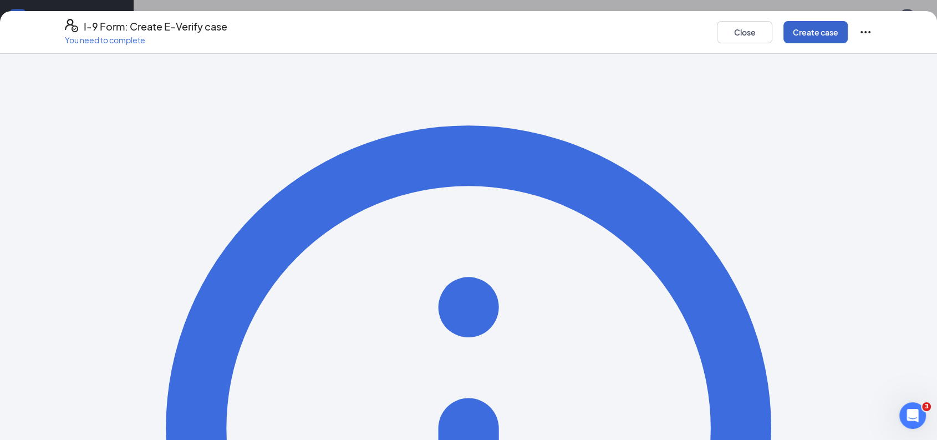
click at [817, 33] on button "Create case" at bounding box center [815, 32] width 64 height 22
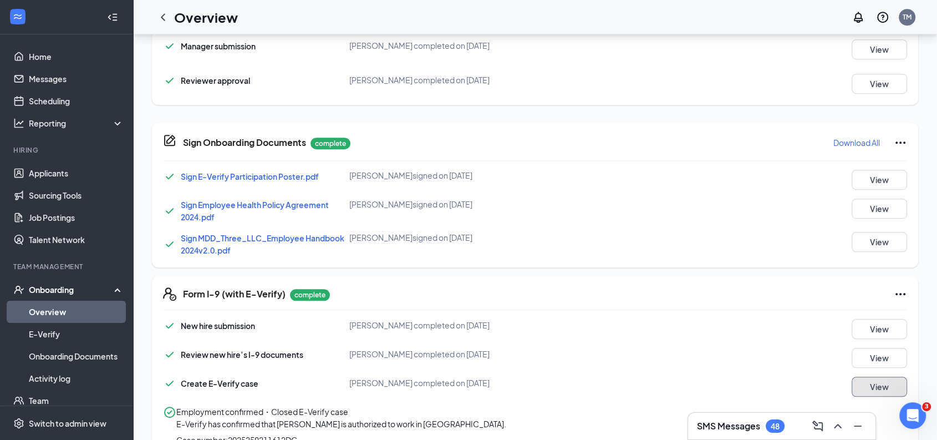
scroll to position [761, 0]
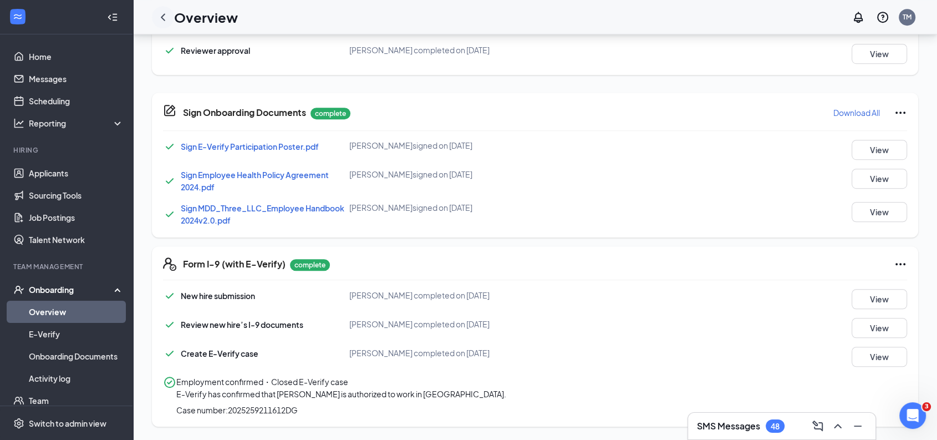
click at [167, 18] on icon "ChevronLeft" at bounding box center [162, 17] width 13 height 13
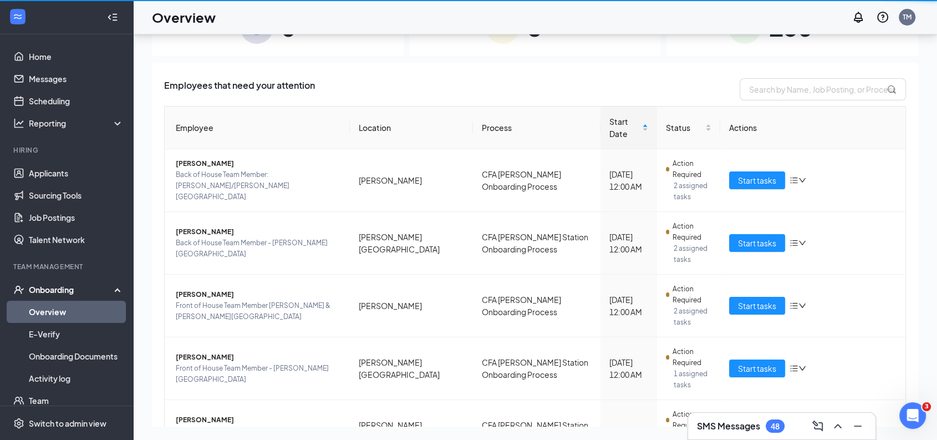
scroll to position [49, 0]
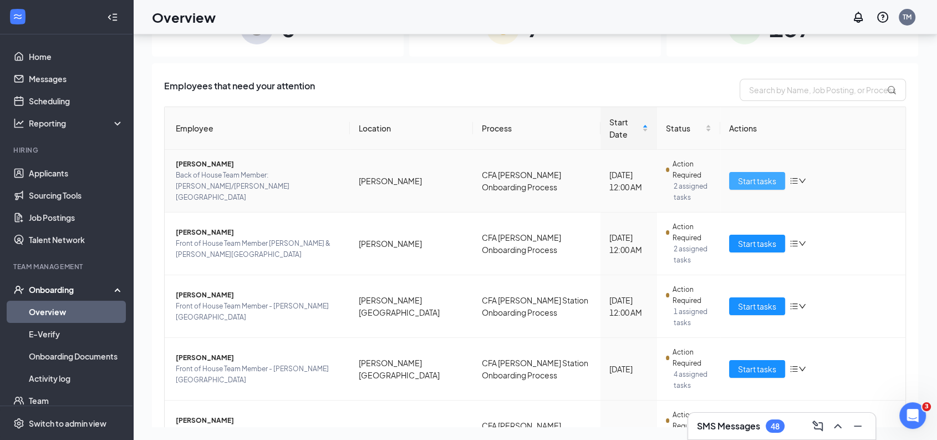
click at [745, 175] on span "Start tasks" at bounding box center [757, 181] width 38 height 12
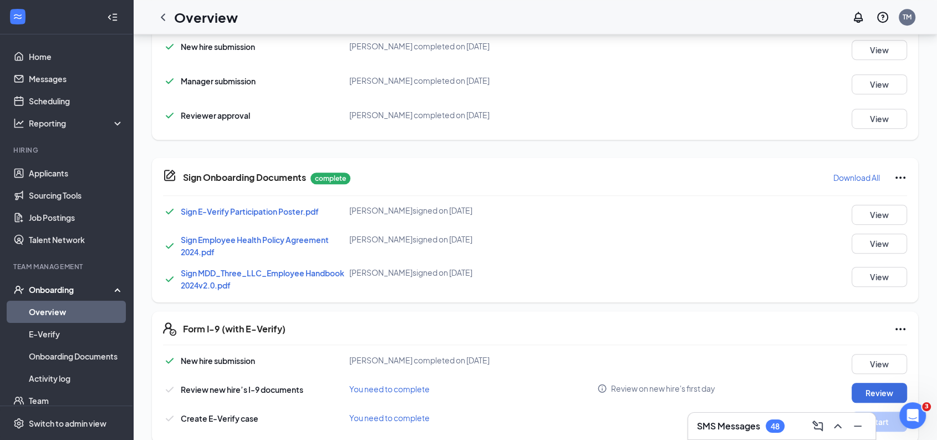
scroll to position [695, 0]
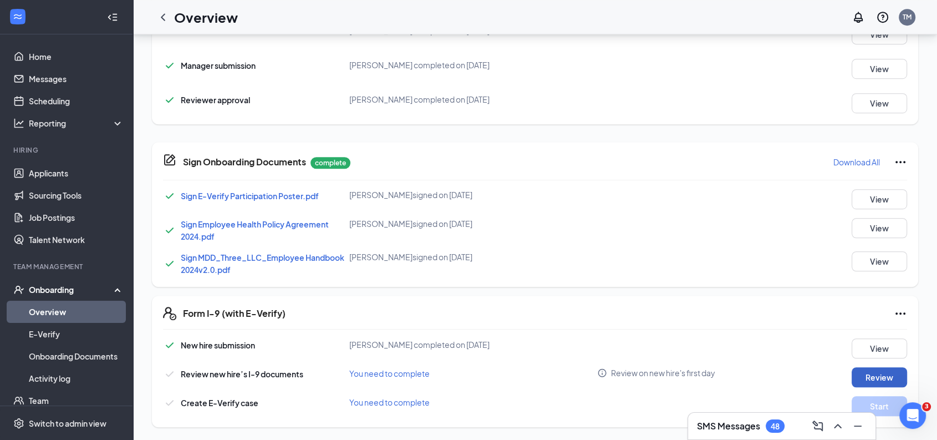
click at [875, 379] on button "Review" at bounding box center [878, 377] width 55 height 20
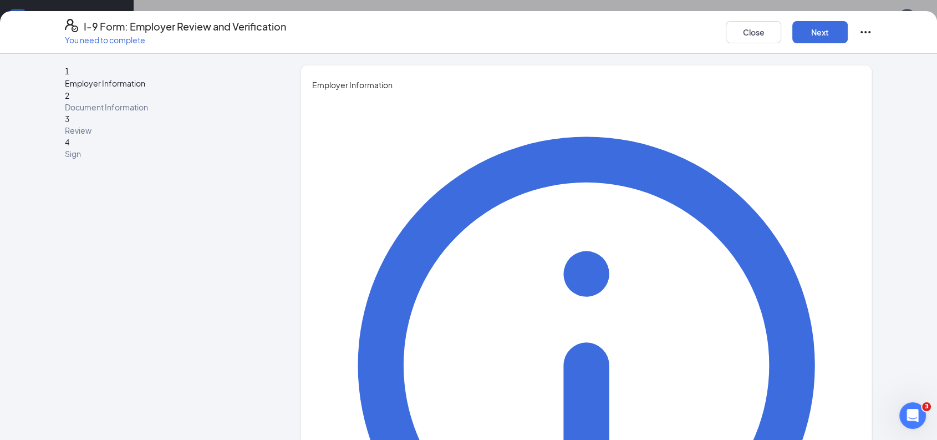
type input "[PERSON_NAME]"
type input "[EMAIL_ADDRESS][DOMAIN_NAME]"
type input "6787931311"
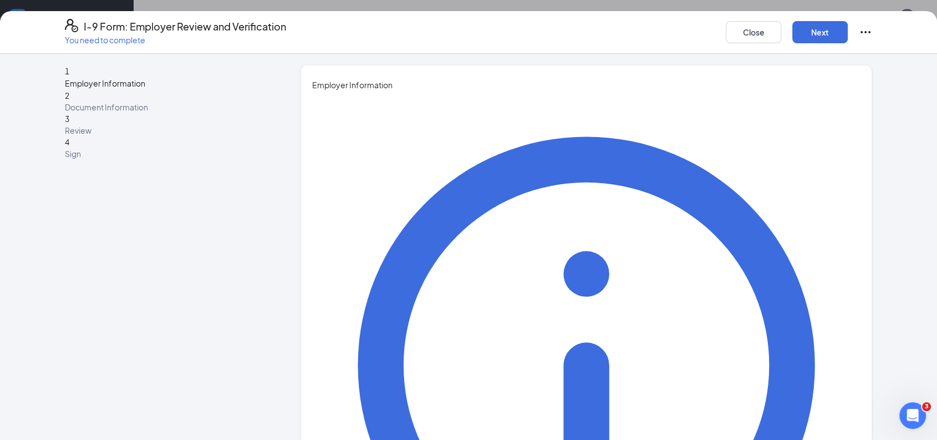
type input "[PERSON_NAME]"
type input "HR Director"
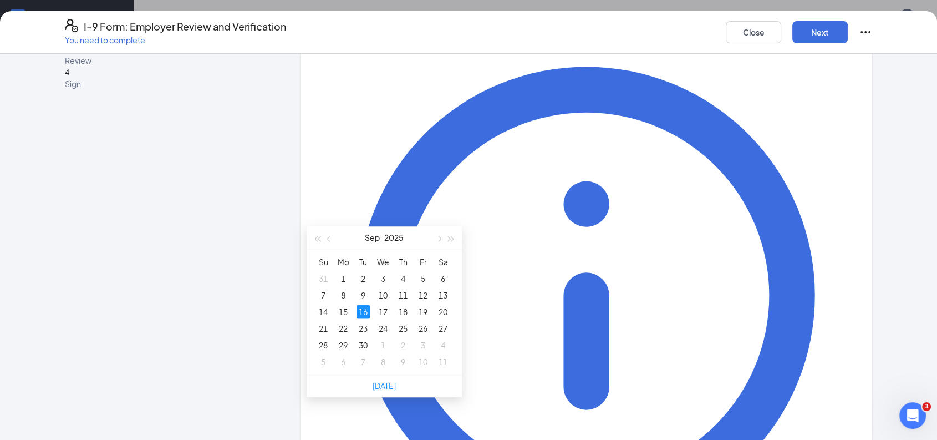
type input "[DATE]"
click at [359, 305] on div "16" at bounding box center [362, 311] width 13 height 13
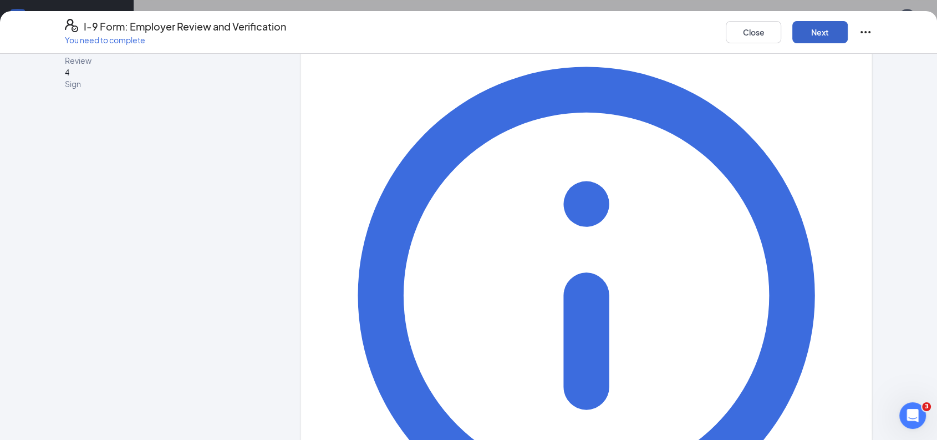
click at [816, 35] on button "Next" at bounding box center [819, 32] width 55 height 22
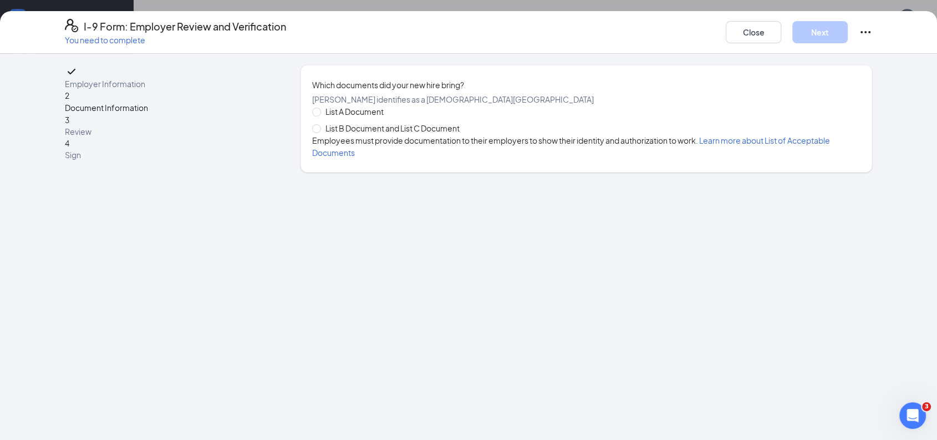
scroll to position [0, 0]
click at [319, 133] on span at bounding box center [316, 128] width 9 height 9
click at [319, 132] on input "List B Document and List C Document" at bounding box center [316, 128] width 8 height 8
radio input "true"
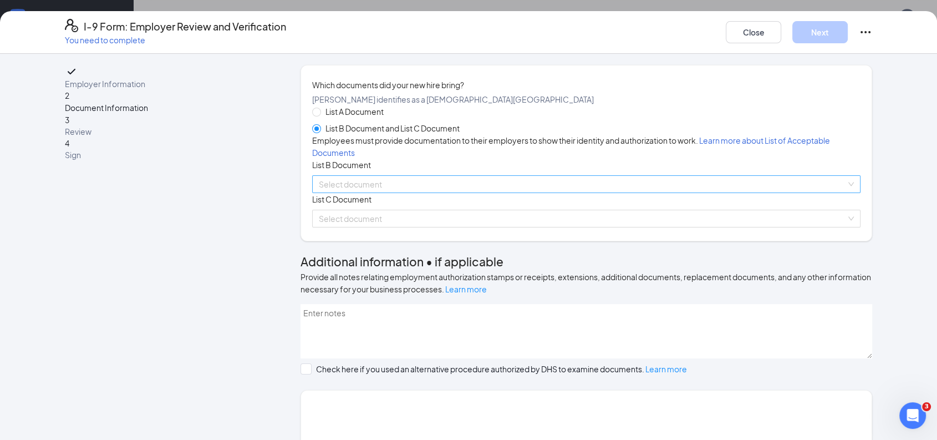
click at [444, 192] on input "search" at bounding box center [582, 184] width 527 height 17
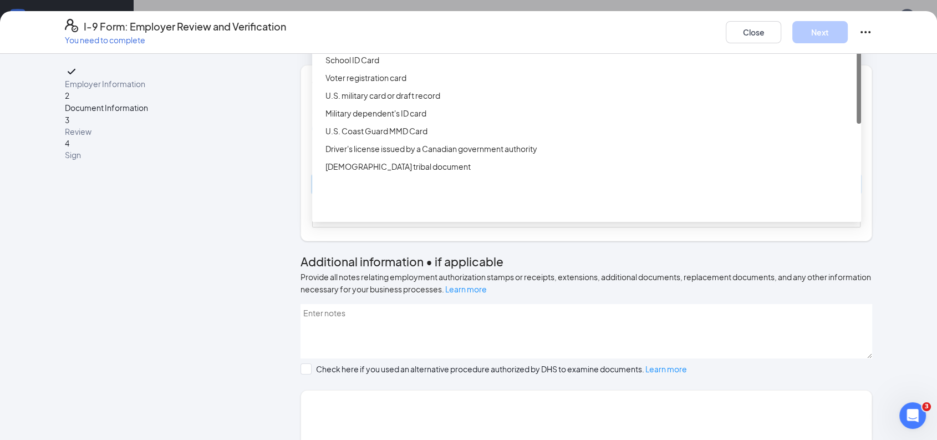
click at [470, 30] on div "Driver’s License issued by U.S State or outlying US possession" at bounding box center [589, 24] width 529 height 12
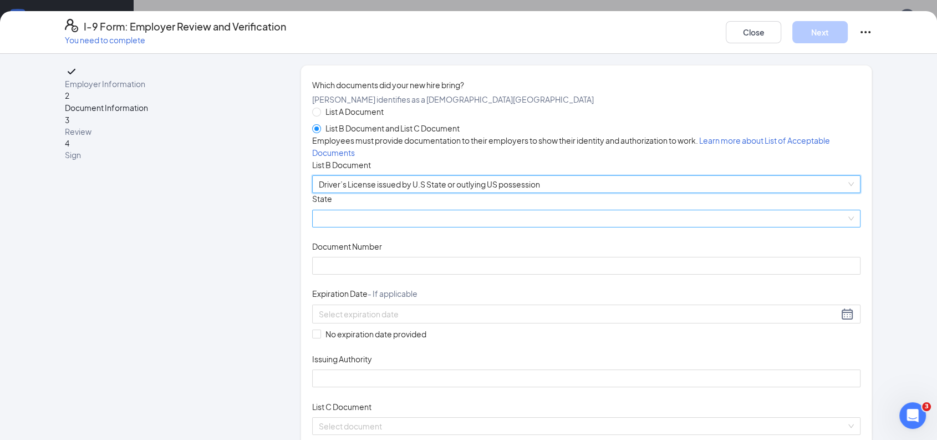
click at [408, 227] on span at bounding box center [586, 218] width 535 height 17
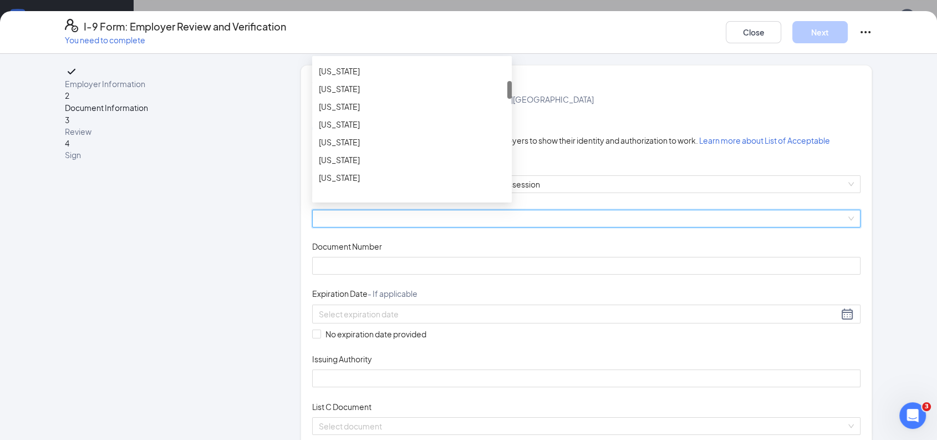
scroll to position [199, 0]
drag, startPoint x: 503, startPoint y: 147, endPoint x: 514, endPoint y: 172, distance: 27.6
click at [514, 172] on div "List A Document List B Document and List C Document Employees must provide docu…" at bounding box center [586, 269] width 548 height 329
click at [341, 124] on div "[US_STATE]" at bounding box center [412, 117] width 186 height 12
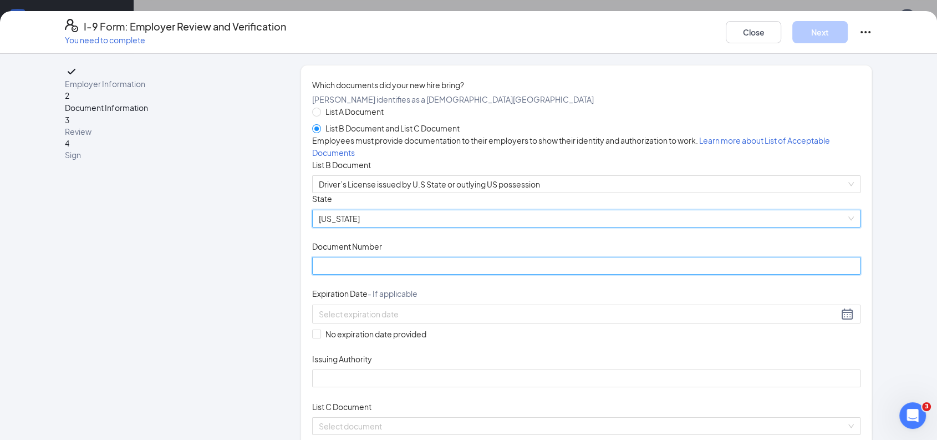
click at [436, 274] on input "Document Number" at bounding box center [586, 266] width 548 height 18
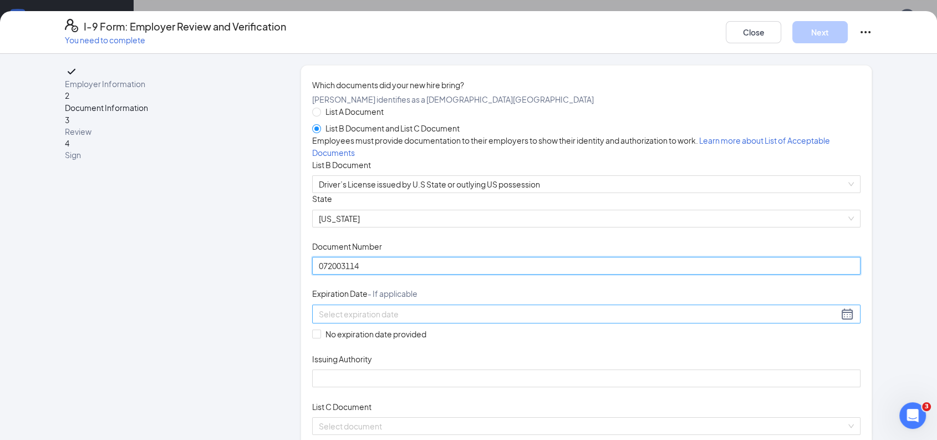
type input "072003114"
click at [347, 320] on input at bounding box center [578, 314] width 519 height 12
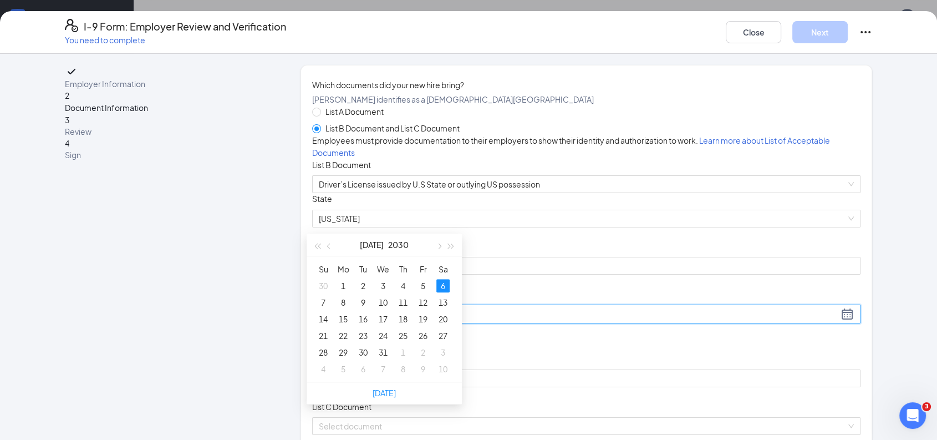
click at [441, 279] on div "6" at bounding box center [442, 285] width 13 height 13
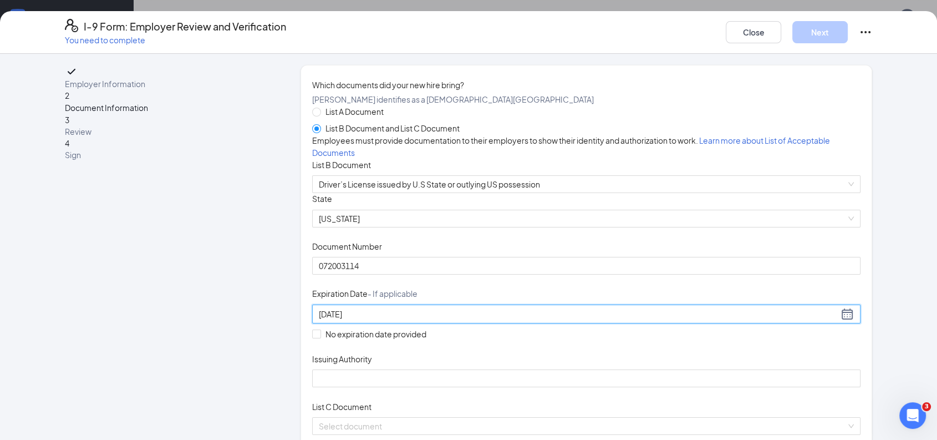
type input "[DATE]"
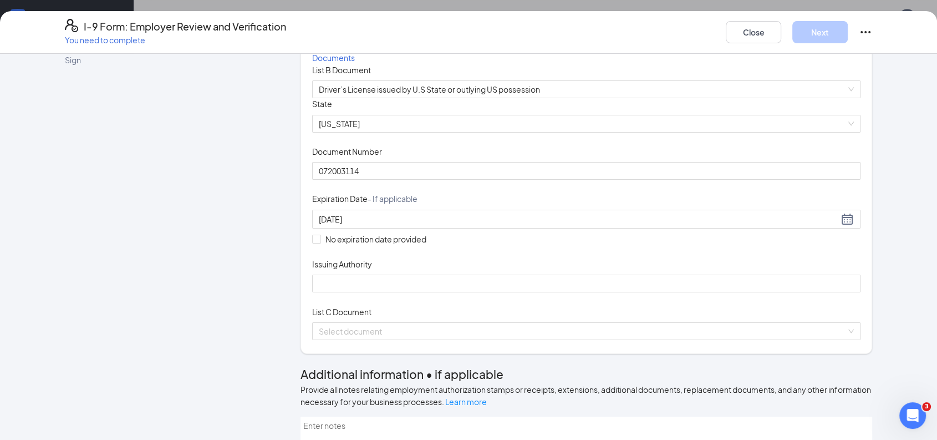
scroll to position [99, 0]
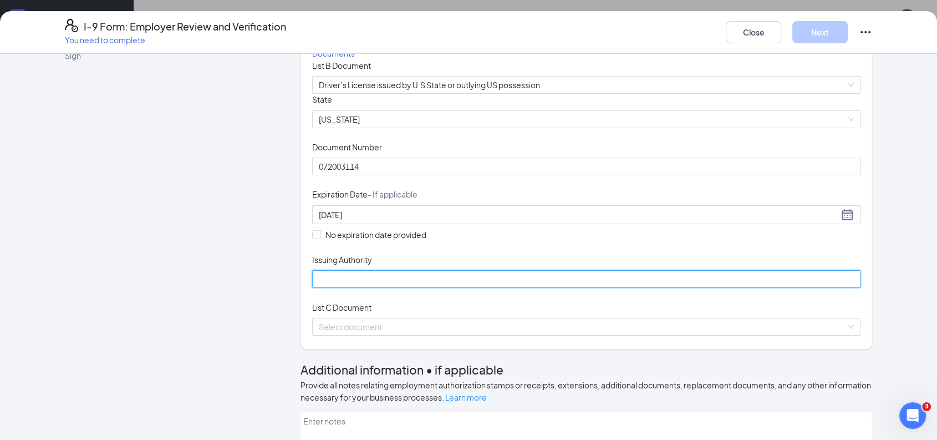
click at [405, 288] on input "Issuing Authority" at bounding box center [586, 279] width 548 height 18
type input "[US_STATE]"
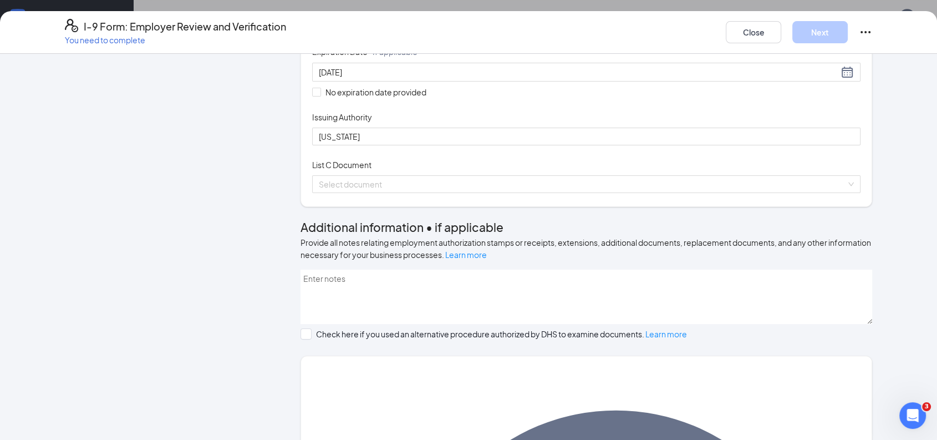
scroll to position [311, 0]
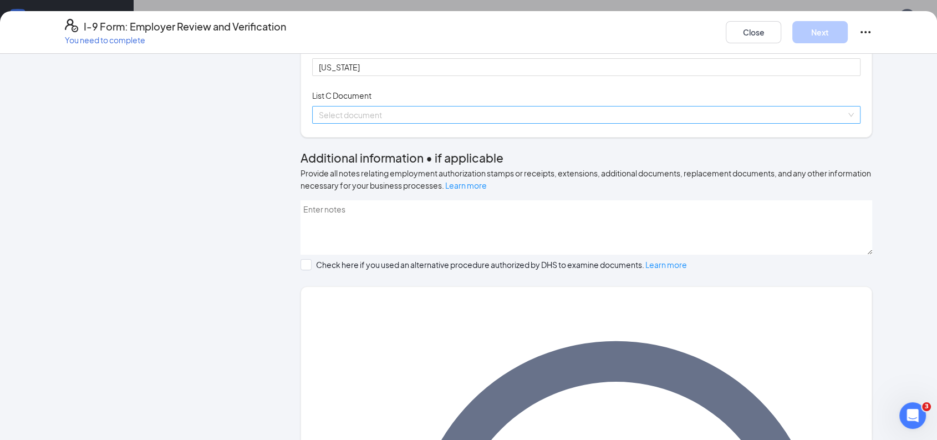
click at [428, 123] on input "search" at bounding box center [582, 114] width 527 height 17
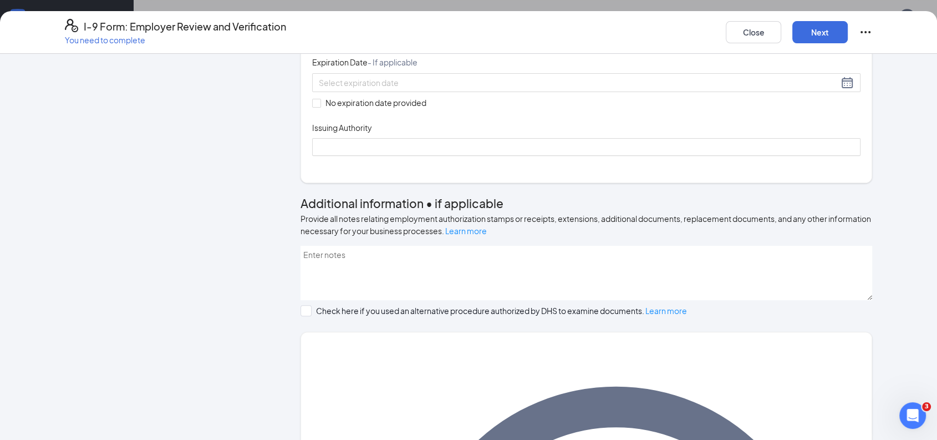
scroll to position [437, 0]
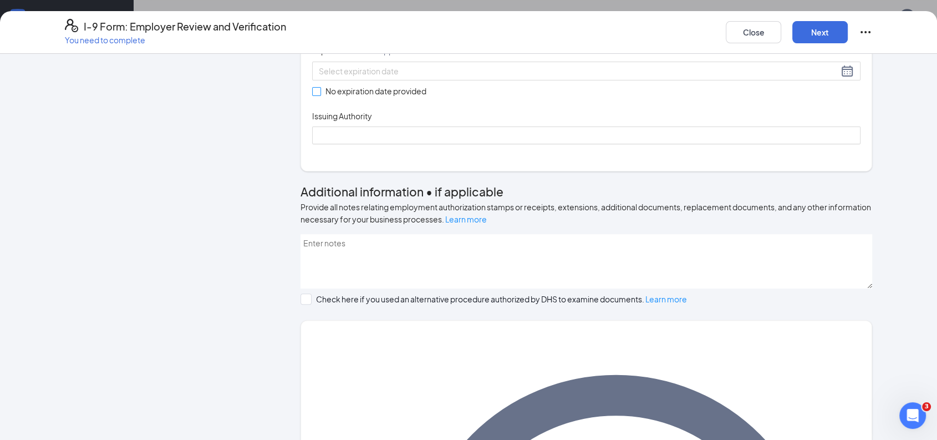
click at [314, 95] on input "No expiration date provided" at bounding box center [316, 91] width 8 height 8
checkbox input "true"
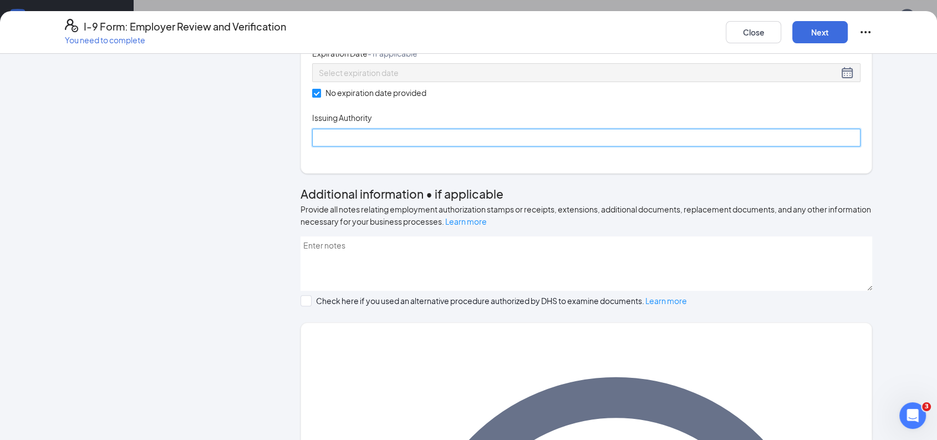
click at [347, 146] on input "Issuing Authority" at bounding box center [586, 138] width 548 height 18
click at [394, 146] on input "Issuing Authority" at bounding box center [586, 138] width 548 height 18
type input "Social Security Administration"
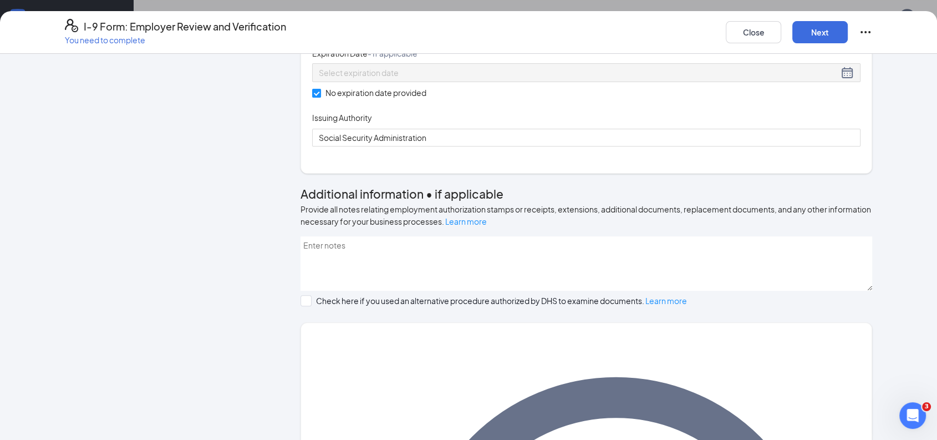
click at [350, 32] on input "Document Number" at bounding box center [586, 23] width 548 height 18
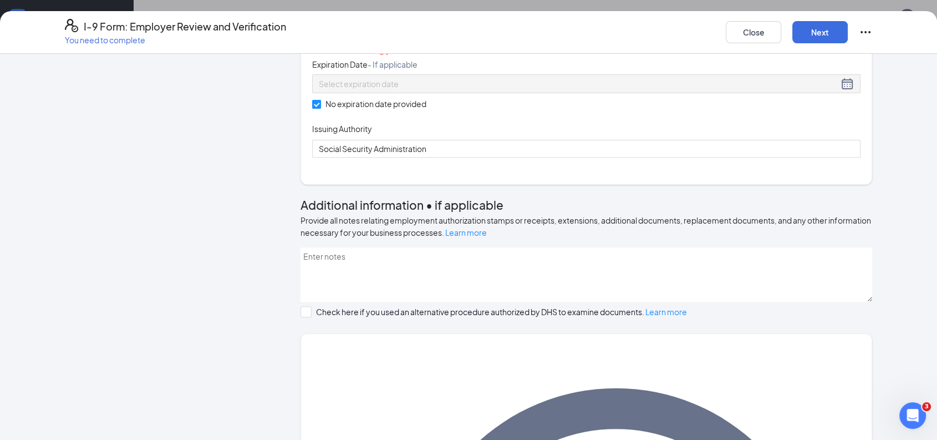
type input "395317983"
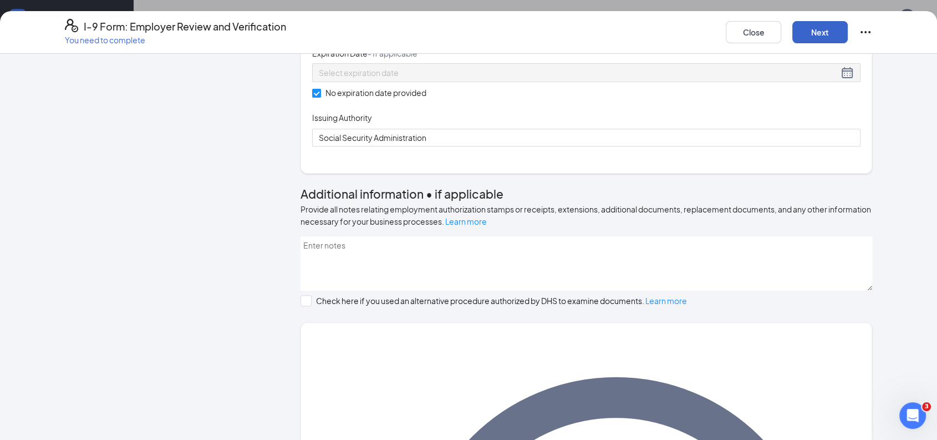
click at [833, 27] on button "Next" at bounding box center [819, 32] width 55 height 22
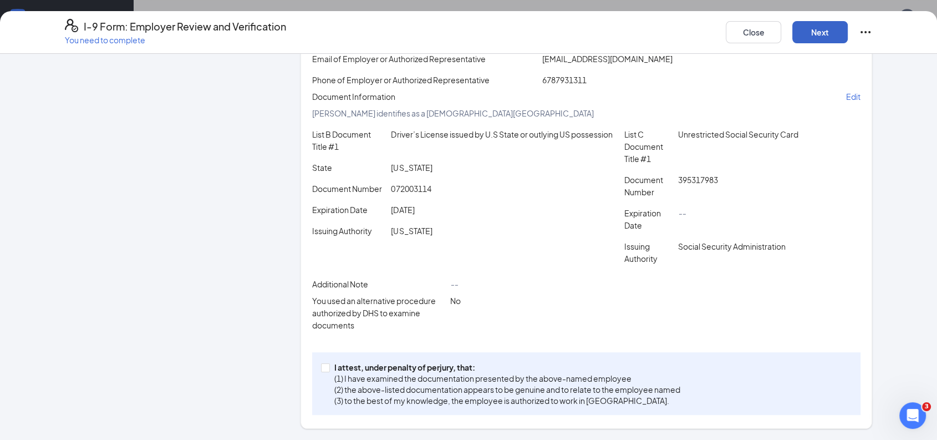
scroll to position [202, 0]
click at [321, 367] on input "I attest, under penalty of [PERSON_NAME], that: (1) I have examined the documen…" at bounding box center [325, 367] width 8 height 8
checkbox input "true"
click at [824, 27] on button "Next" at bounding box center [819, 32] width 55 height 22
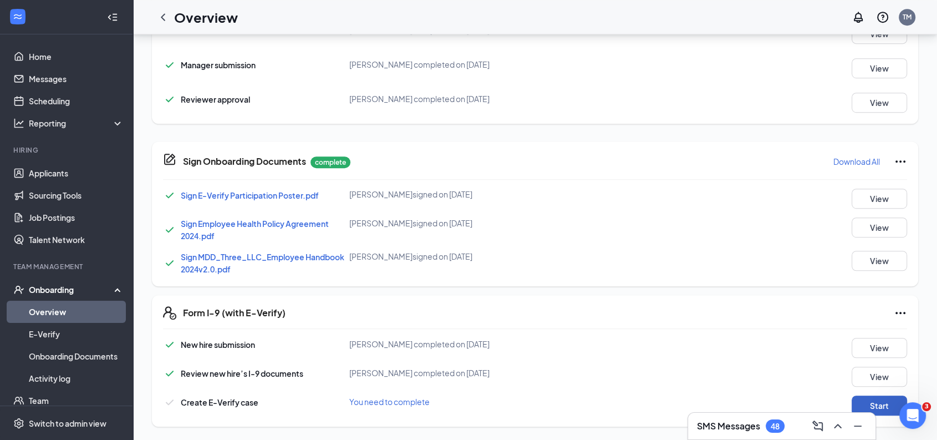
click at [884, 402] on button "Start" at bounding box center [878, 405] width 55 height 20
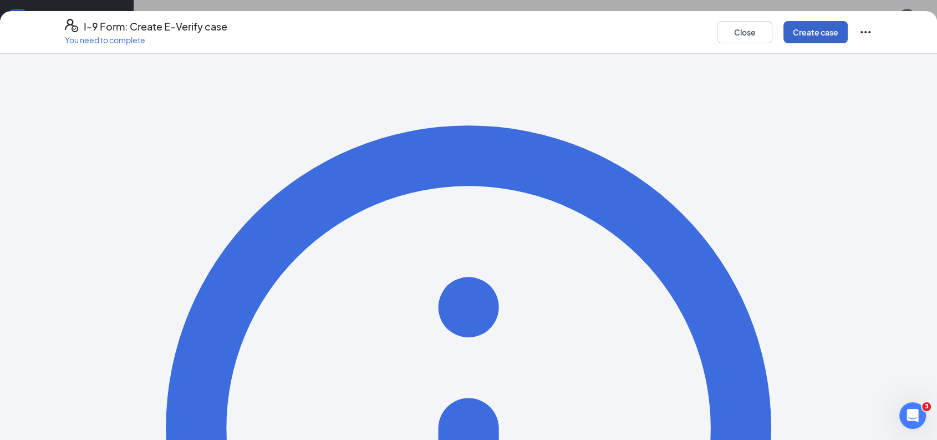
click at [825, 37] on button "Create case" at bounding box center [815, 32] width 64 height 22
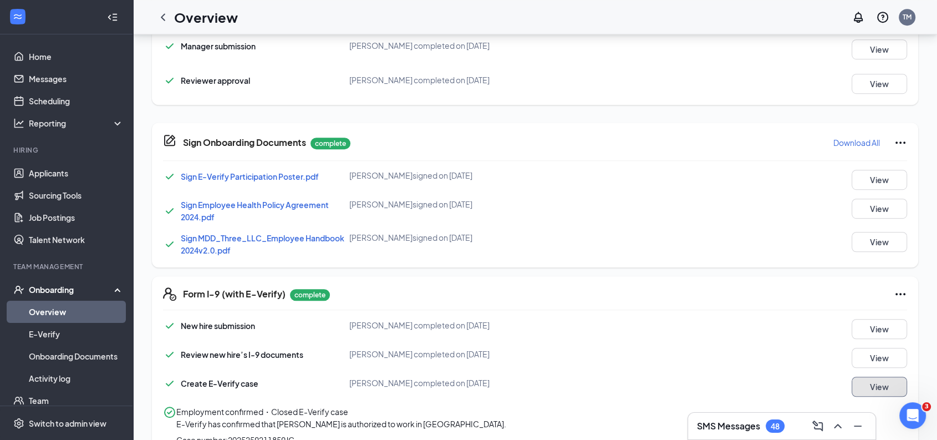
scroll to position [761, 0]
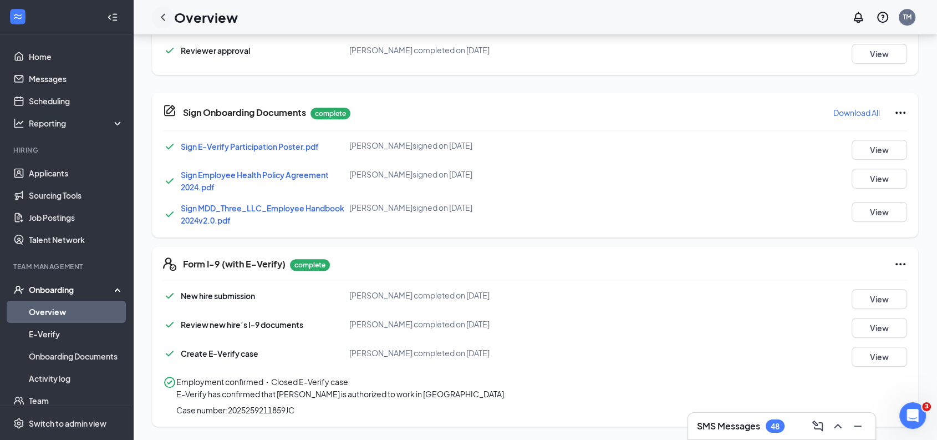
click at [160, 17] on icon "ChevronLeft" at bounding box center [162, 17] width 13 height 13
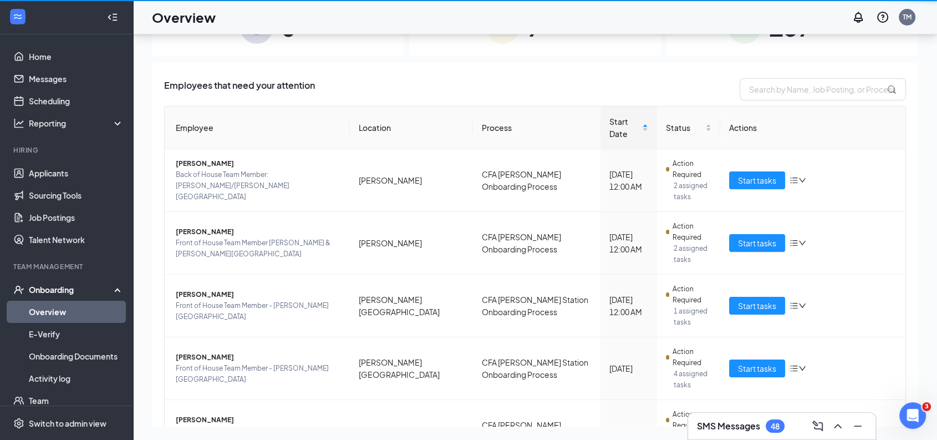
scroll to position [49, 0]
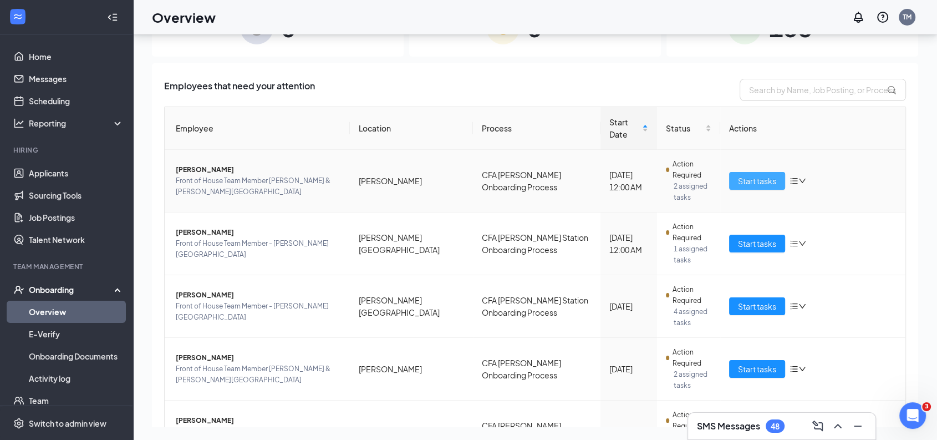
click at [743, 175] on span "Start tasks" at bounding box center [757, 181] width 38 height 12
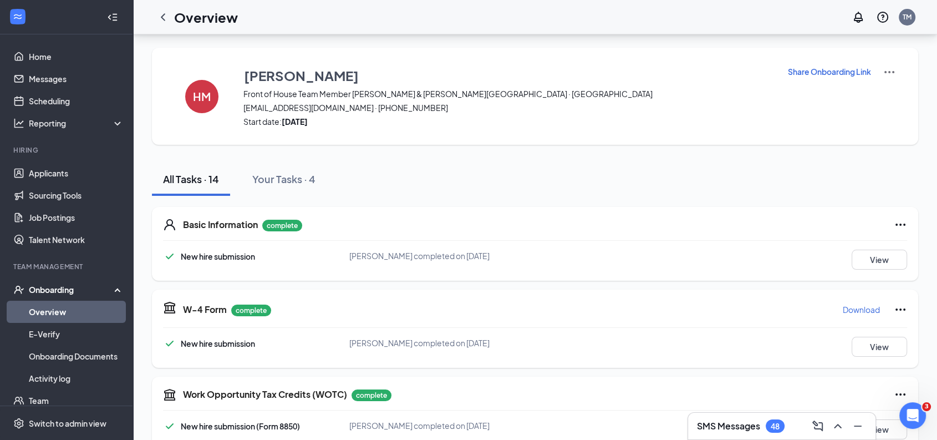
scroll to position [691, 0]
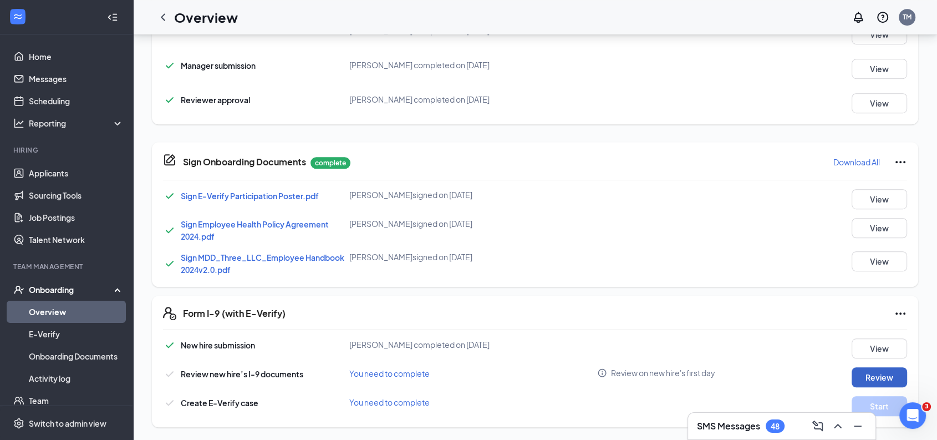
click at [851, 374] on button "Review" at bounding box center [878, 377] width 55 height 20
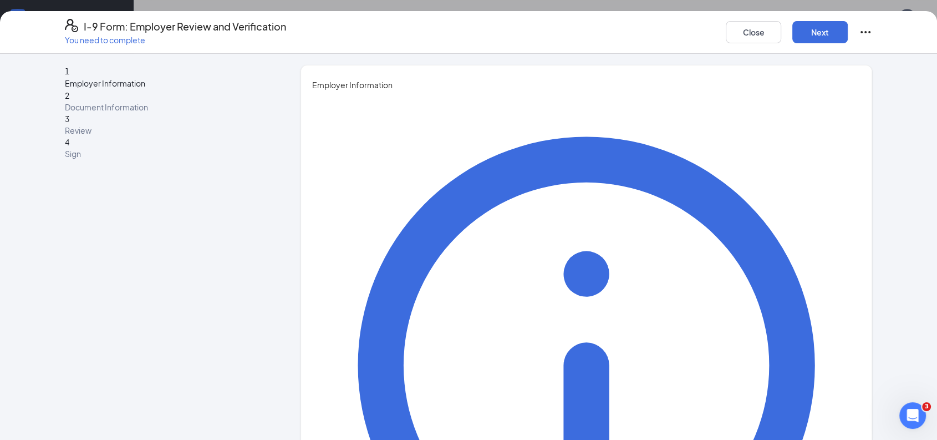
type input "[PERSON_NAME]"
type input "M"
type input "[PERSON_NAME]"
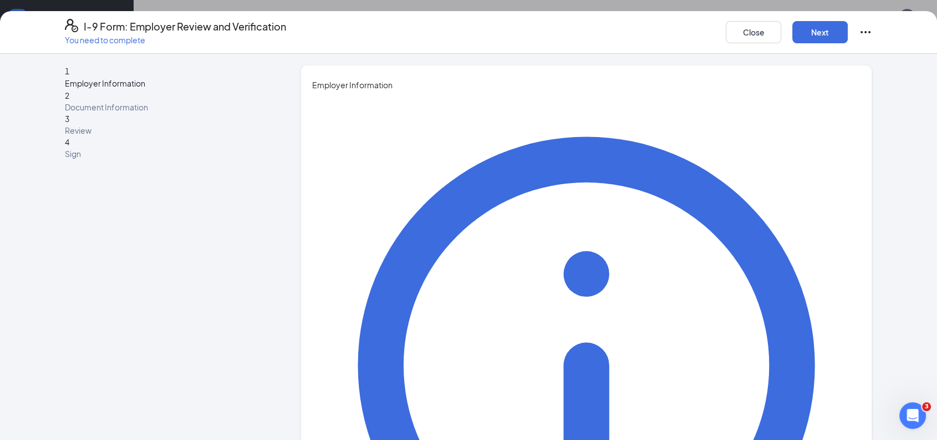
type input "a"
type input "[PERSON_NAME]"
type input "[EMAIL_ADDRESS][DOMAIN_NAME]"
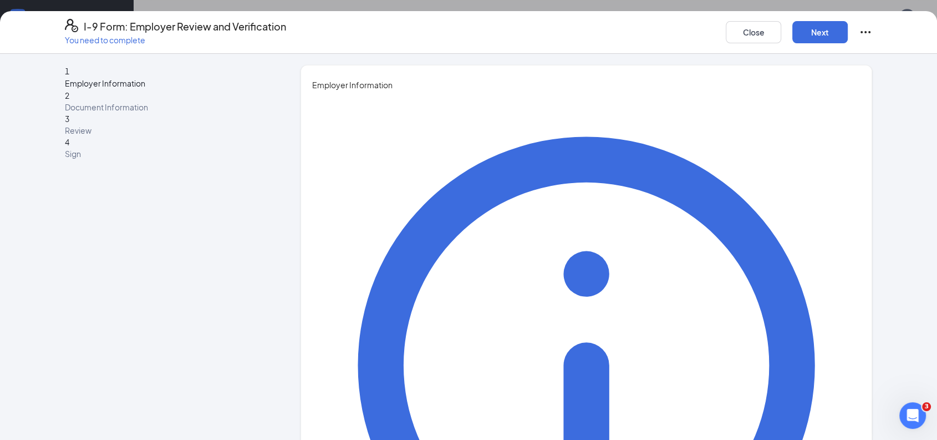
type input "6787931311"
type input "[PERSON_NAME]"
type input "HR Director"
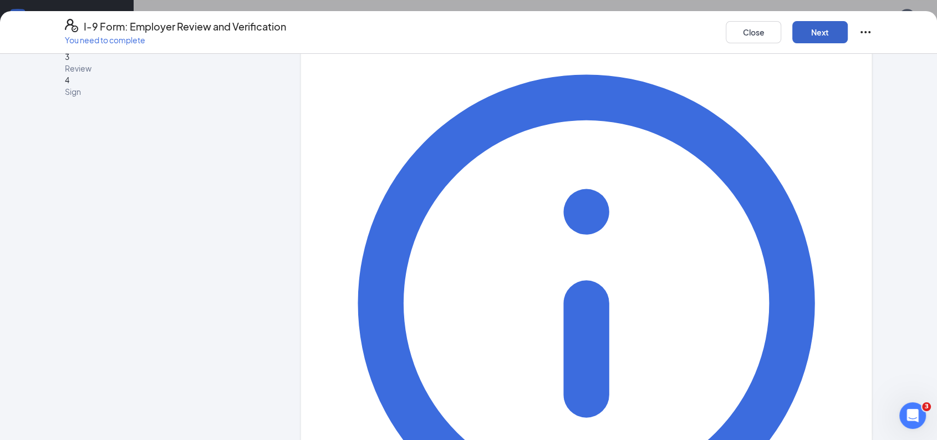
click at [825, 32] on button "Next" at bounding box center [819, 32] width 55 height 22
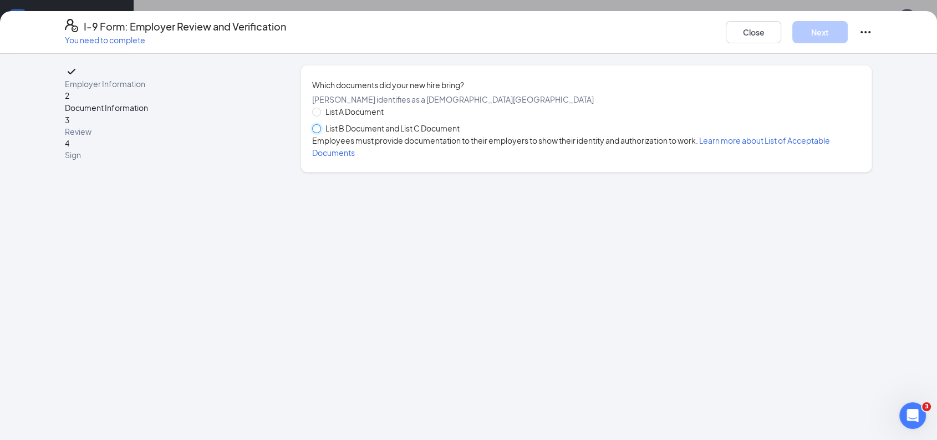
click at [318, 132] on input "List B Document and List C Document" at bounding box center [316, 128] width 8 height 8
radio input "true"
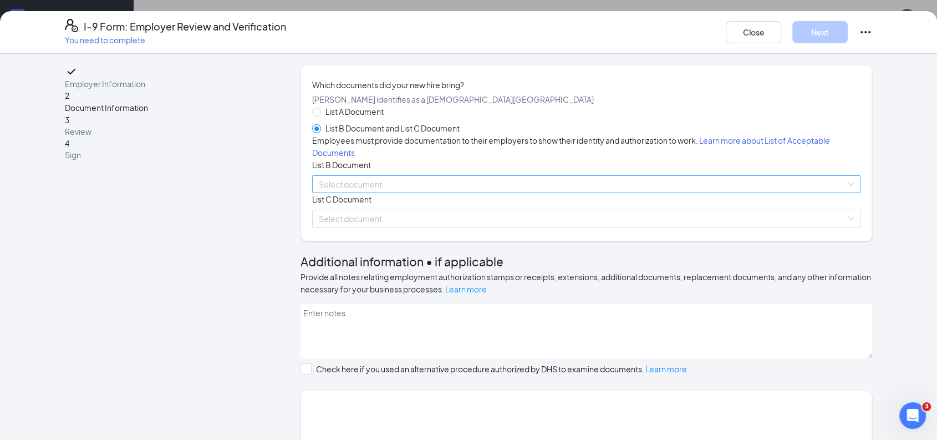
click at [407, 192] on input "search" at bounding box center [582, 184] width 527 height 17
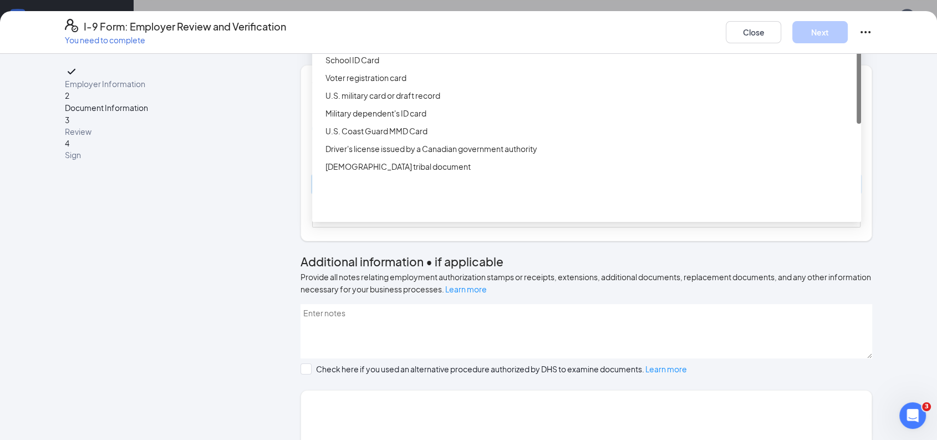
click at [485, 30] on div "Driver’s License issued by U.S State or outlying US possession" at bounding box center [589, 24] width 529 height 12
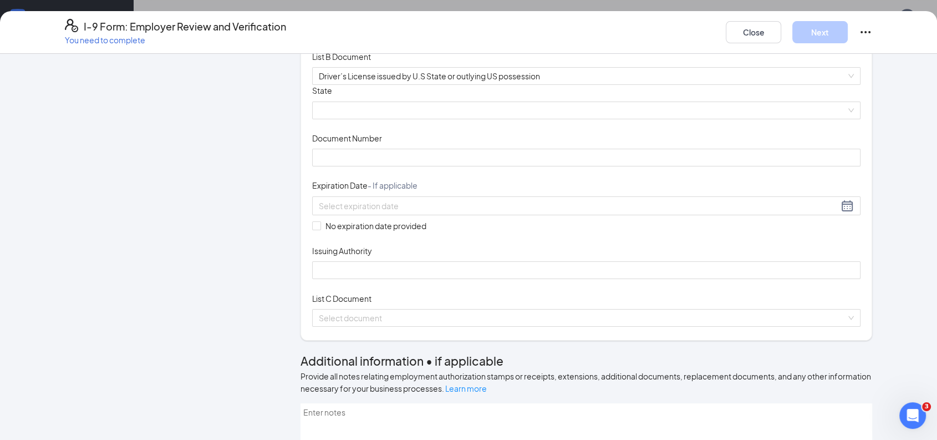
scroll to position [117, 0]
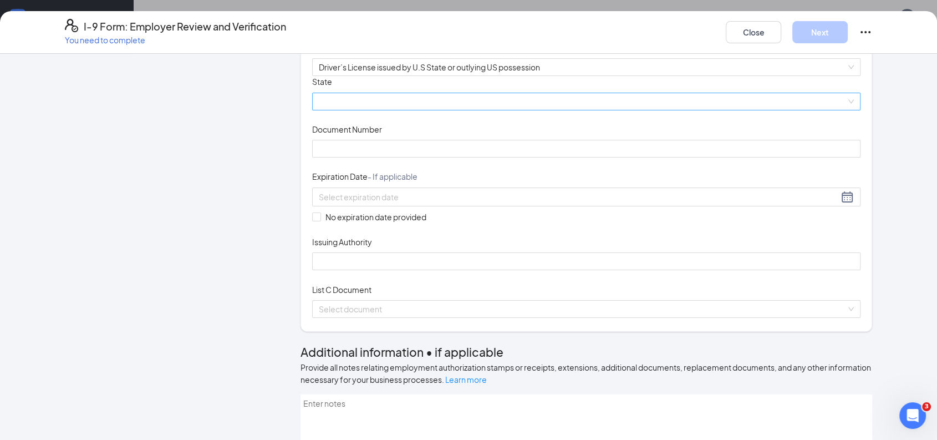
click at [486, 110] on span at bounding box center [586, 101] width 535 height 17
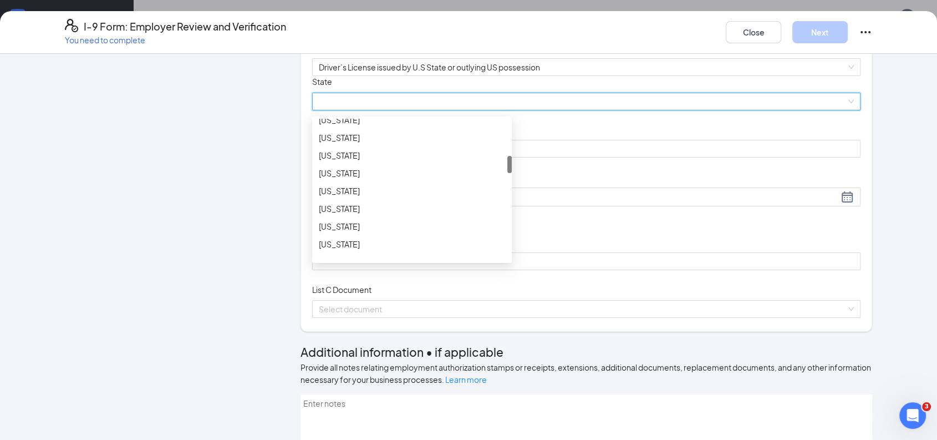
scroll to position [293, 0]
drag, startPoint x: 503, startPoint y: 206, endPoint x: 511, endPoint y: 242, distance: 37.3
click at [511, 242] on div "Document Title Driver’s License issued by U.S State or outlying US possession S…" at bounding box center [586, 173] width 548 height 194
click at [507, 169] on div at bounding box center [509, 159] width 4 height 17
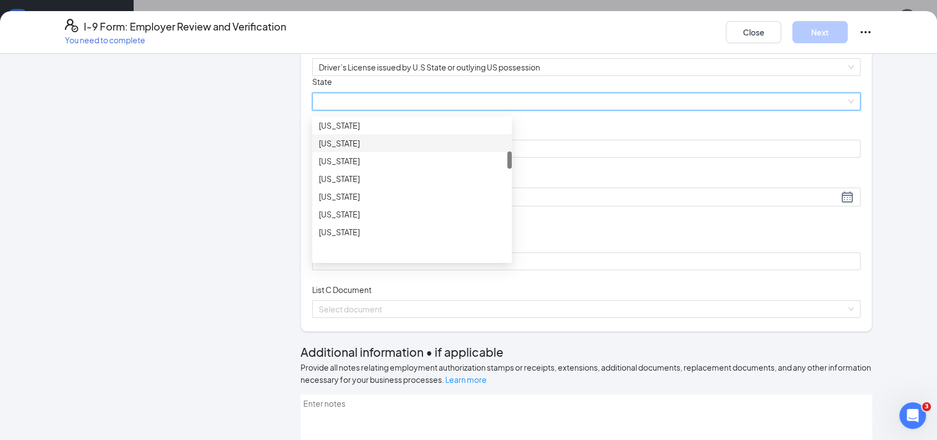
click at [387, 149] on div "[US_STATE]" at bounding box center [412, 143] width 186 height 12
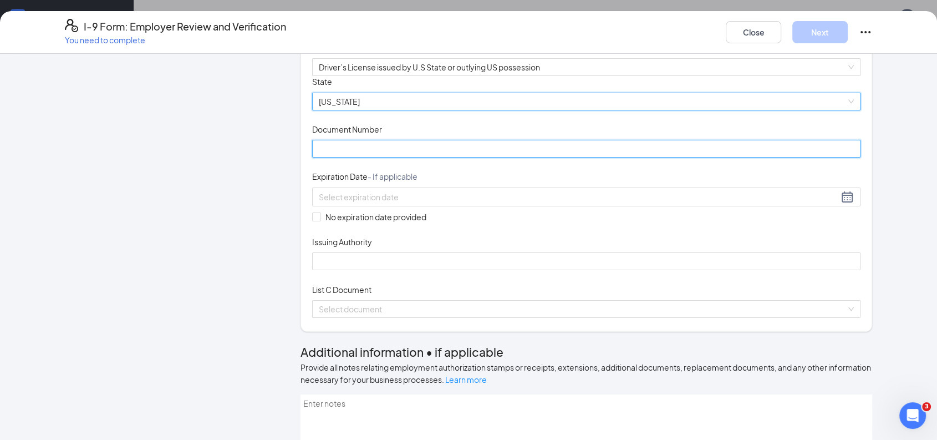
click at [384, 157] on input "Document Number" at bounding box center [586, 149] width 548 height 18
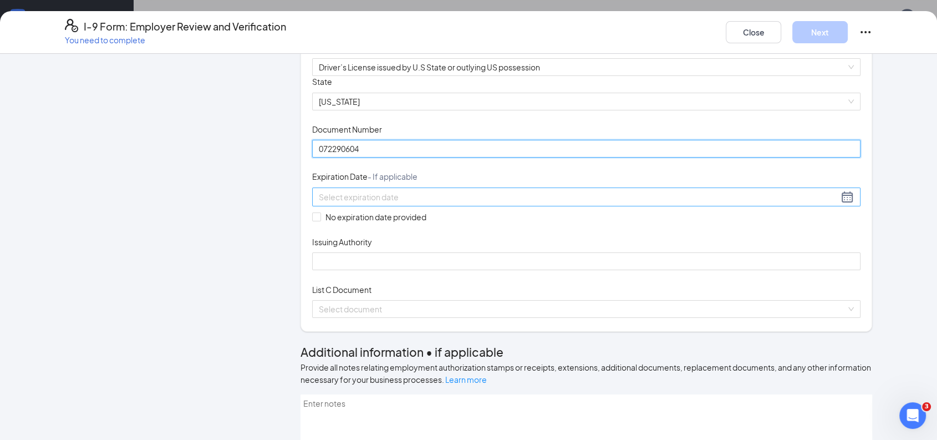
type input "072290604"
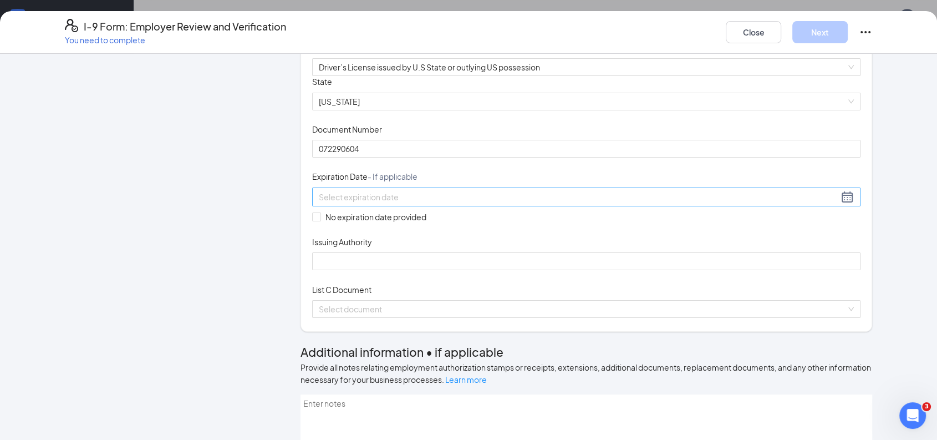
click at [343, 206] on div at bounding box center [586, 196] width 548 height 19
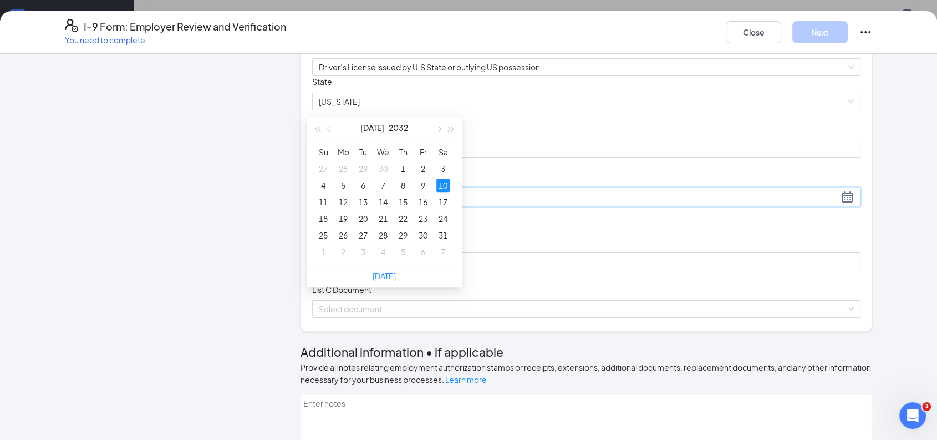
click at [443, 178] on div "10" at bounding box center [442, 184] width 13 height 13
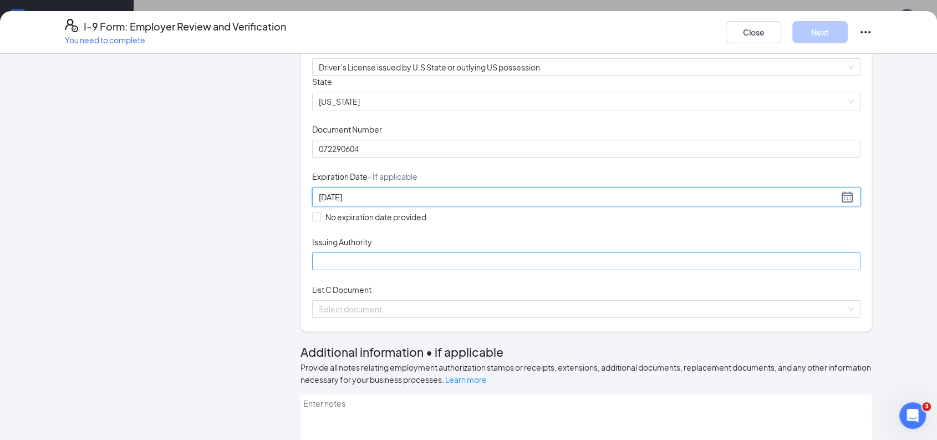
type input "[DATE]"
click at [420, 270] on input "Issuing Authority" at bounding box center [586, 261] width 548 height 18
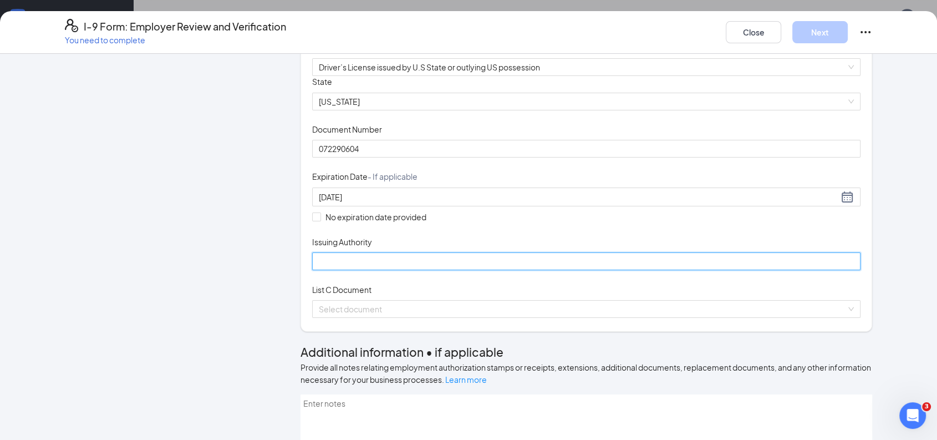
type input "[US_STATE]"
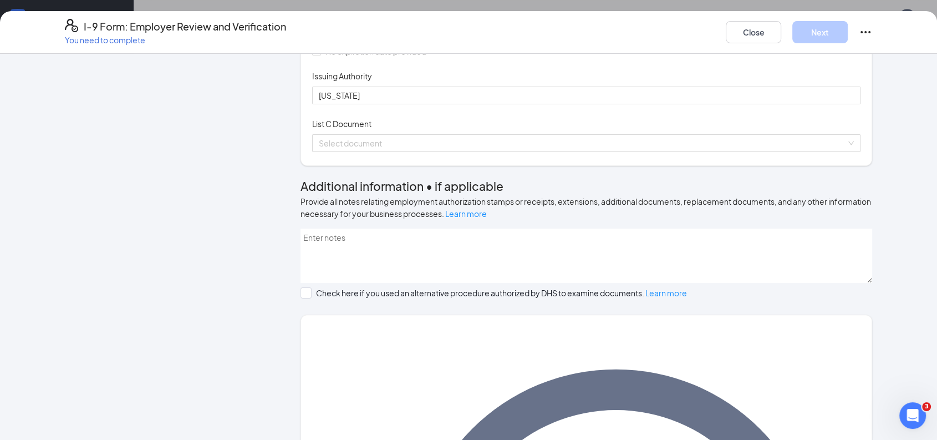
scroll to position [344, 0]
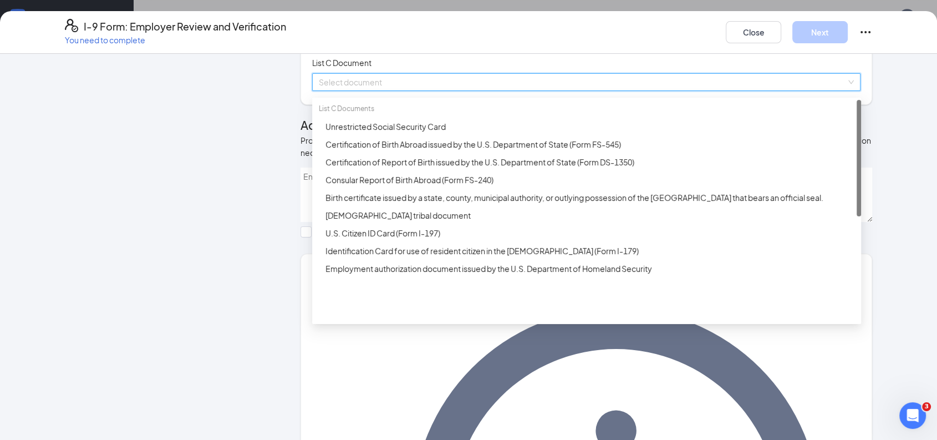
click at [437, 90] on input "search" at bounding box center [582, 82] width 527 height 17
click at [381, 132] on div "Unrestricted Social Security Card" at bounding box center [589, 126] width 529 height 12
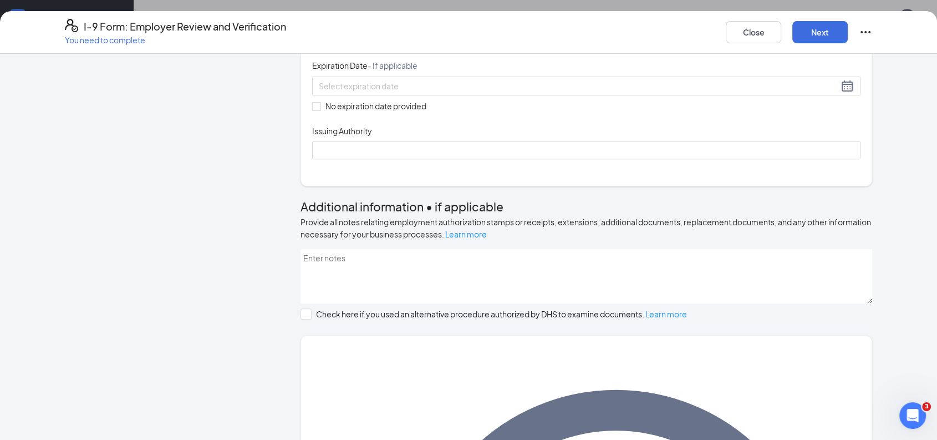
scroll to position [445, 0]
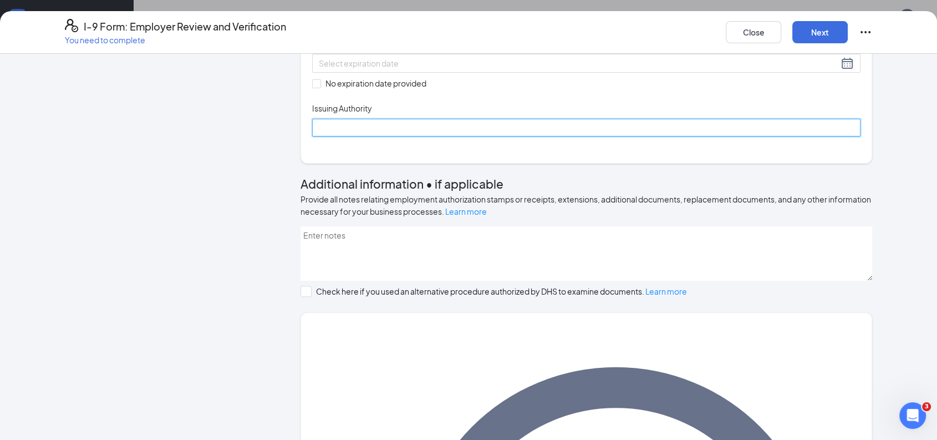
click at [347, 136] on input "Issuing Authority" at bounding box center [586, 128] width 548 height 18
type input "Social Security Administration"
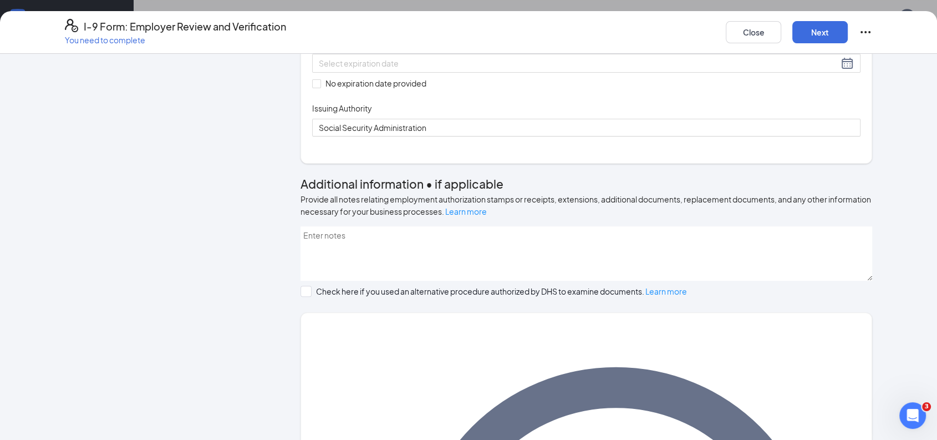
click at [313, 89] on label "No expiration date provided" at bounding box center [371, 83] width 119 height 12
click at [313, 87] on input "No expiration date provided" at bounding box center [316, 83] width 8 height 8
checkbox input "true"
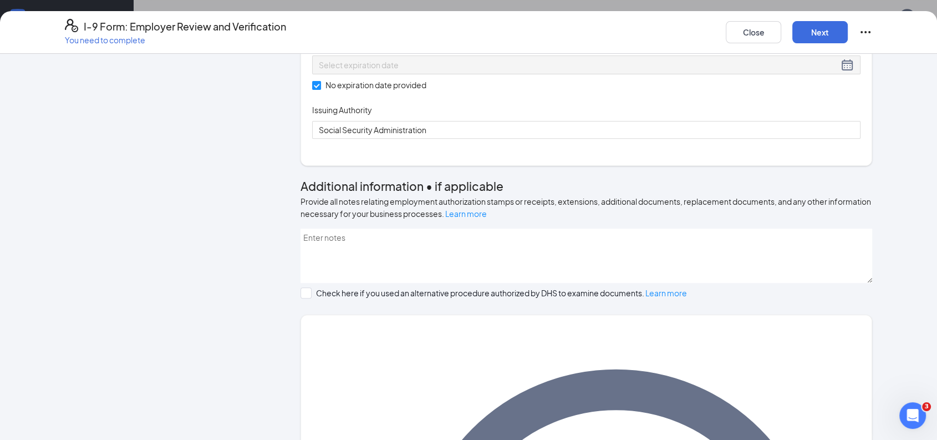
click at [389, 24] on input "Document Number" at bounding box center [586, 15] width 548 height 18
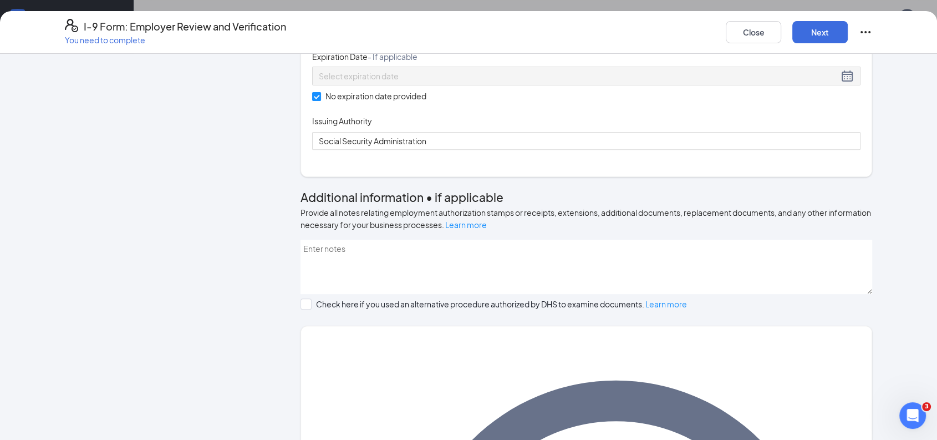
type input "658245132"
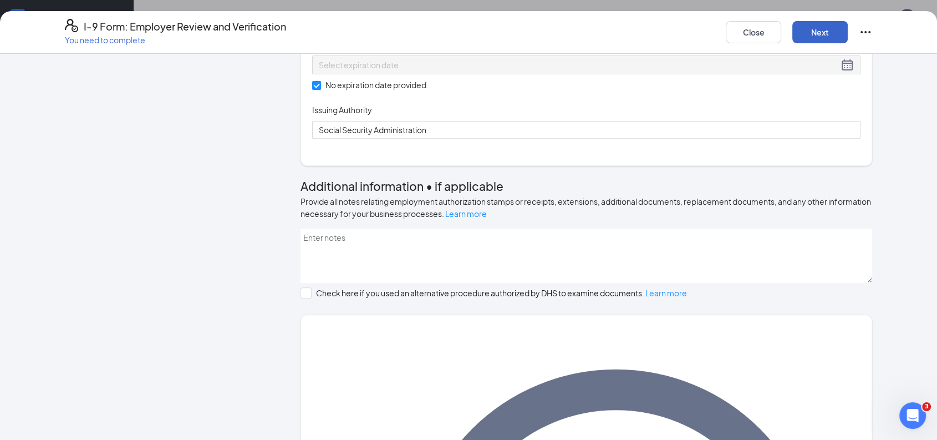
click at [825, 28] on button "Next" at bounding box center [819, 32] width 55 height 22
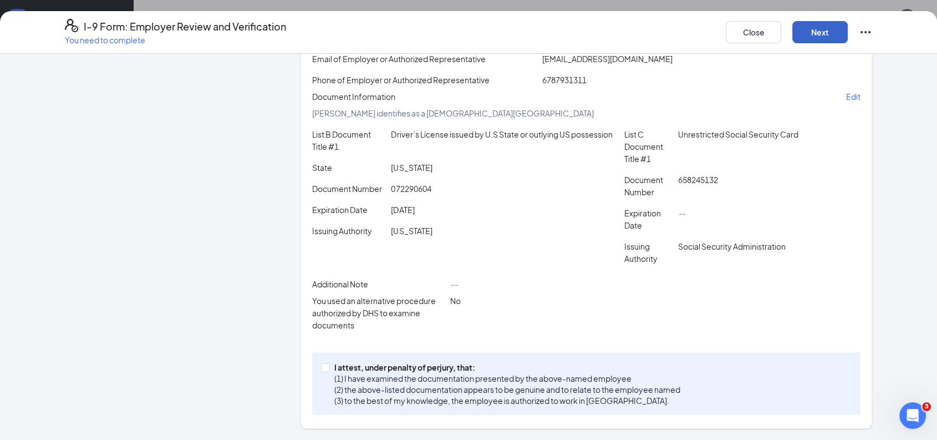
scroll to position [202, 0]
click at [324, 369] on span at bounding box center [325, 367] width 9 height 9
click at [324, 369] on input "I attest, under penalty of [PERSON_NAME], that: (1) I have examined the documen…" at bounding box center [325, 367] width 8 height 8
checkbox input "true"
click at [828, 33] on button "Next" at bounding box center [819, 32] width 55 height 22
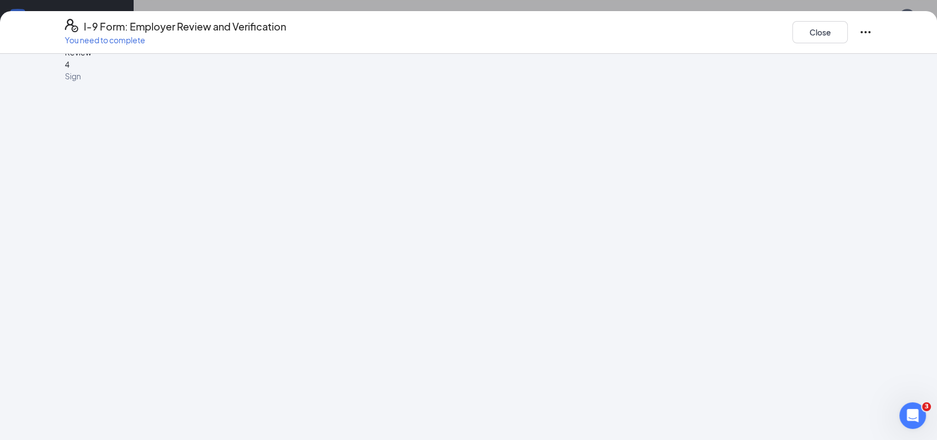
scroll to position [0, 0]
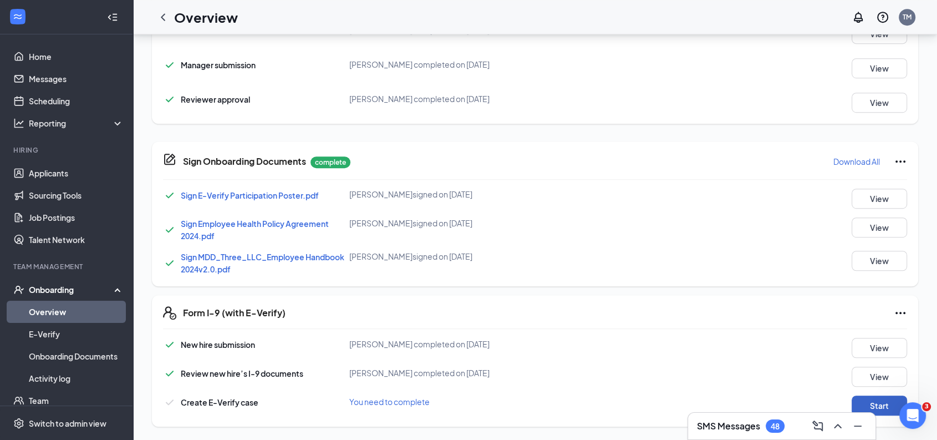
click at [886, 400] on button "Start" at bounding box center [878, 405] width 55 height 20
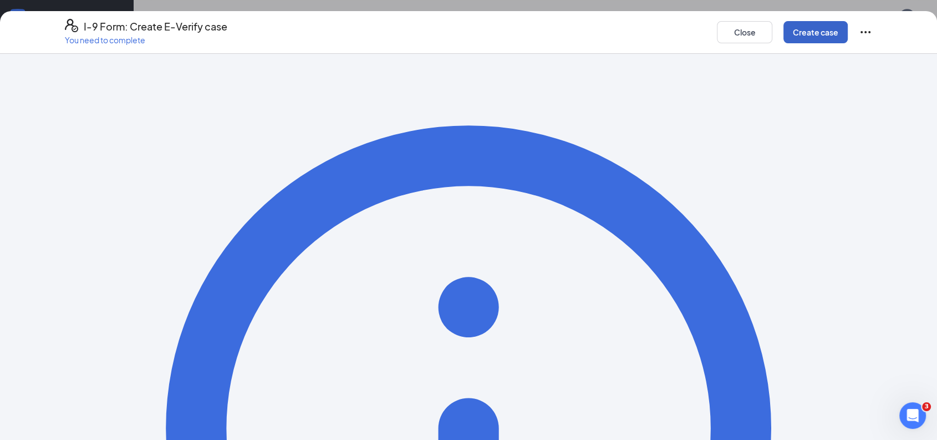
click at [827, 30] on button "Create case" at bounding box center [815, 32] width 64 height 22
click at [827, 30] on button "button" at bounding box center [819, 32] width 55 height 22
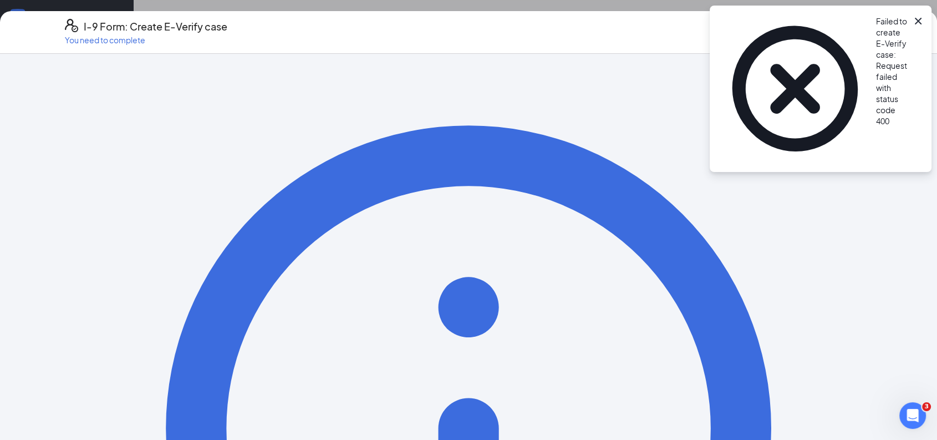
click at [922, 19] on icon "Cross" at bounding box center [917, 20] width 13 height 13
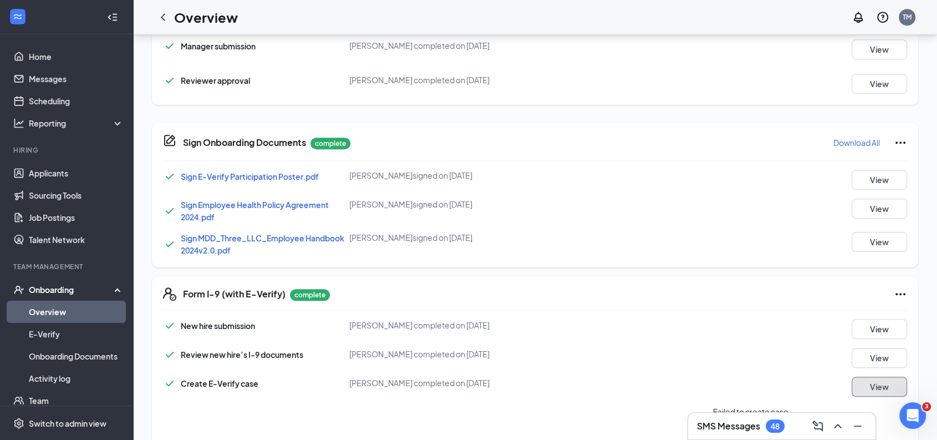
scroll to position [773, 0]
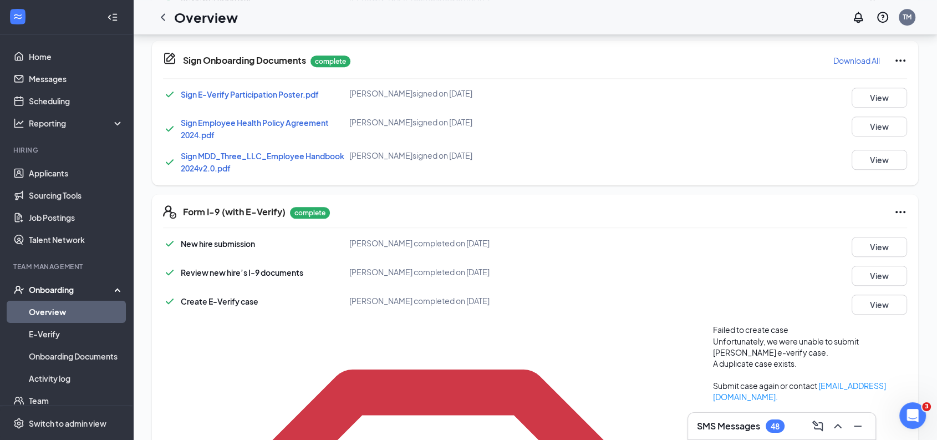
click at [713, 390] on span "Submit case again" at bounding box center [746, 385] width 66 height 10
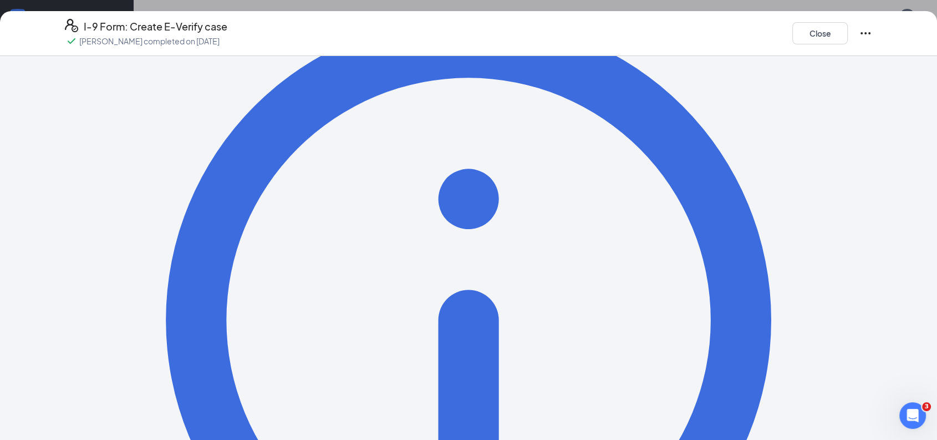
scroll to position [0, 0]
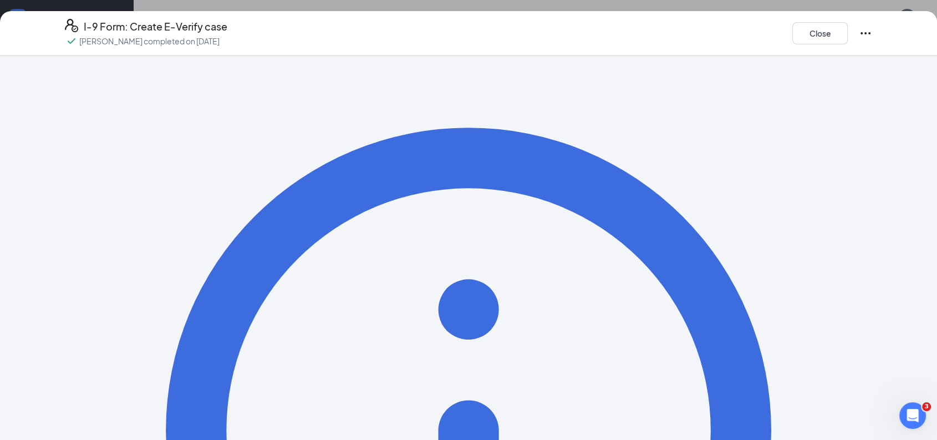
click at [868, 36] on icon "Ellipses" at bounding box center [865, 33] width 13 height 13
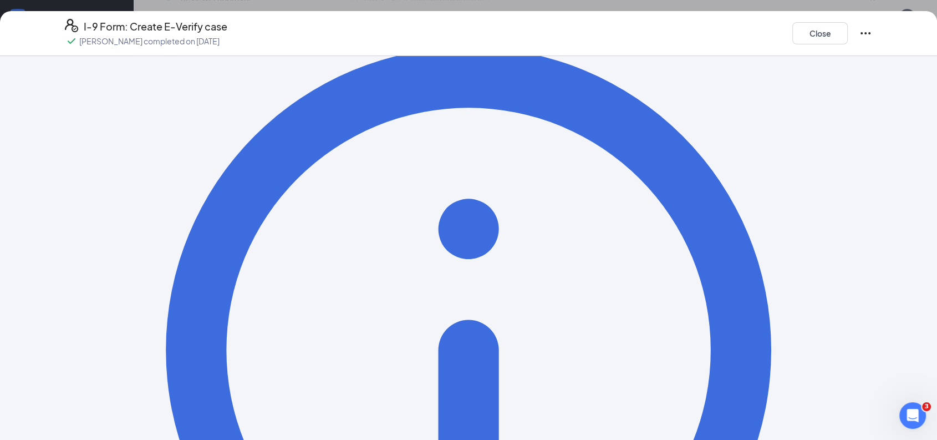
scroll to position [110, 0]
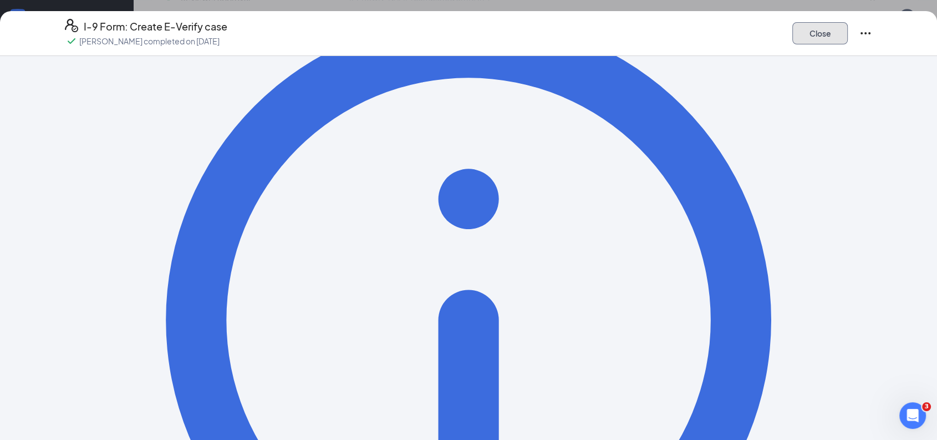
click at [823, 28] on button "Close" at bounding box center [819, 33] width 55 height 22
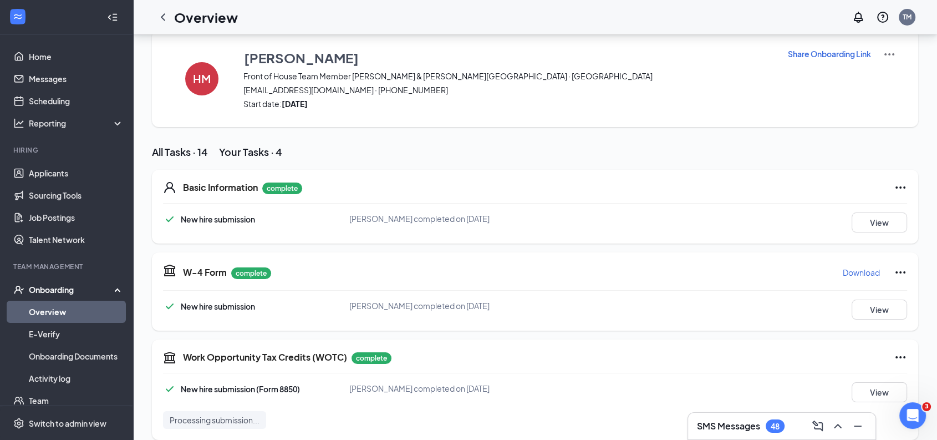
scroll to position [6, 0]
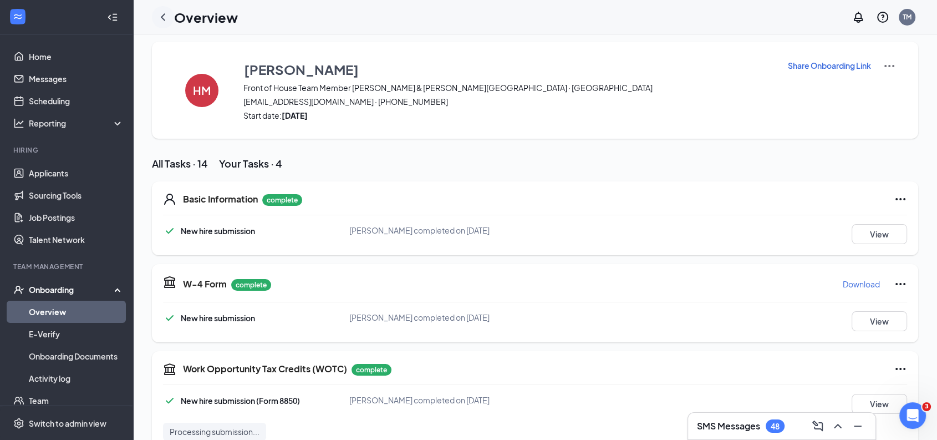
click at [169, 15] on icon "ChevronLeft" at bounding box center [162, 17] width 13 height 13
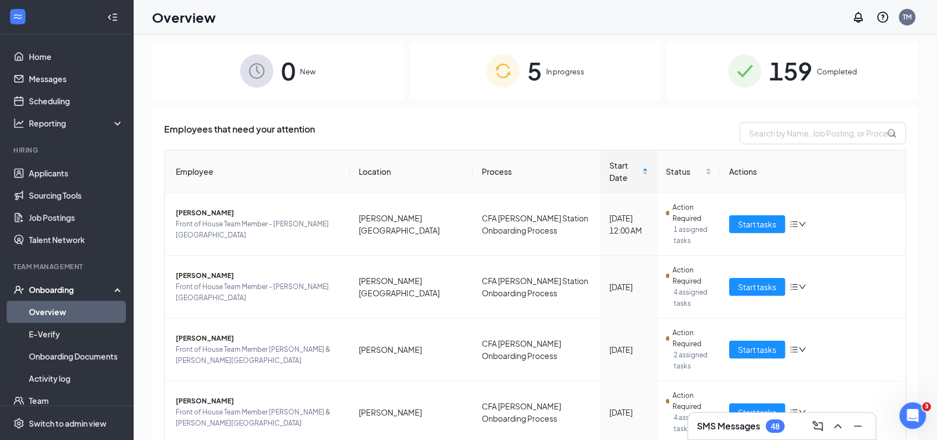
scroll to position [98, 0]
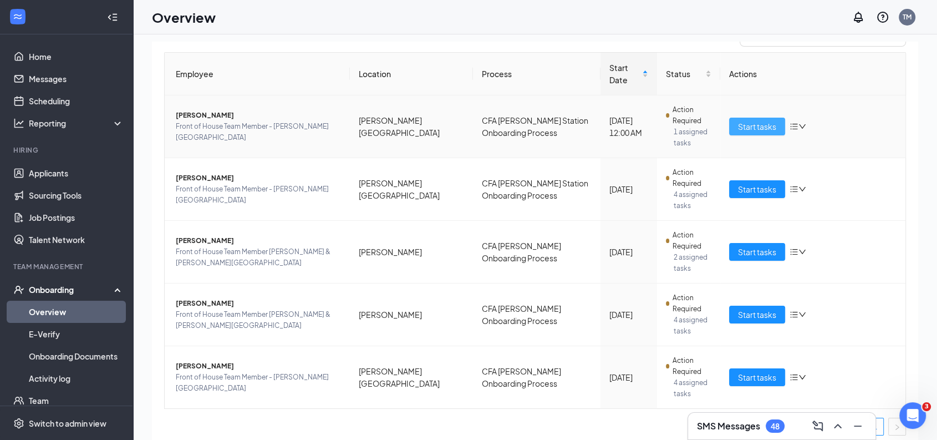
click at [744, 120] on span "Start tasks" at bounding box center [757, 126] width 38 height 12
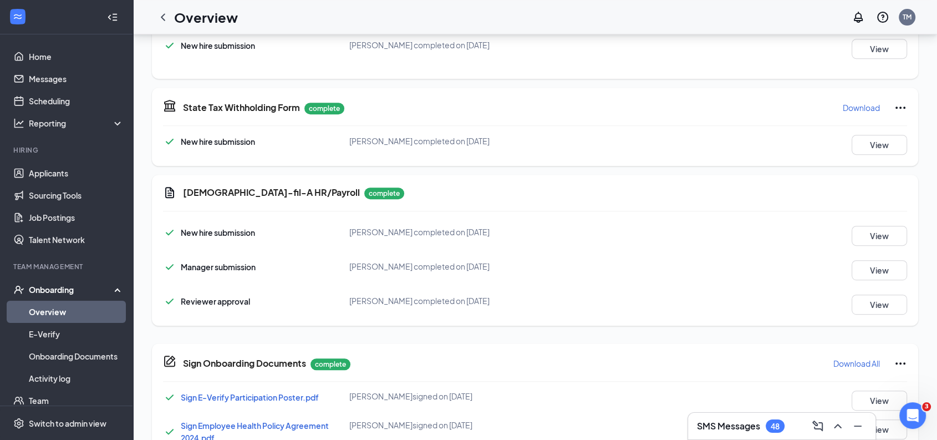
scroll to position [765, 0]
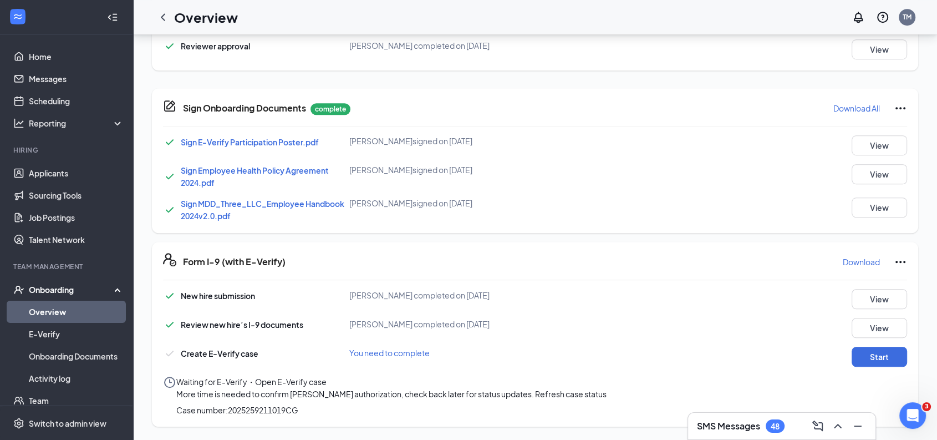
click at [606, 389] on span "Refresh case status" at bounding box center [571, 394] width 72 height 10
click at [163, 21] on icon "ChevronLeft" at bounding box center [162, 17] width 13 height 13
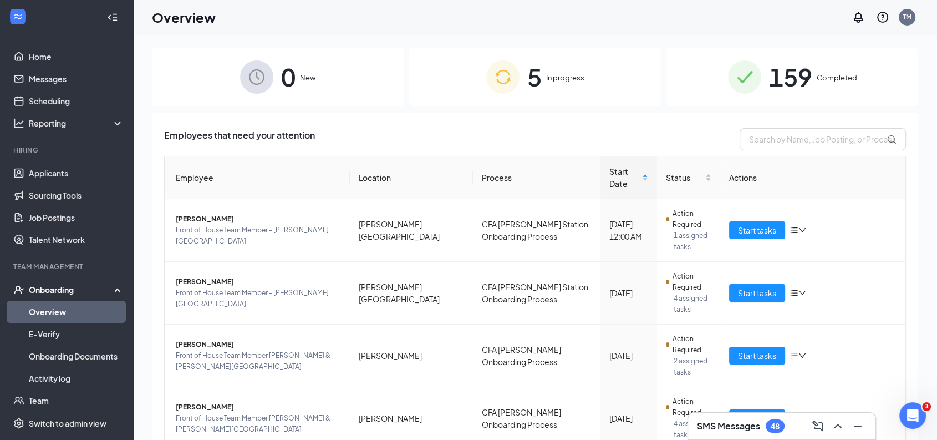
click at [573, 86] on div "5 In progress" at bounding box center [535, 77] width 252 height 58
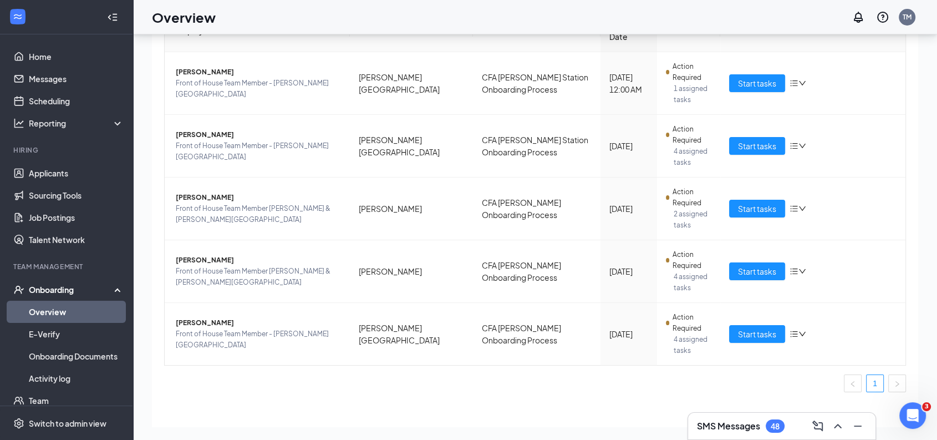
scroll to position [55, 0]
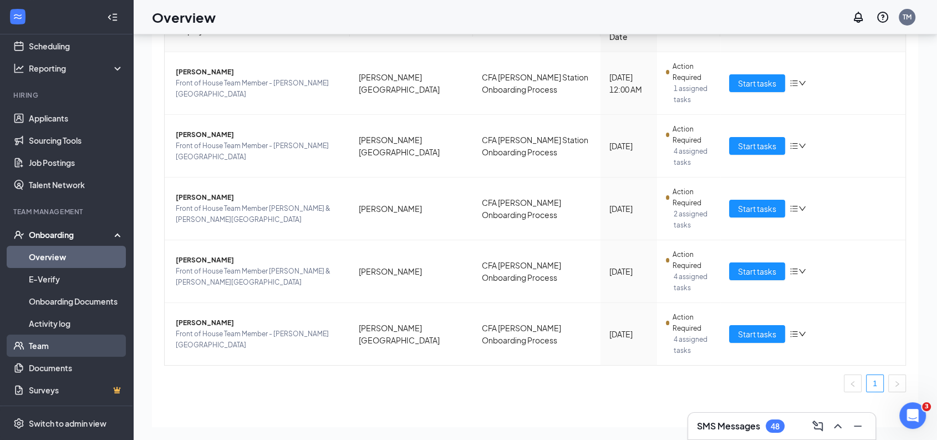
click at [41, 339] on link "Team" at bounding box center [76, 345] width 95 height 22
